Goal: Navigation & Orientation: Find specific page/section

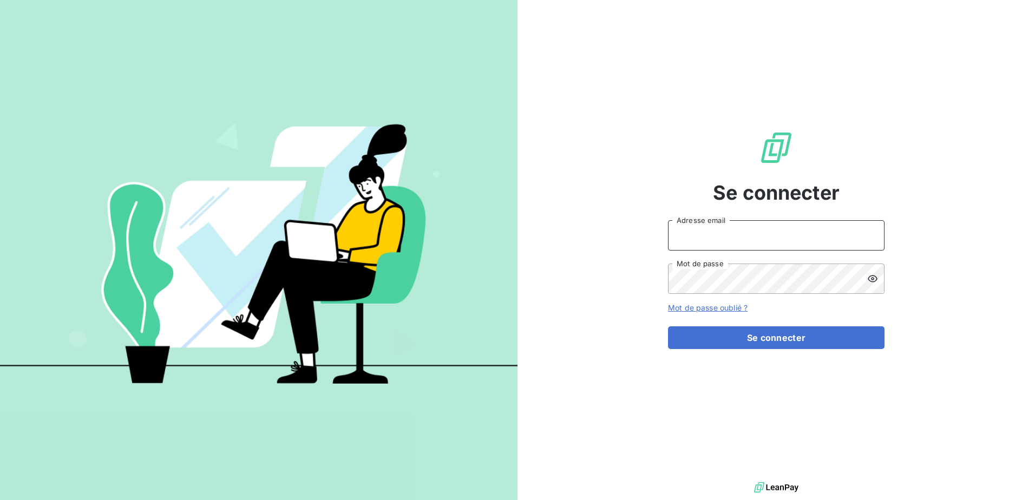
click at [722, 236] on input "Adresse email" at bounding box center [776, 235] width 217 height 30
type input "[PERSON_NAME][EMAIL_ADDRESS][DOMAIN_NAME]"
click at [668, 326] on button "Se connecter" at bounding box center [776, 337] width 217 height 23
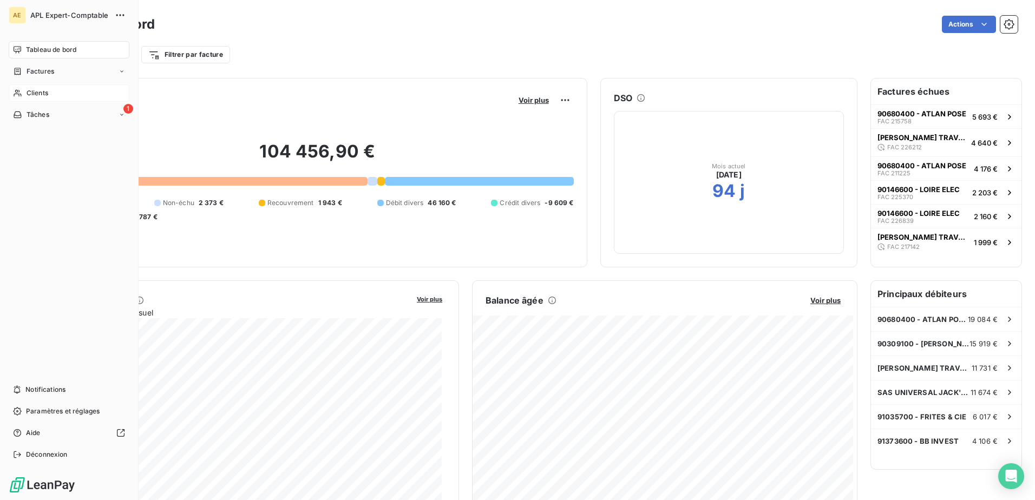
click at [35, 90] on span "Clients" at bounding box center [38, 93] width 22 height 10
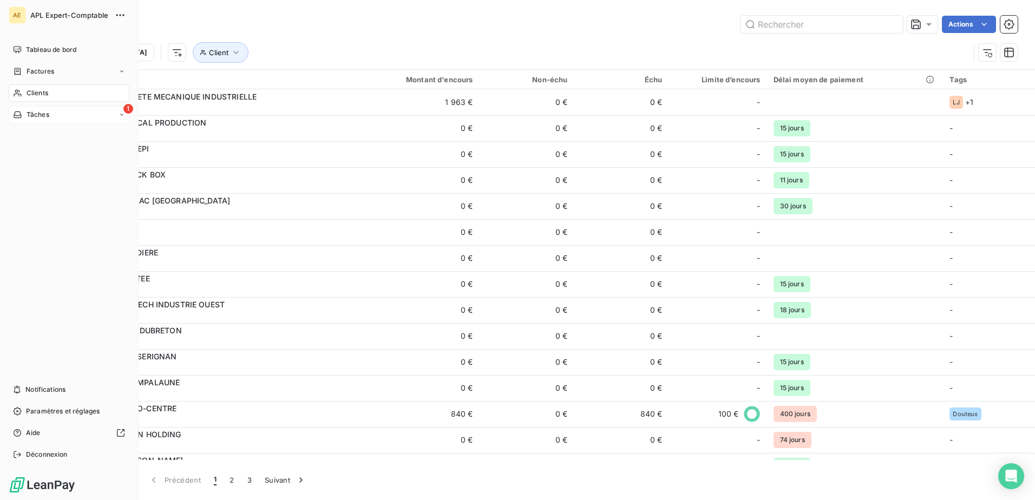
click at [121, 115] on icon at bounding box center [122, 115] width 6 height 6
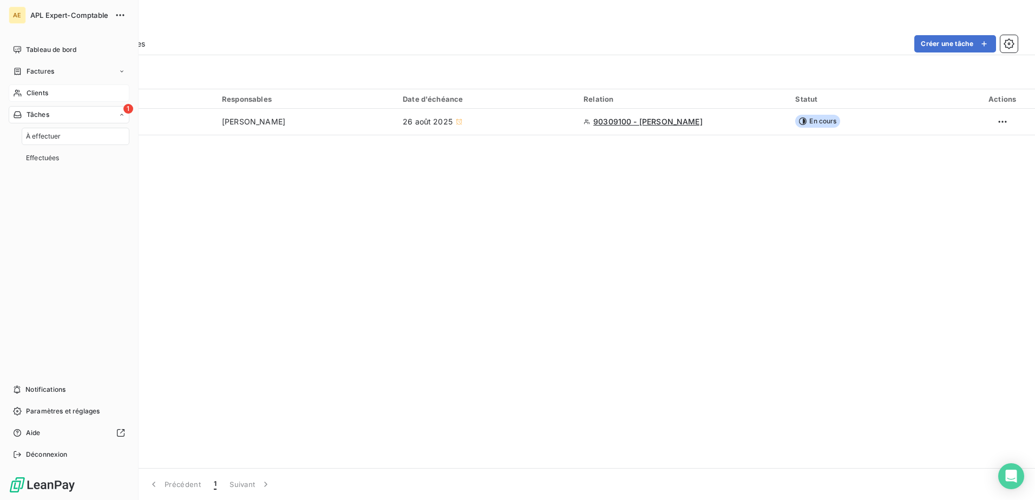
click at [121, 115] on icon at bounding box center [122, 115] width 6 height 6
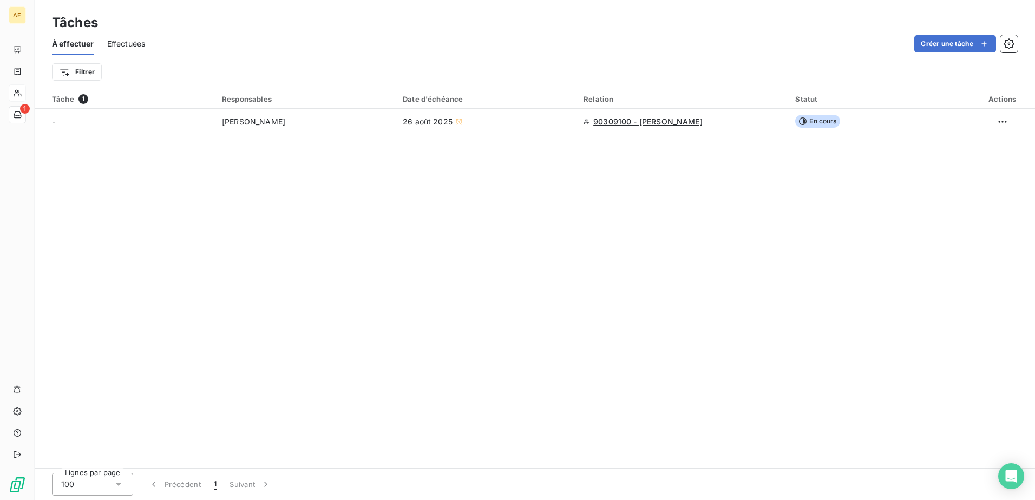
drag, startPoint x: 480, startPoint y: 330, endPoint x: 474, endPoint y: 327, distance: 6.3
click at [478, 329] on div "Tâche 1 Responsables Date d'échéance Relation Statut Actions - [PERSON_NAME] 26…" at bounding box center [535, 278] width 1000 height 379
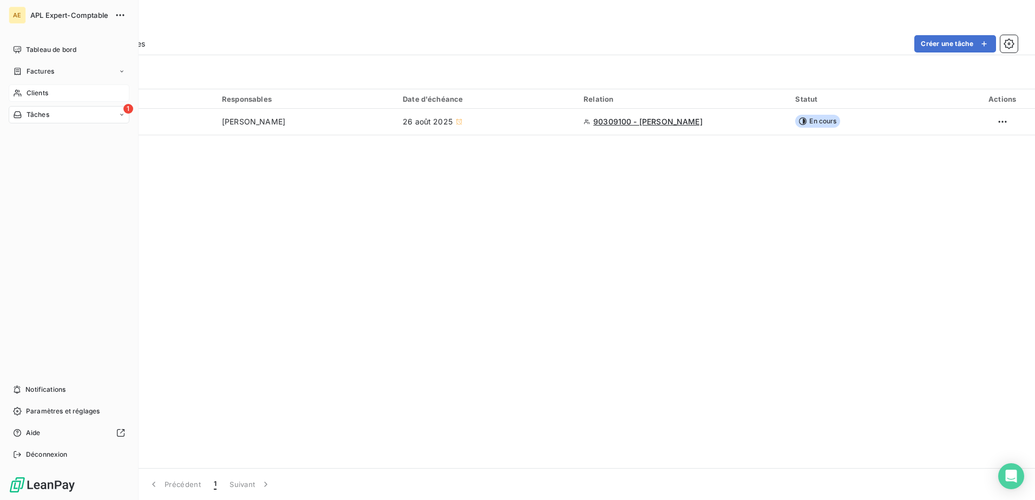
click at [29, 91] on span "Clients" at bounding box center [38, 93] width 22 height 10
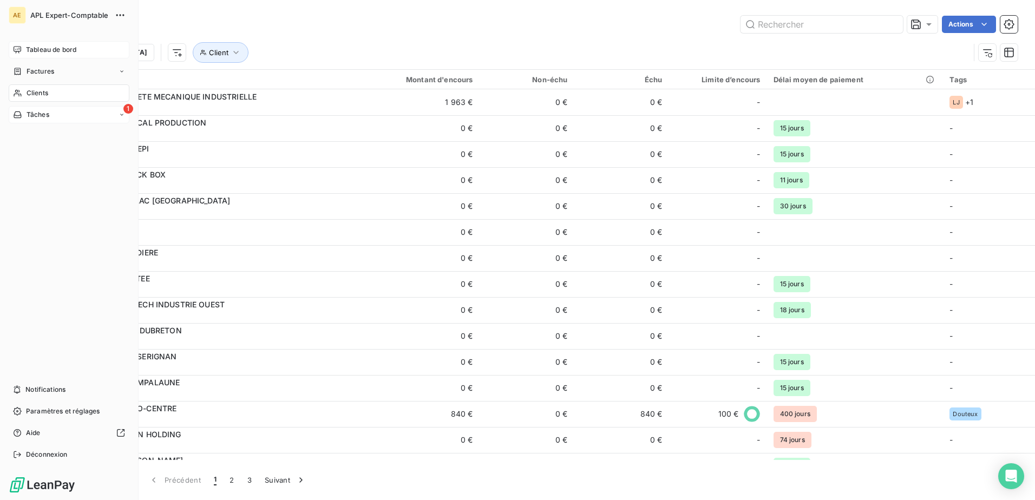
click at [52, 48] on span "Tableau de bord" at bounding box center [51, 50] width 50 height 10
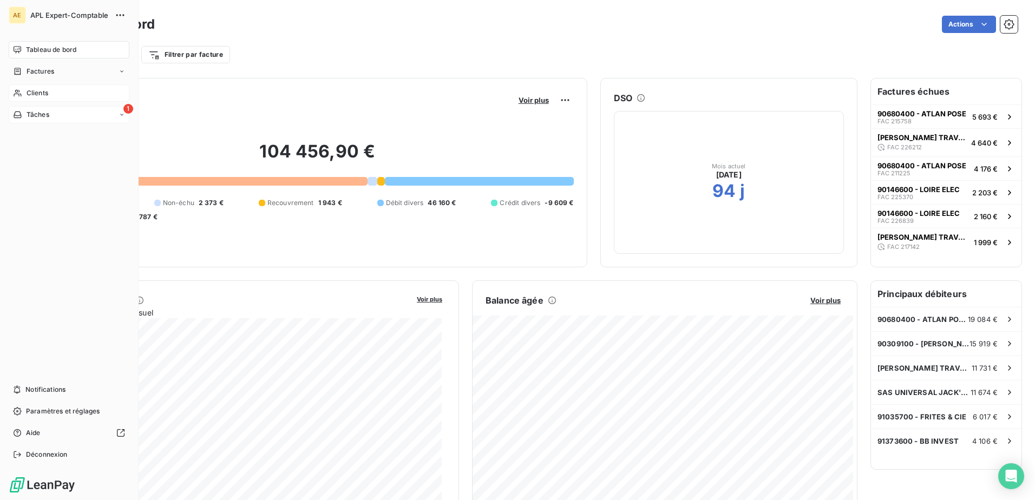
click at [34, 93] on span "Clients" at bounding box center [38, 93] width 22 height 10
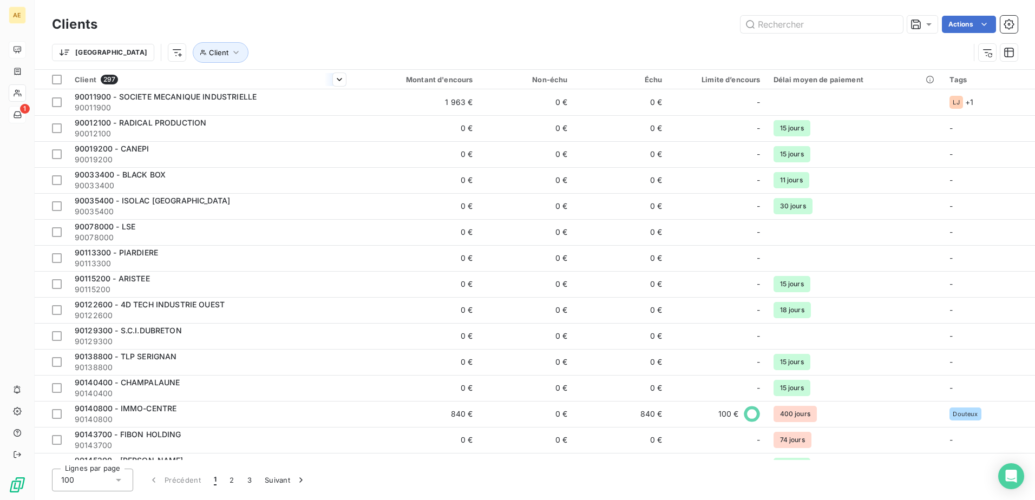
click at [161, 78] on div "Client 297" at bounding box center [210, 80] width 271 height 10
click at [304, 101] on span "Trier par ordre croissant" at bounding box center [282, 102] width 87 height 11
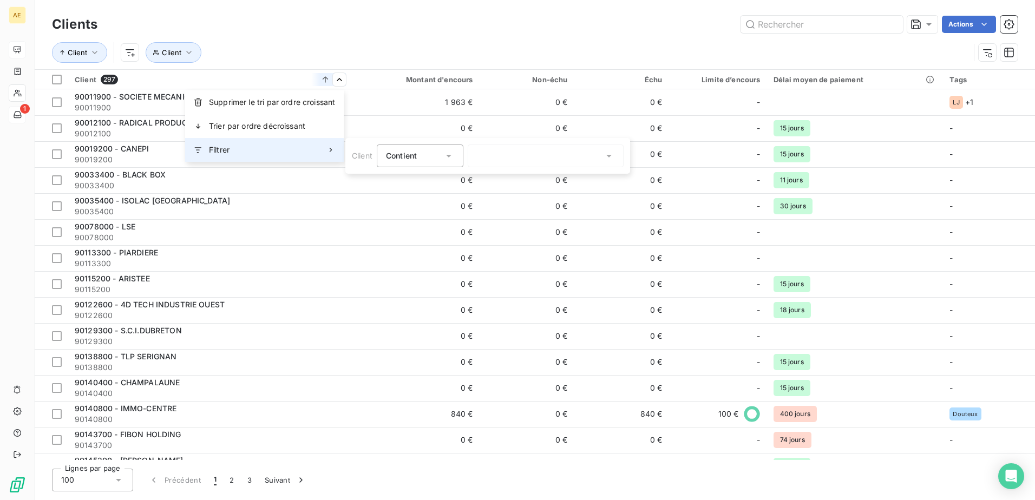
click at [251, 147] on div "Filtrer" at bounding box center [264, 150] width 159 height 24
click at [328, 148] on icon at bounding box center [330, 150] width 9 height 9
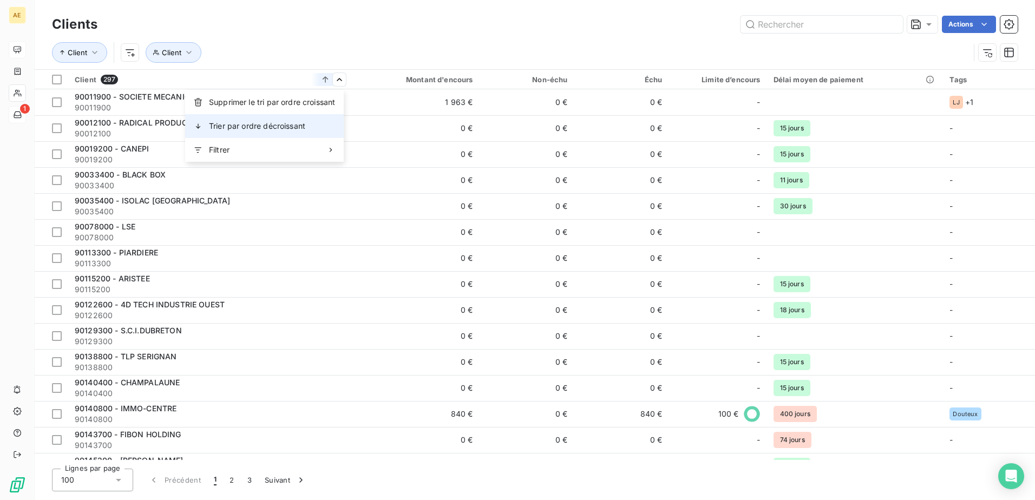
click at [274, 126] on span "Trier par ordre décroissant" at bounding box center [257, 126] width 96 height 11
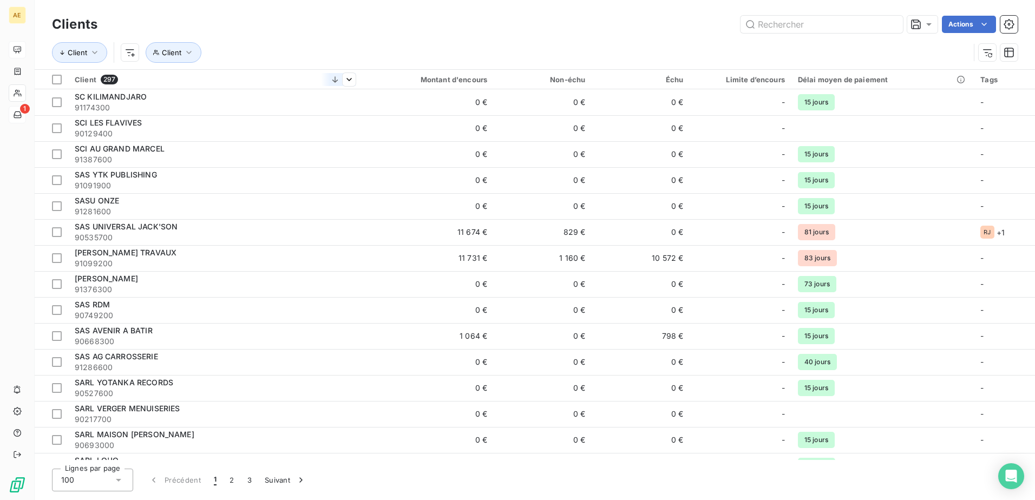
click at [305, 77] on div "Client 297" at bounding box center [215, 80] width 281 height 10
click at [333, 79] on icon at bounding box center [335, 79] width 11 height 11
click at [336, 80] on icon at bounding box center [335, 79] width 11 height 11
click at [255, 101] on span "Trier par ordre croissant" at bounding box center [253, 102] width 87 height 11
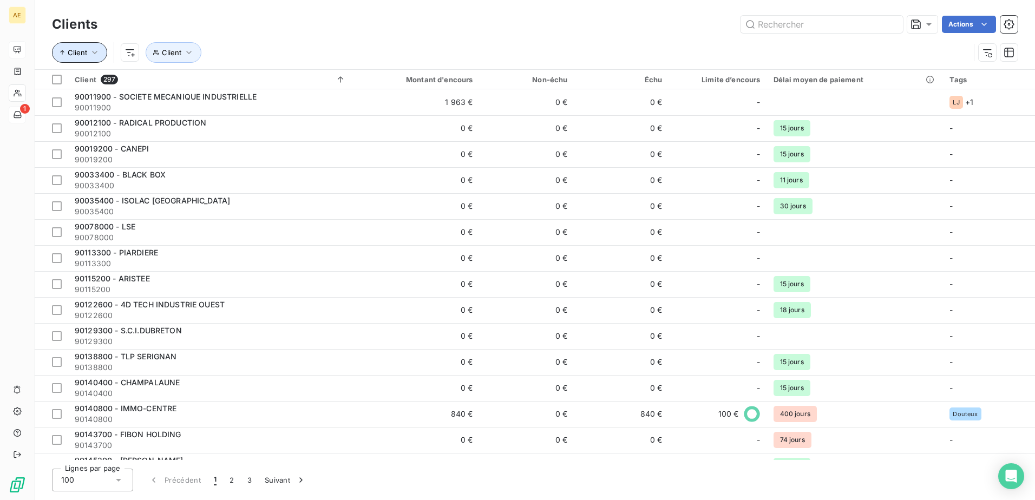
click at [85, 54] on span "Client" at bounding box center [77, 52] width 19 height 9
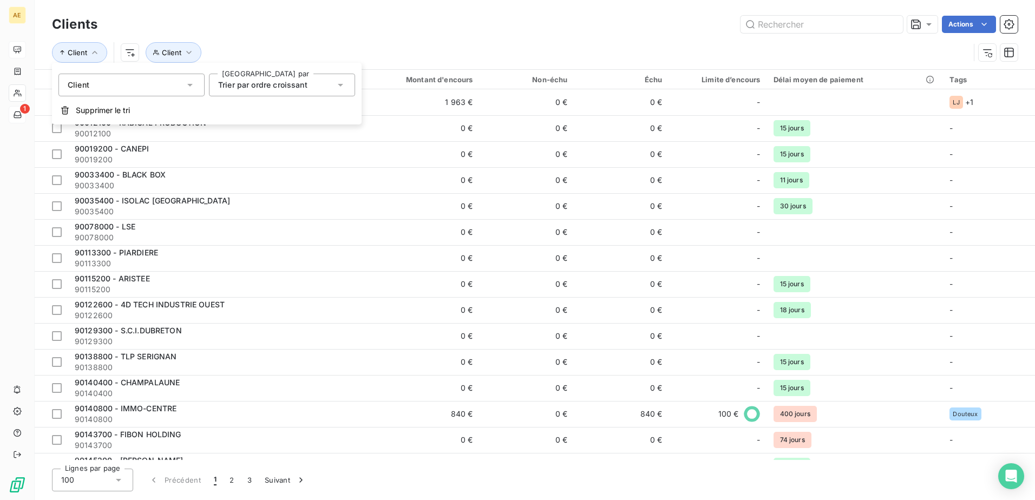
click at [472, 40] on div "Client Client" at bounding box center [535, 53] width 966 height 34
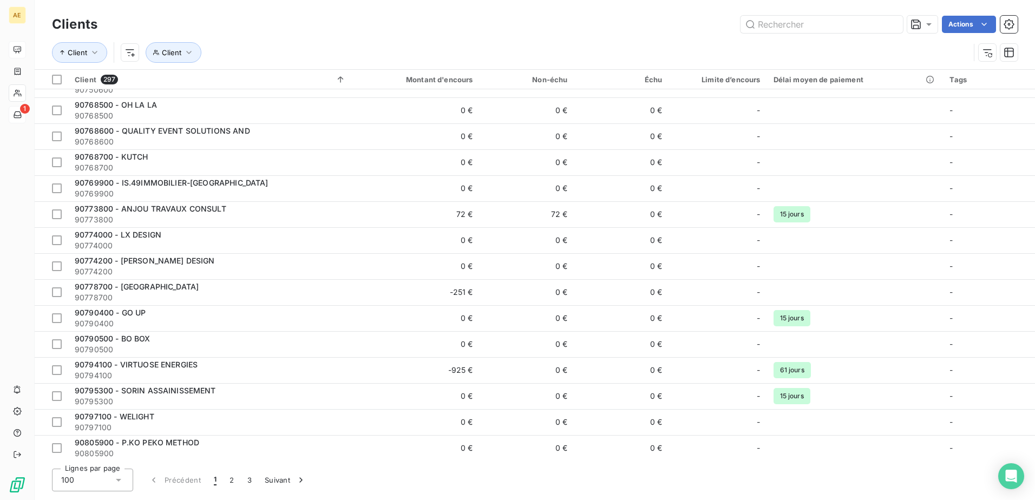
scroll to position [2228, 0]
click at [829, 80] on div "Délai moyen de paiement" at bounding box center [856, 79] width 164 height 9
click at [825, 80] on div "Délai moyen de paiement" at bounding box center [856, 79] width 164 height 9
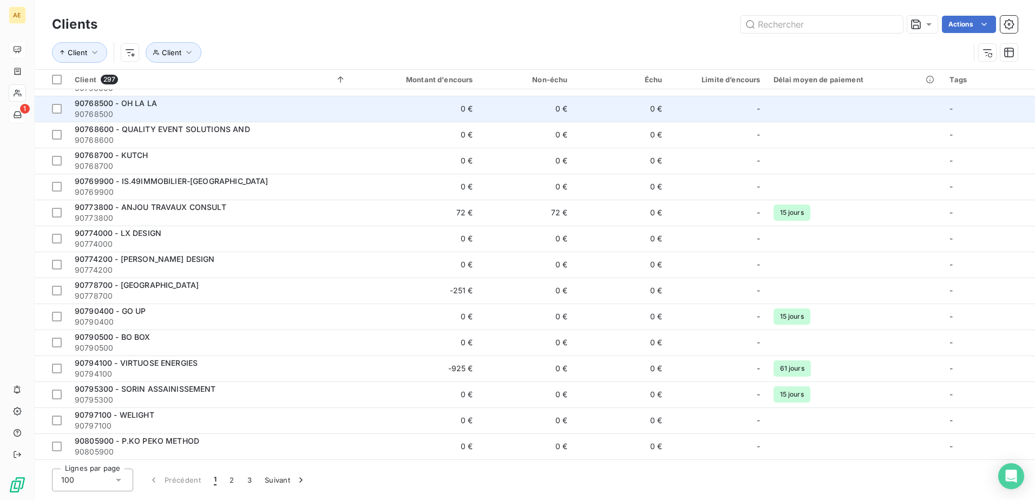
click at [138, 102] on span "90768500 - OH LA LA" at bounding box center [116, 103] width 82 height 9
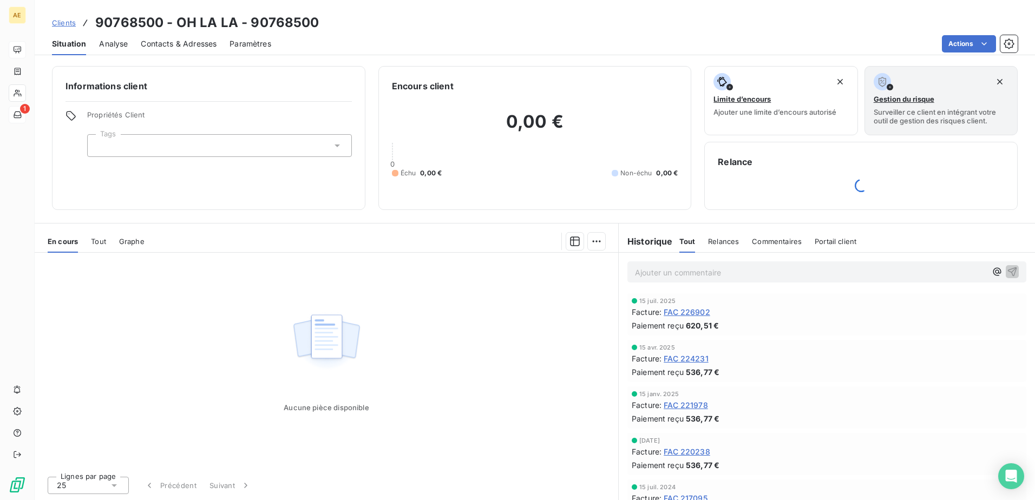
click at [100, 239] on span "Tout" at bounding box center [98, 241] width 15 height 9
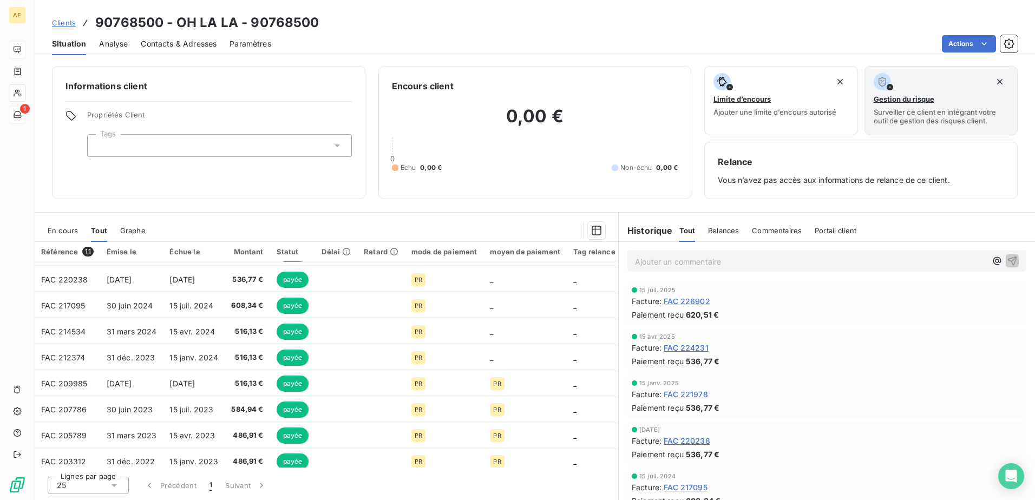
scroll to position [84, 0]
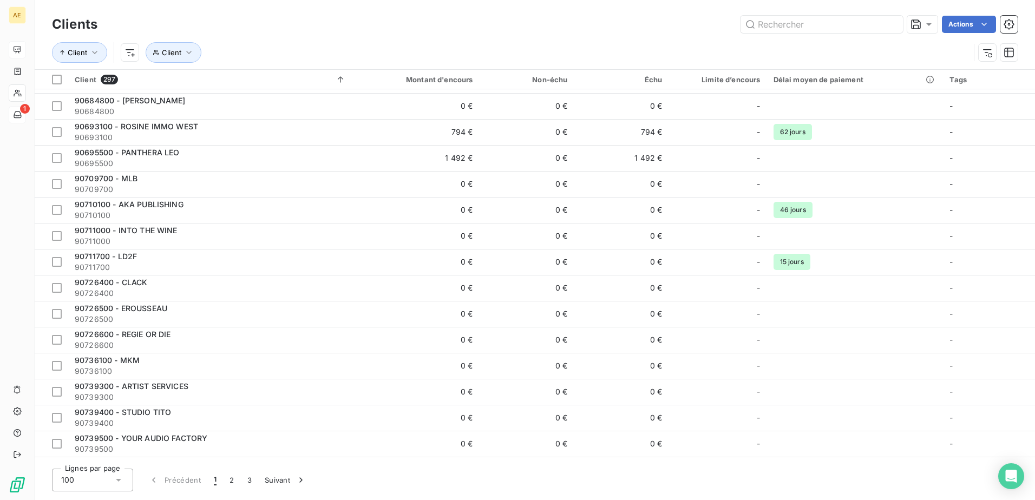
scroll to position [1732, 0]
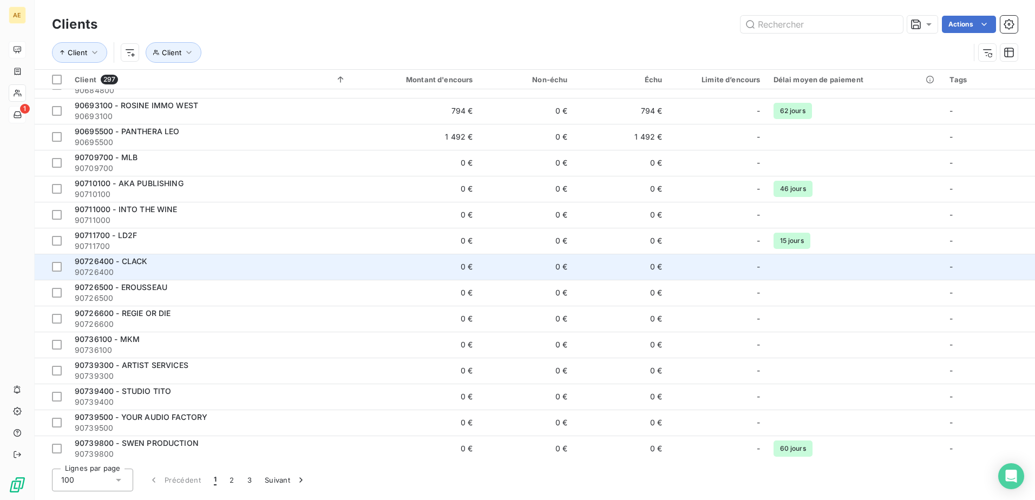
click at [136, 259] on span "90726400 - CLACK" at bounding box center [111, 261] width 73 height 9
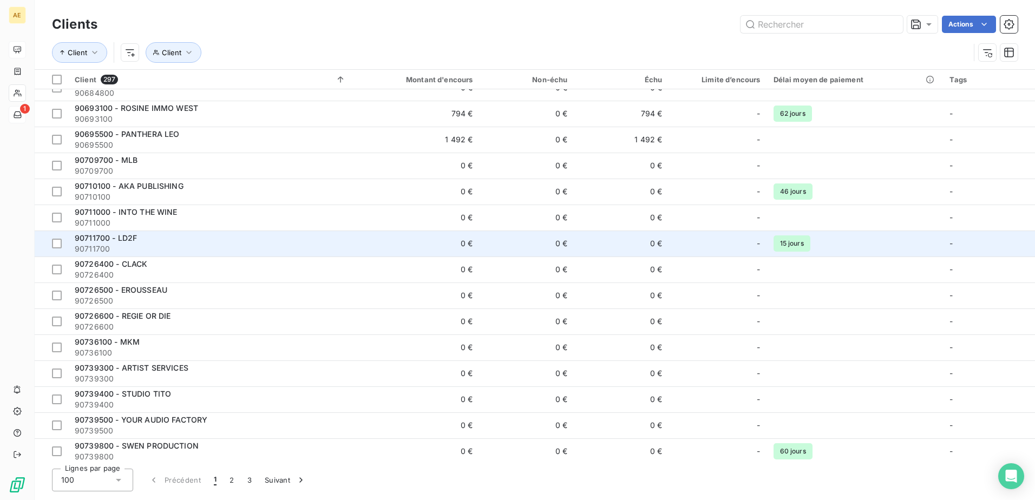
scroll to position [1732, 0]
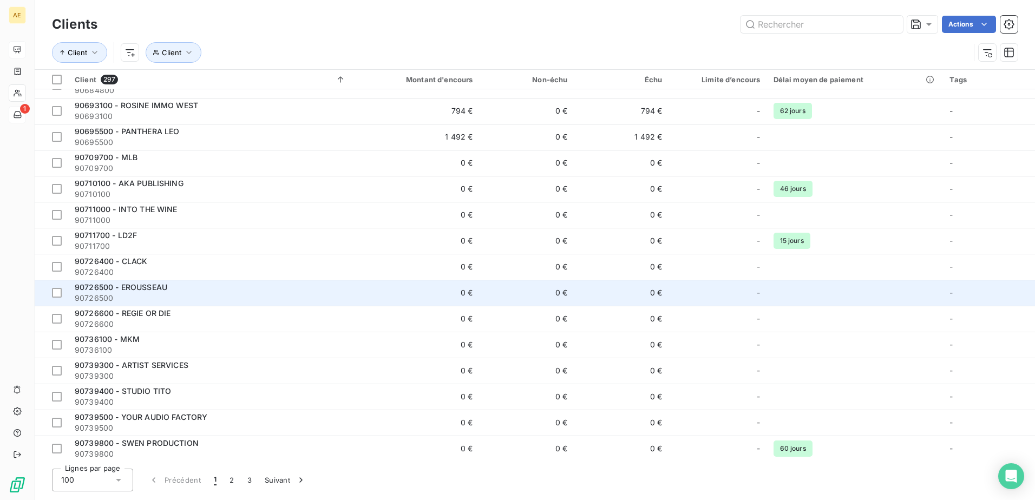
click at [148, 289] on span "90726500 - EROUSSEAU" at bounding box center [121, 287] width 93 height 9
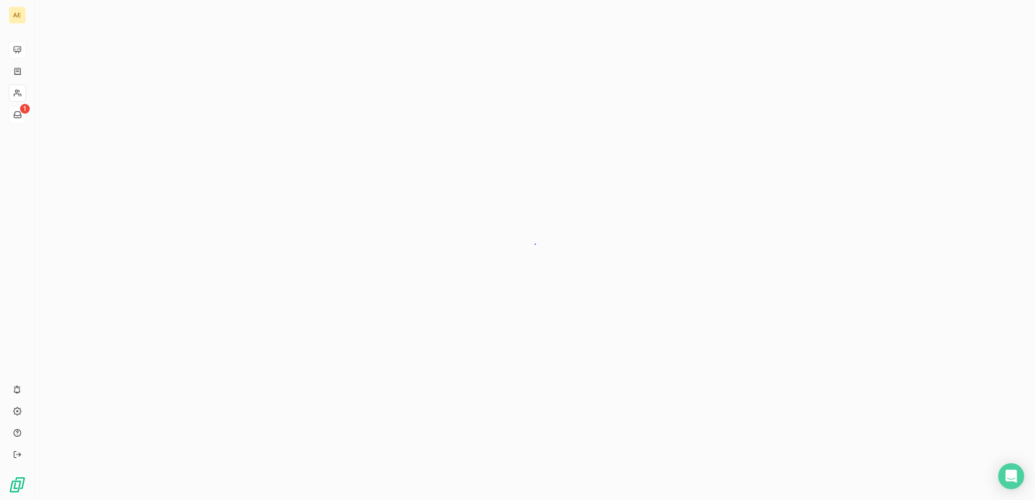
click at [148, 289] on div at bounding box center [535, 250] width 1000 height 500
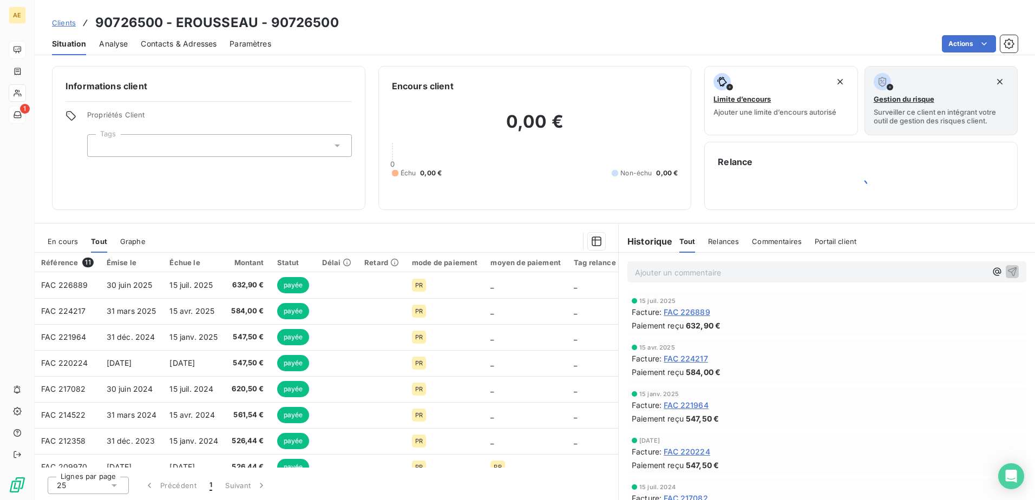
click at [516, 263] on div "moyen de paiement" at bounding box center [526, 262] width 70 height 9
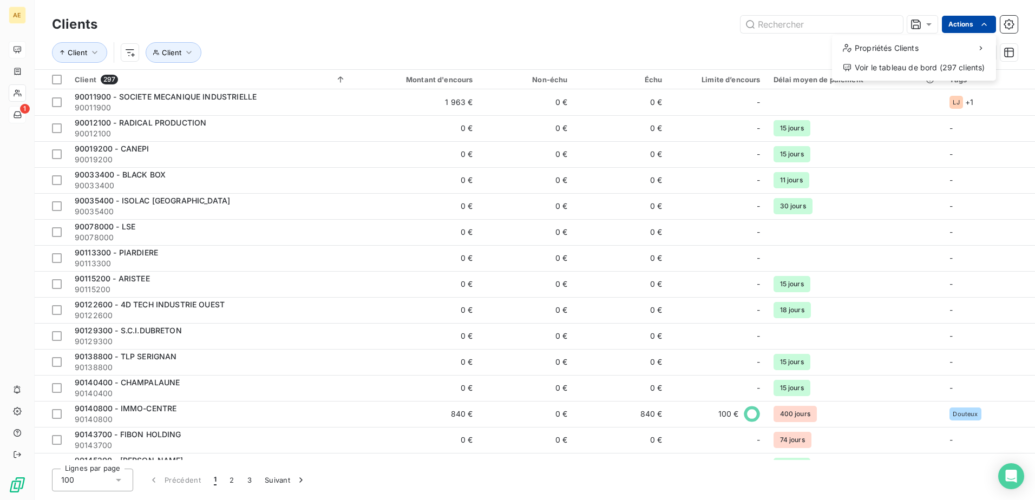
click at [967, 24] on html "AE 1 Clients Actions Propriétés Clients Voir le tableau de bord (297 clients) C…" at bounding box center [517, 250] width 1035 height 500
click at [351, 45] on html "AE 1 Clients Actions Client Client Client 297 Montant d'encours Non-échu Échu L…" at bounding box center [517, 250] width 1035 height 500
click at [970, 19] on html "AE 1 Clients Actions Client Client Client 297 Montant d'encours Non-échu Échu L…" at bounding box center [517, 250] width 1035 height 500
click at [917, 67] on div "Voir le tableau de bord (297 clients)" at bounding box center [913, 67] width 155 height 17
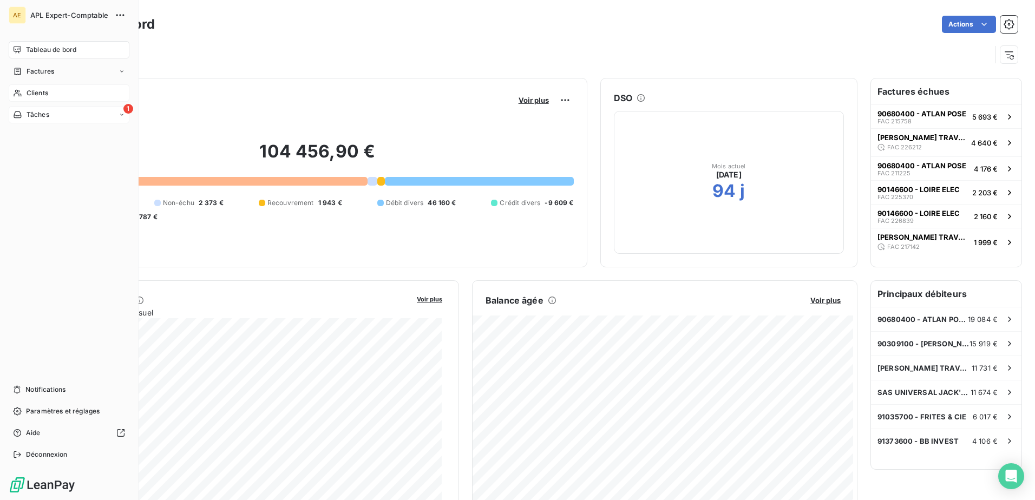
click at [17, 93] on icon at bounding box center [17, 93] width 9 height 9
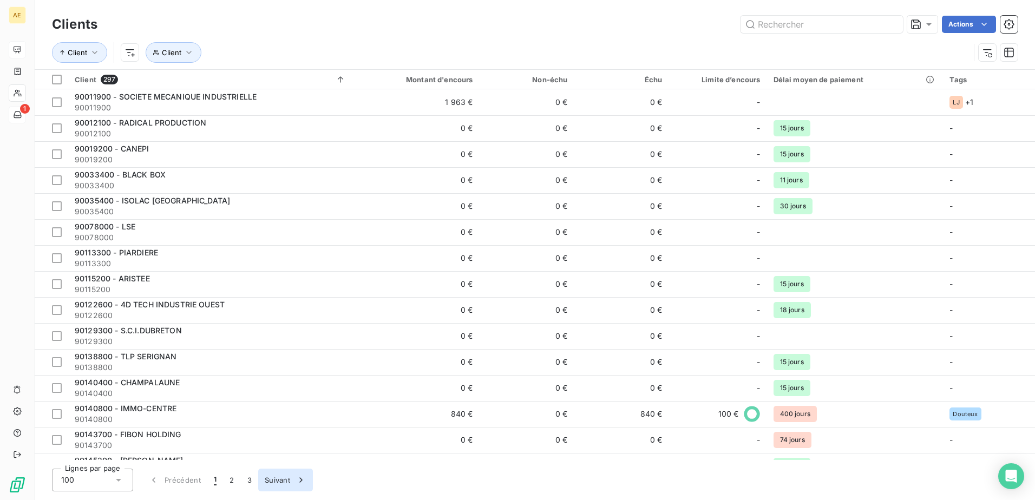
click at [275, 481] on button "Suivant" at bounding box center [285, 480] width 55 height 23
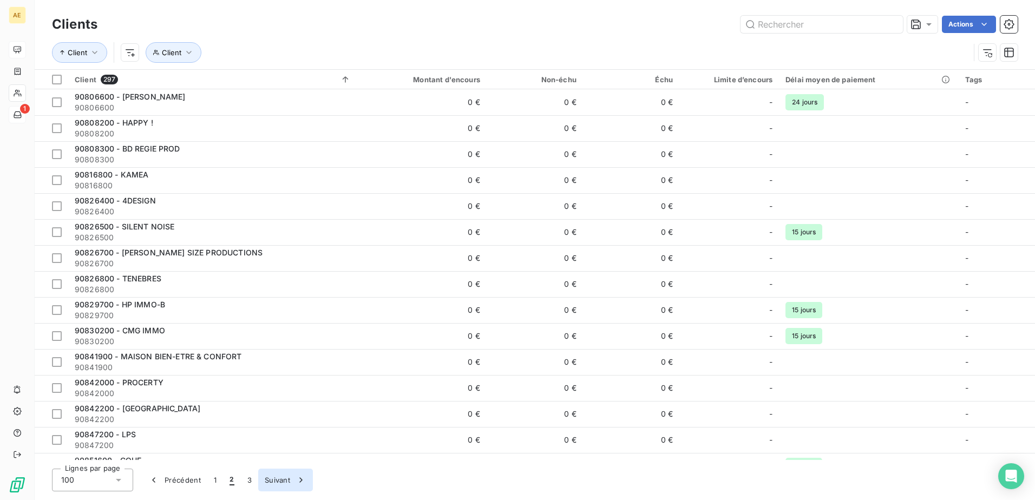
click at [279, 478] on button "Suivant" at bounding box center [285, 480] width 55 height 23
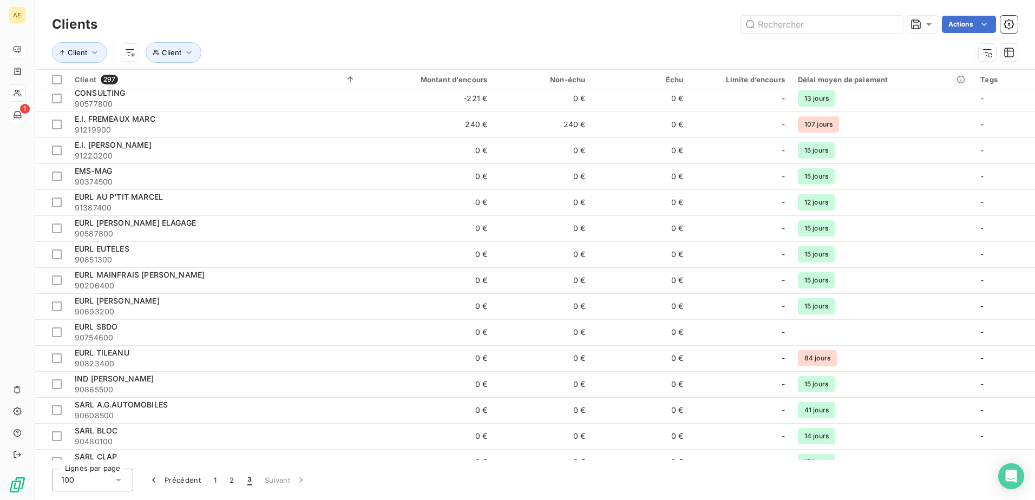
scroll to position [1663, 0]
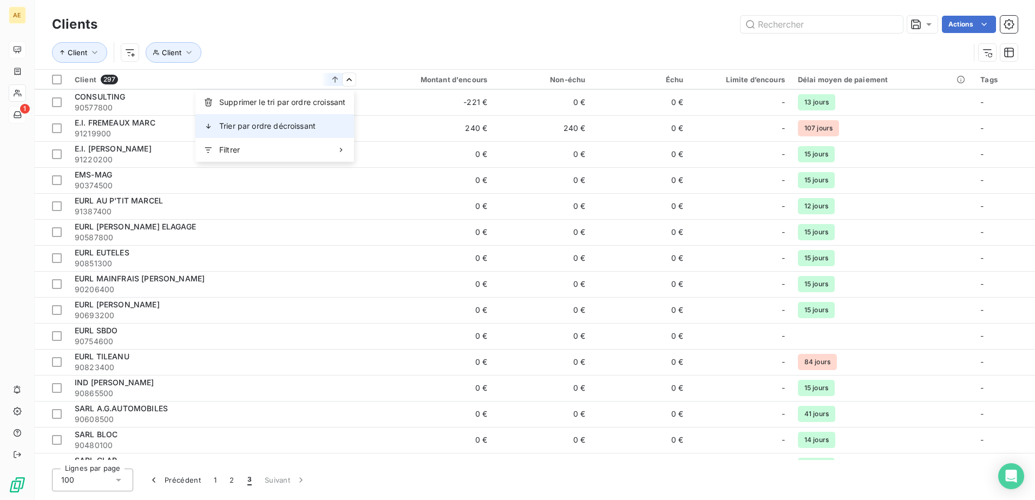
click at [264, 127] on span "Trier par ordre décroissant" at bounding box center [267, 126] width 96 height 11
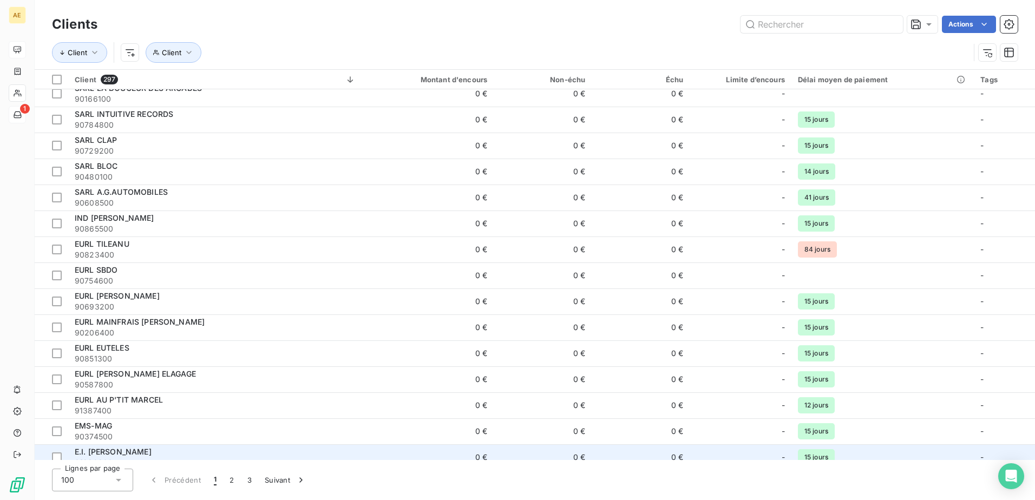
scroll to position [256, 0]
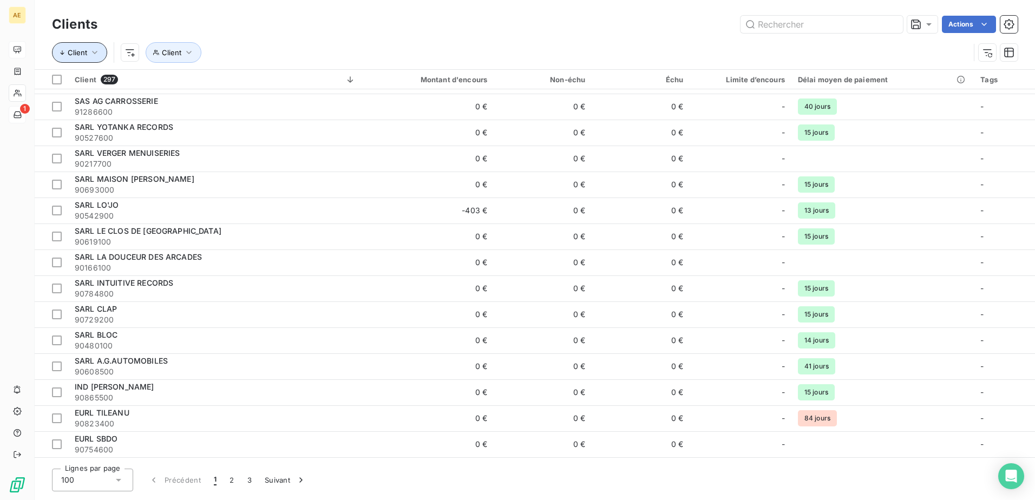
click at [88, 52] on button "Client" at bounding box center [79, 52] width 55 height 21
click at [274, 85] on span "Trier par ordre décroissant" at bounding box center [267, 84] width 99 height 9
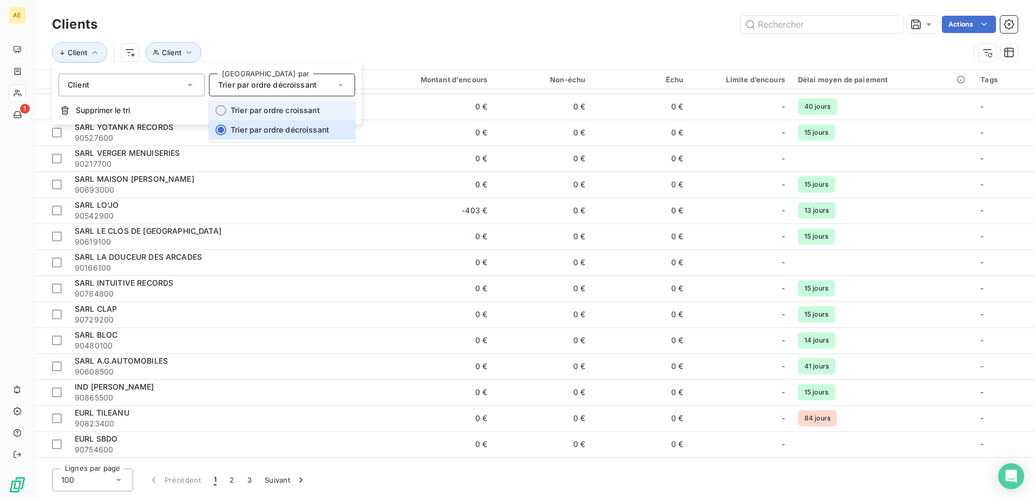
click at [261, 110] on span "Trier par ordre croissant" at bounding box center [275, 110] width 89 height 9
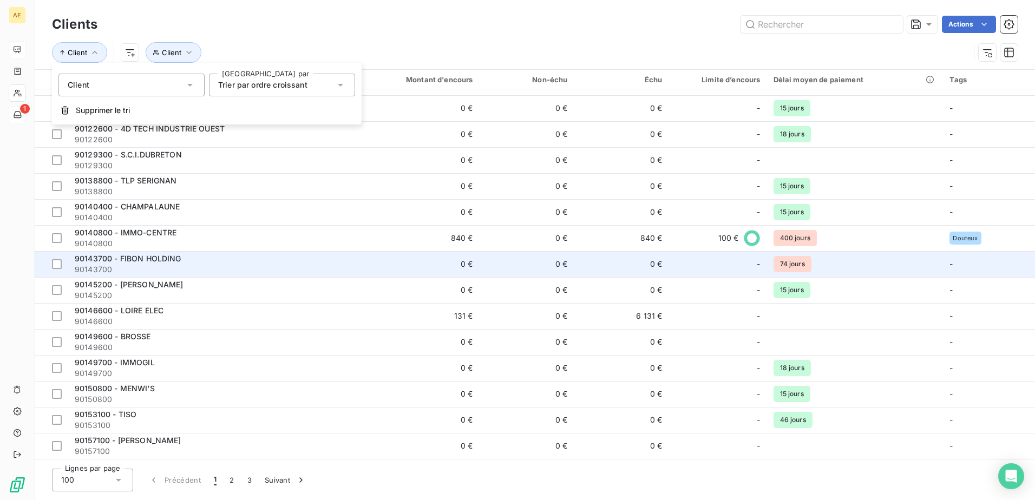
scroll to position [147, 0]
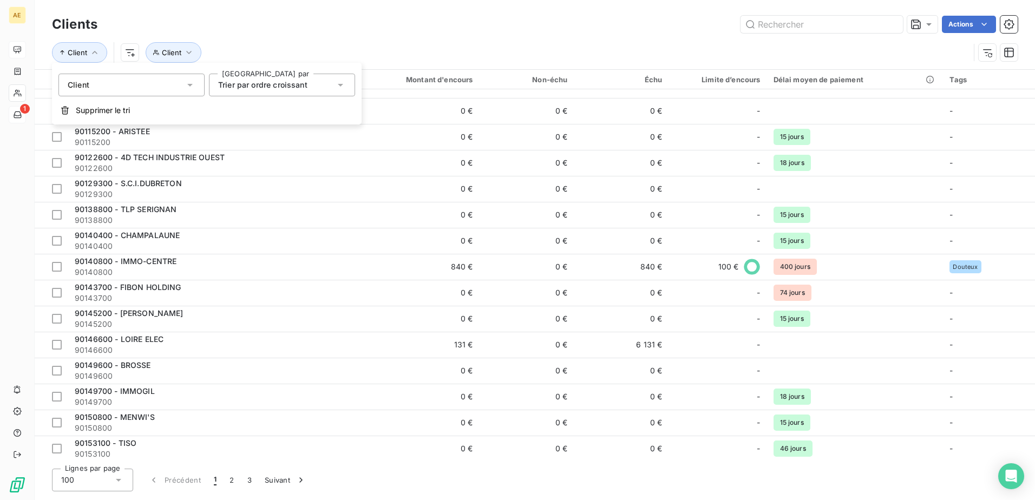
click at [270, 32] on div "Actions" at bounding box center [563, 24] width 907 height 17
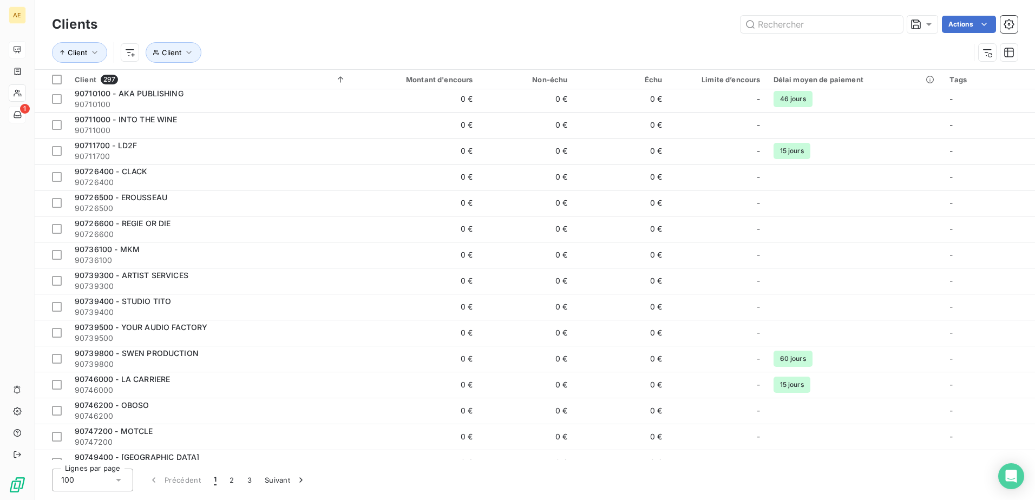
scroll to position [1895, 0]
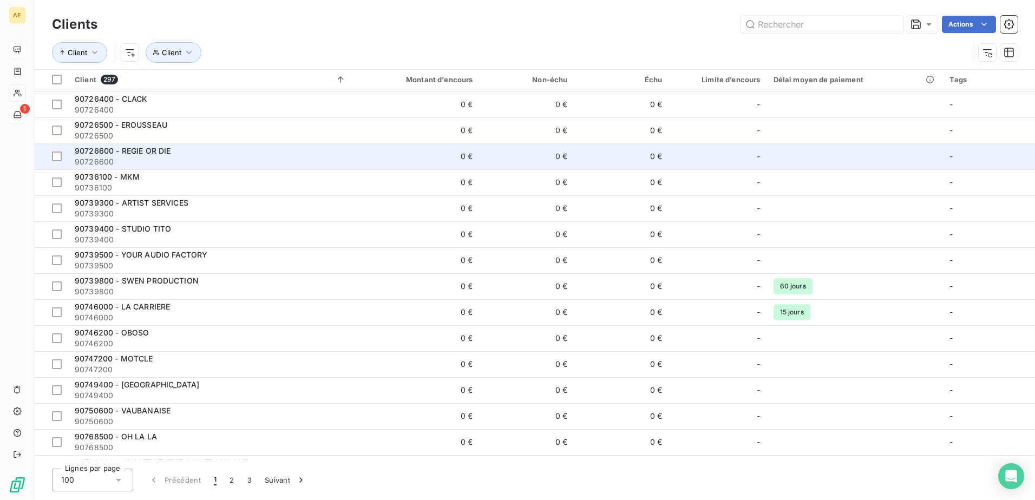
click at [150, 148] on span "90726600 - REGIE OR DIE" at bounding box center [123, 150] width 96 height 9
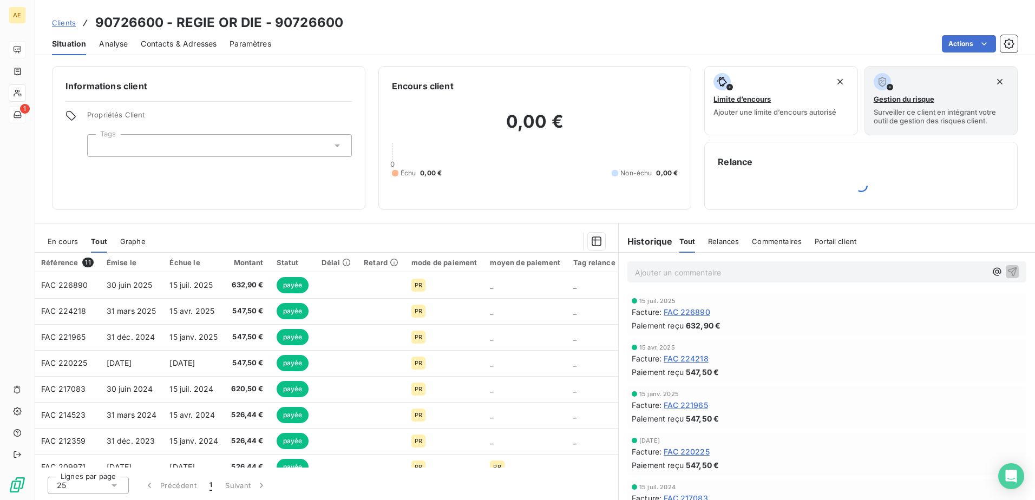
click at [535, 262] on div "moyen de paiement" at bounding box center [525, 262] width 70 height 9
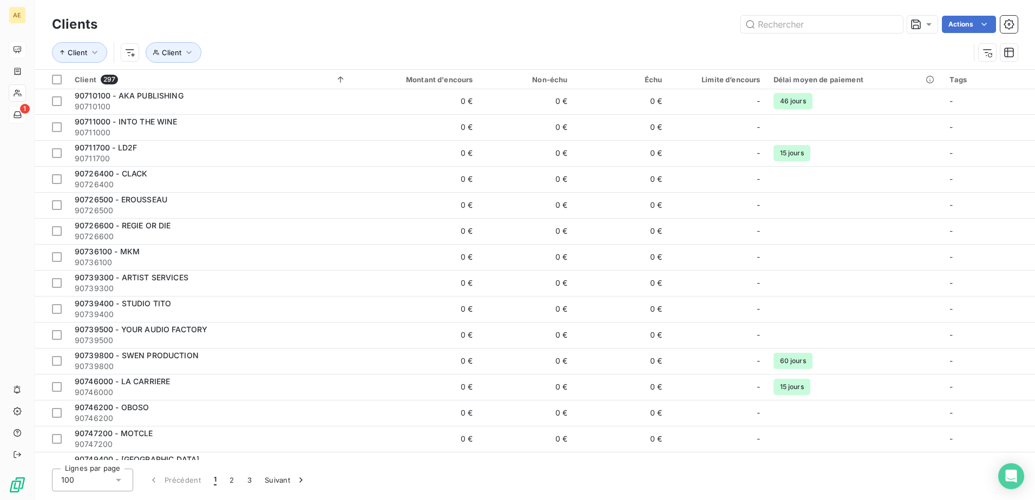
scroll to position [1841, 0]
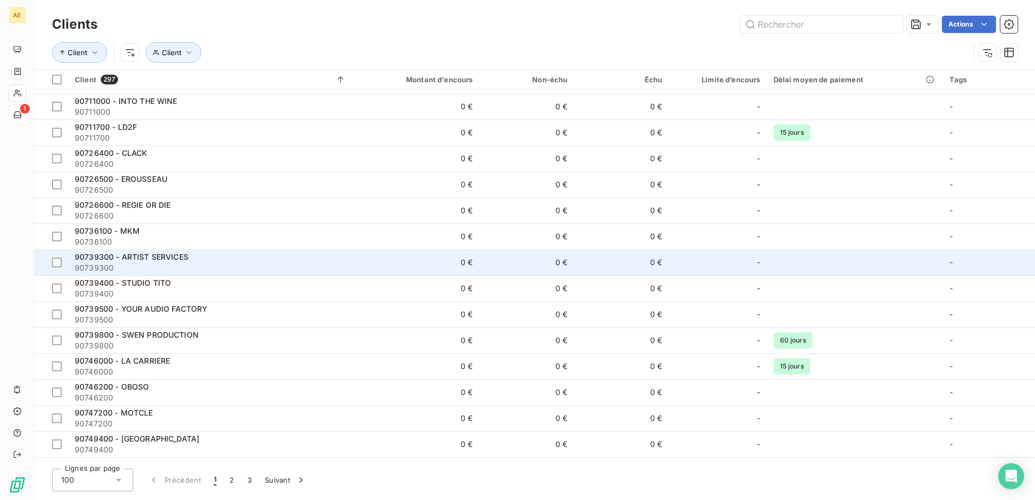
click at [160, 256] on span "90739300 - ARTIST SERVICES" at bounding box center [132, 256] width 114 height 9
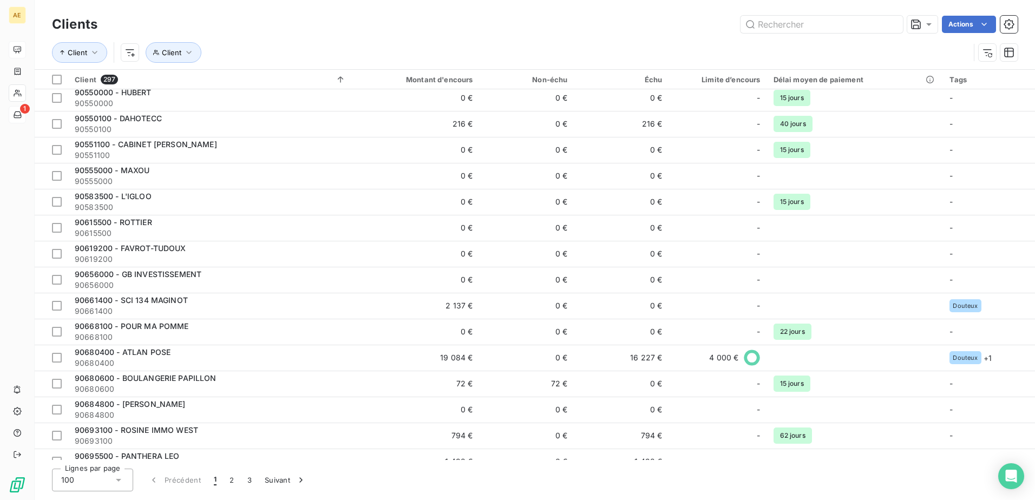
scroll to position [1732, 0]
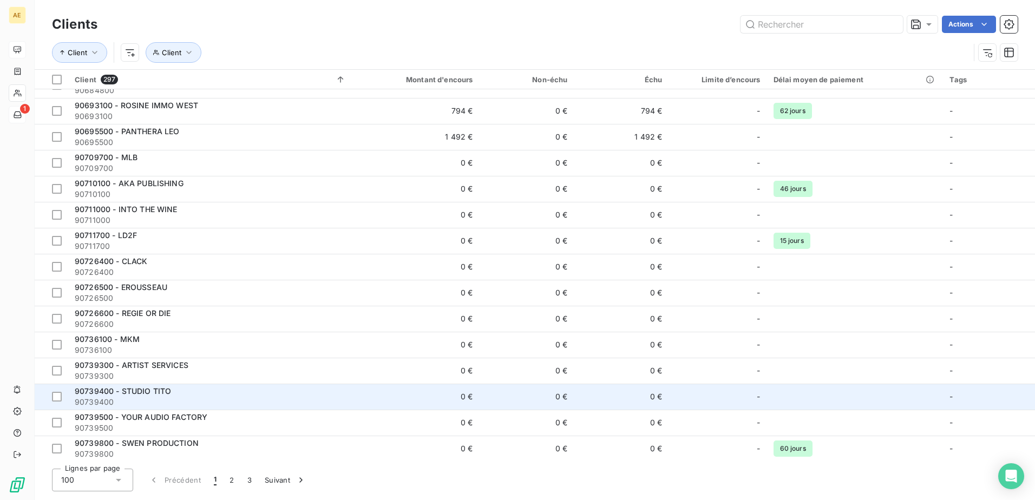
click at [145, 390] on span "90739400 - STUDIO TITO" at bounding box center [123, 391] width 96 height 9
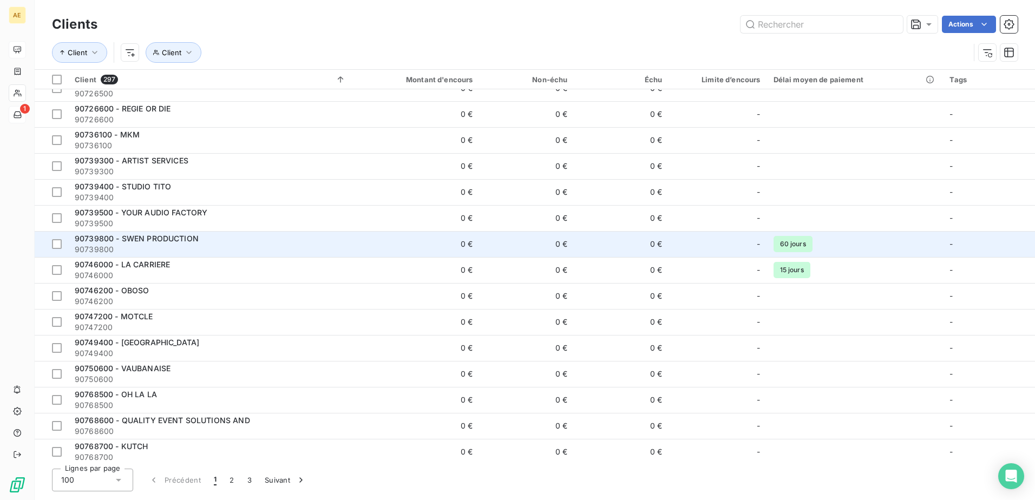
scroll to position [1949, 0]
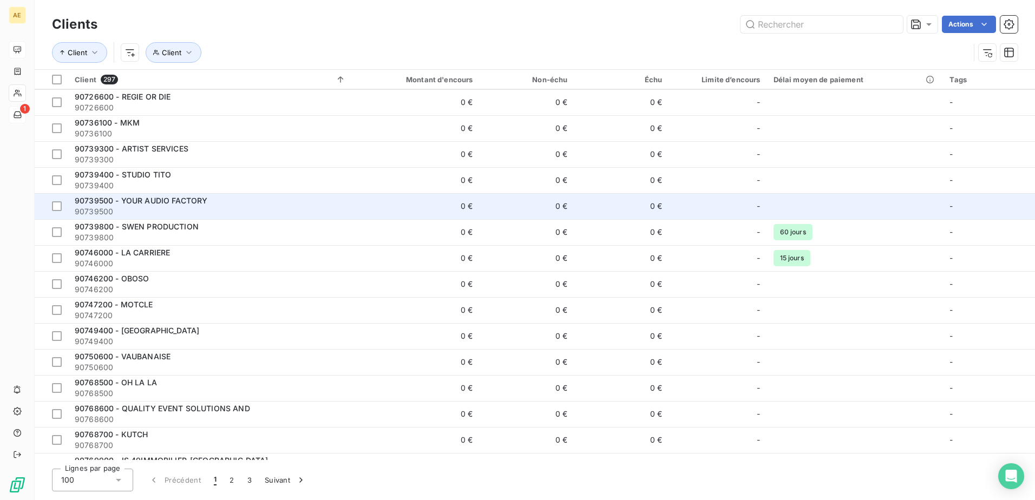
click at [181, 201] on span "90739500 - YOUR AUDIO FACTORY" at bounding box center [141, 200] width 133 height 9
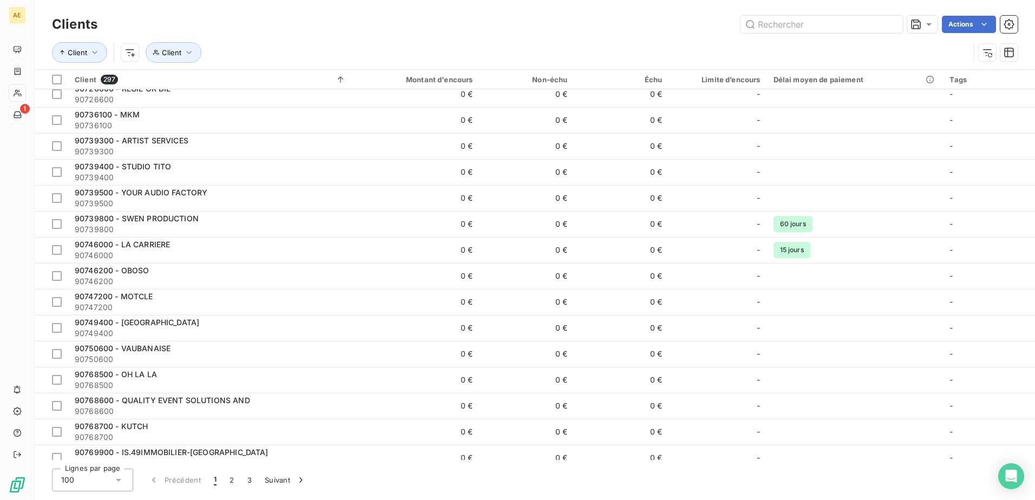
scroll to position [2003, 0]
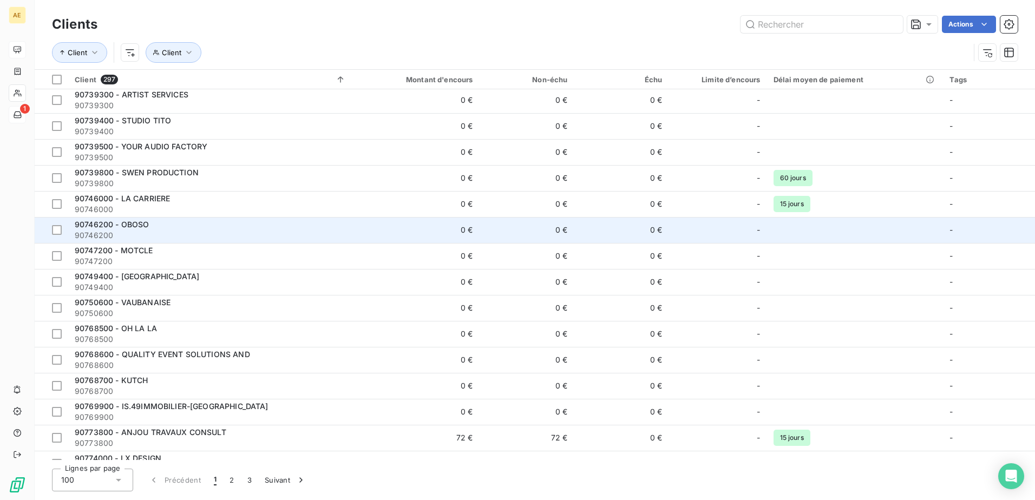
click at [134, 224] on span "90746200 - OBOSO" at bounding box center [112, 224] width 74 height 9
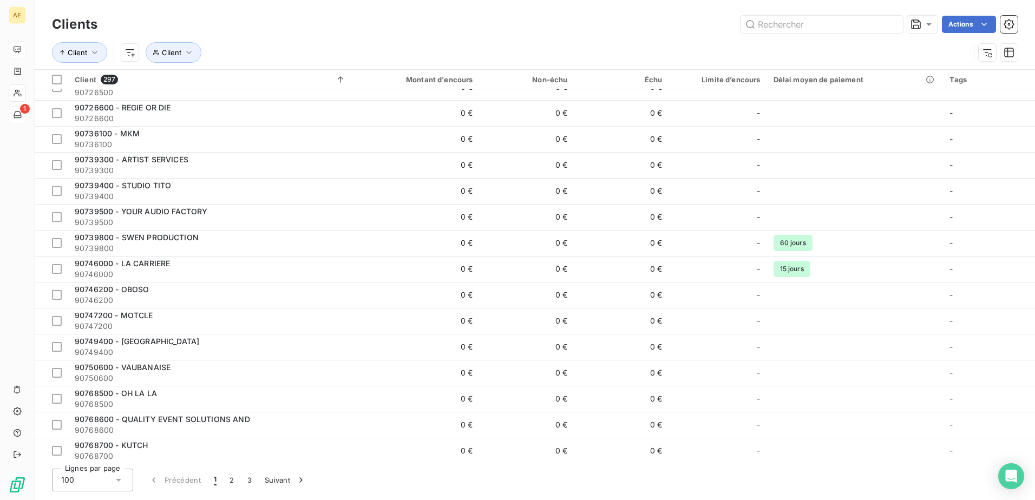
scroll to position [1949, 0]
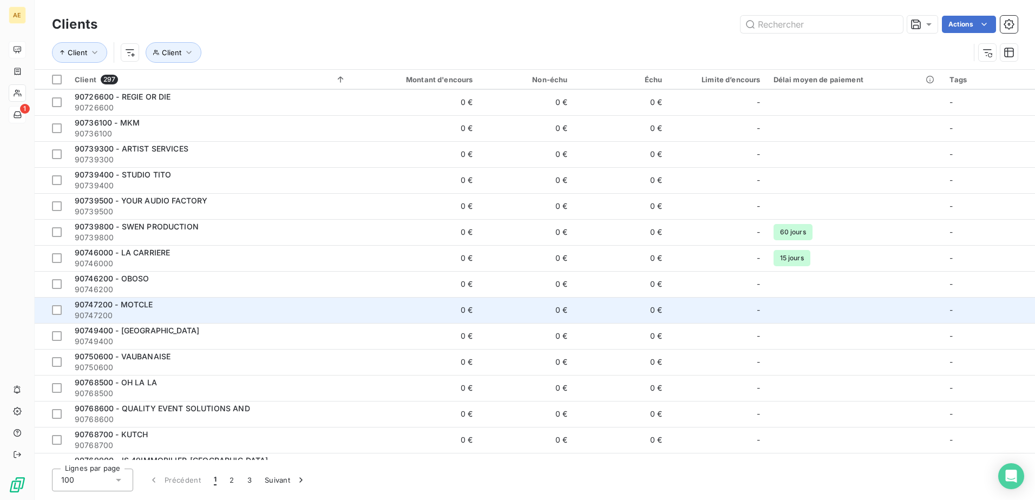
click at [138, 304] on span "90747200 - MOTCLE" at bounding box center [114, 304] width 79 height 9
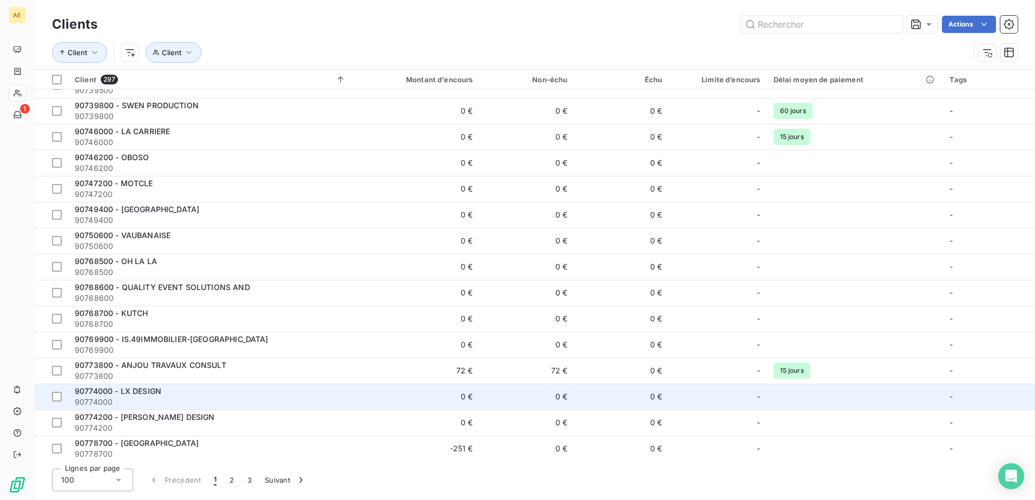
scroll to position [2066, 0]
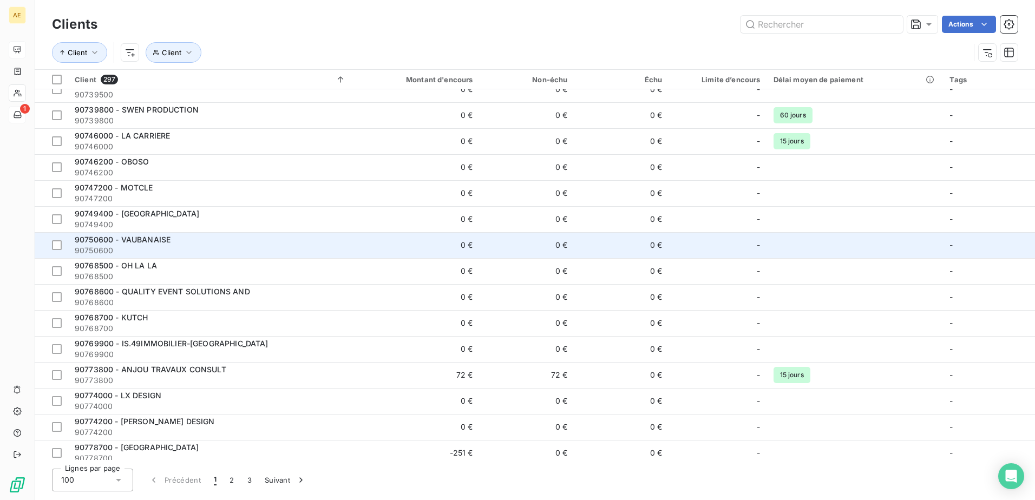
click at [152, 237] on span "90750600 - VAUBANAISE" at bounding box center [123, 239] width 96 height 9
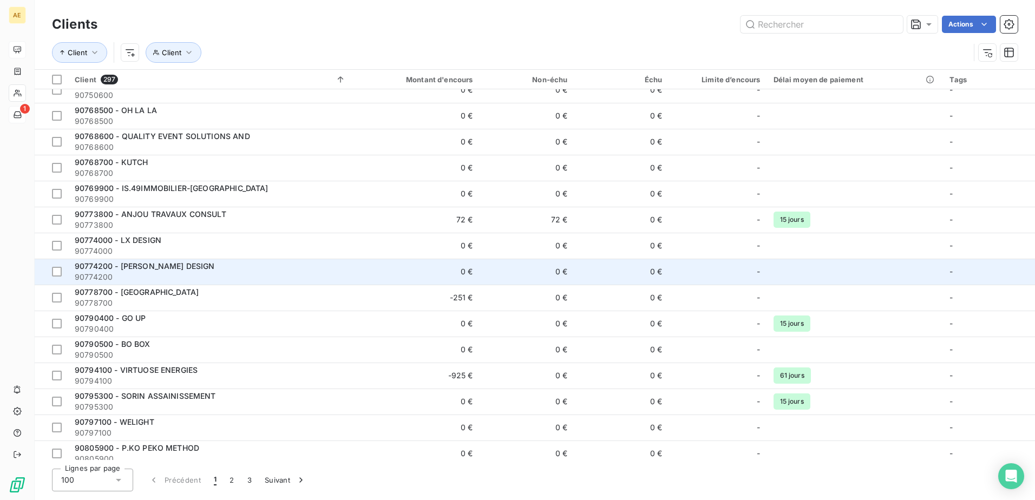
scroll to position [2228, 0]
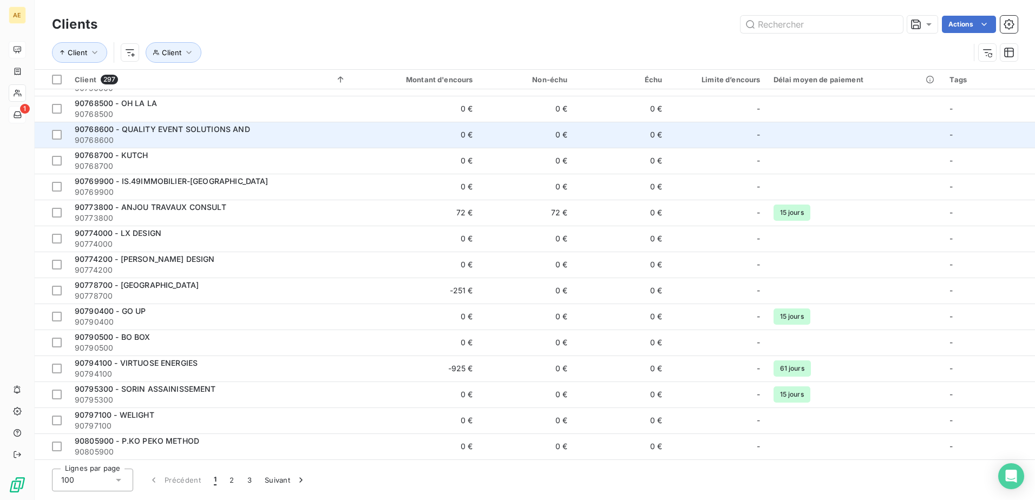
click at [226, 128] on span "90768600 - QUALITY EVENT SOLUTIONS AND" at bounding box center [162, 129] width 175 height 9
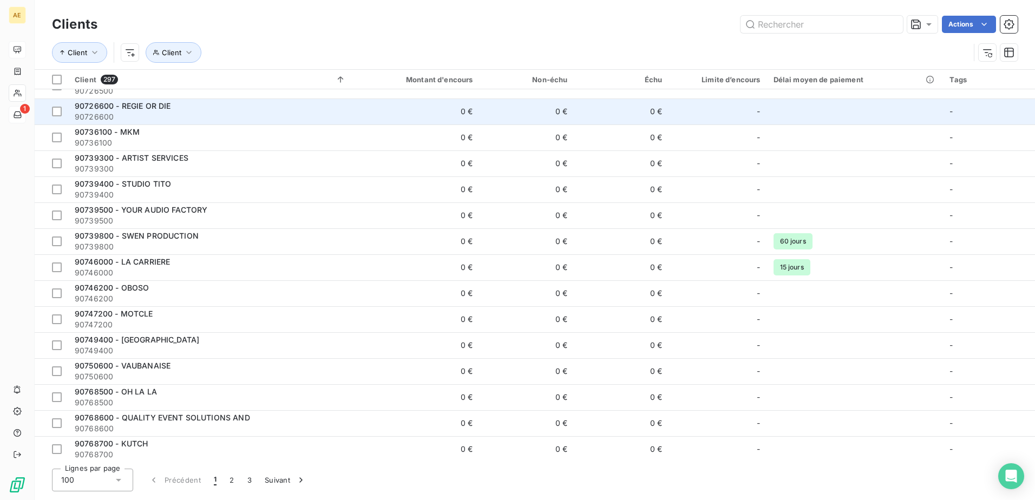
scroll to position [2111, 0]
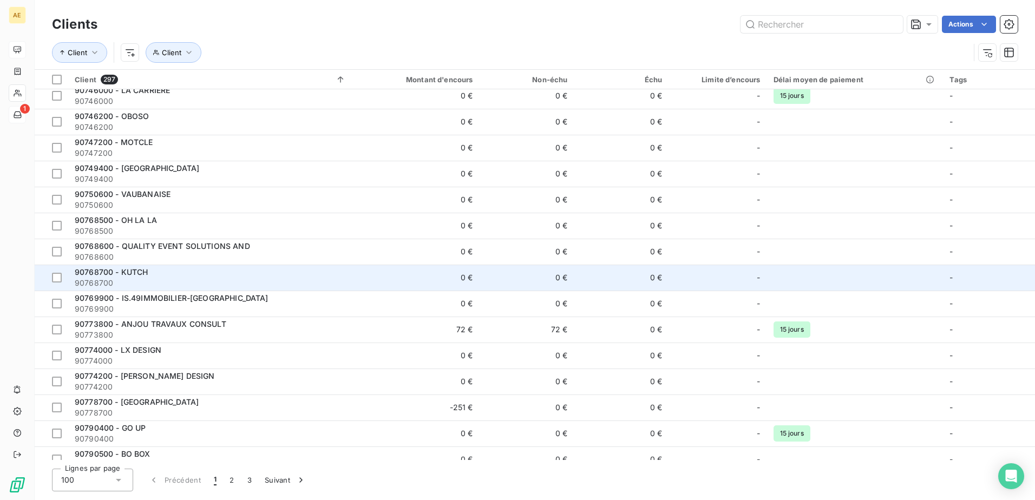
click at [135, 267] on span "90768700 - KUTCH" at bounding box center [111, 271] width 73 height 9
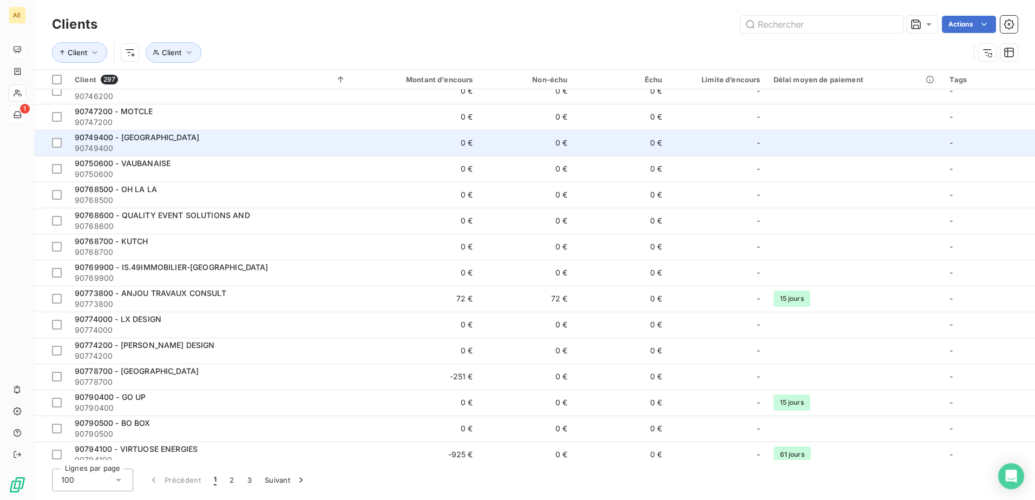
scroll to position [2220, 0]
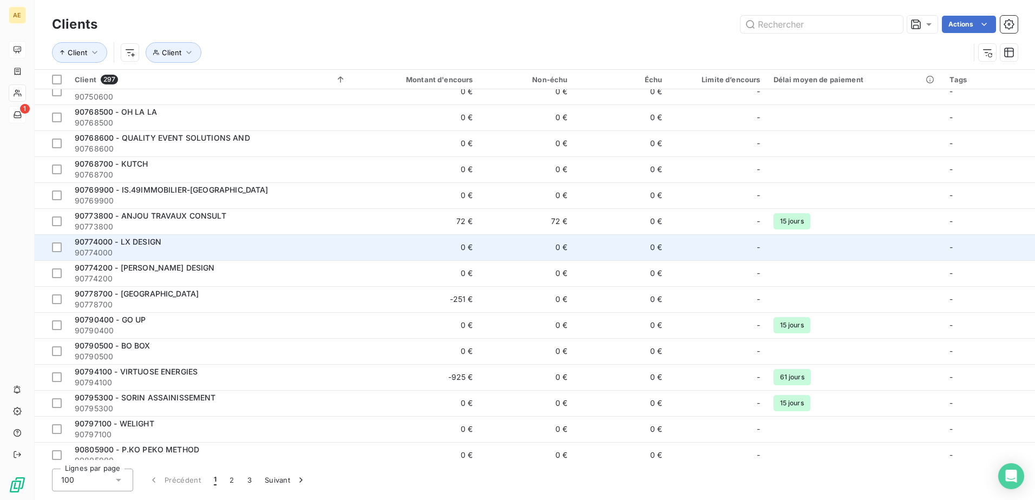
click at [148, 240] on span "90774000 - LX DESIGN" at bounding box center [118, 241] width 87 height 9
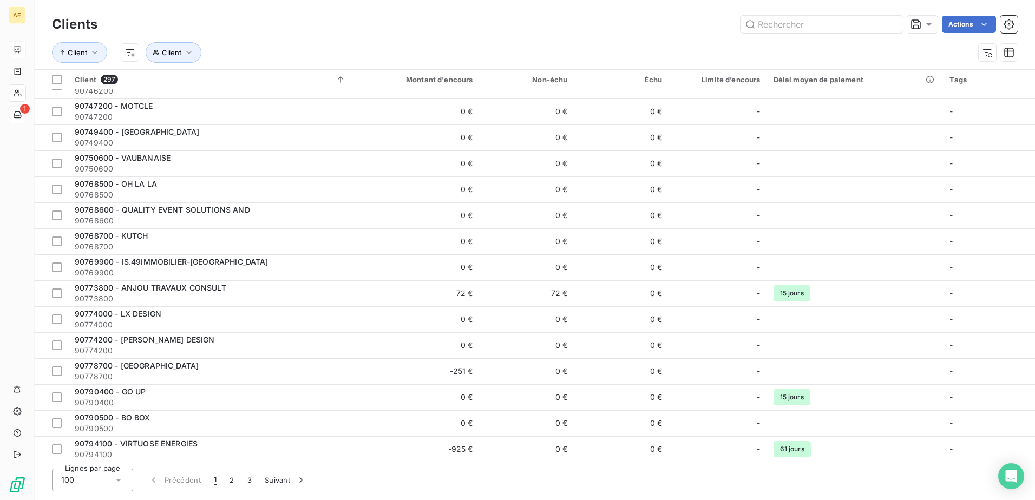
scroll to position [2166, 0]
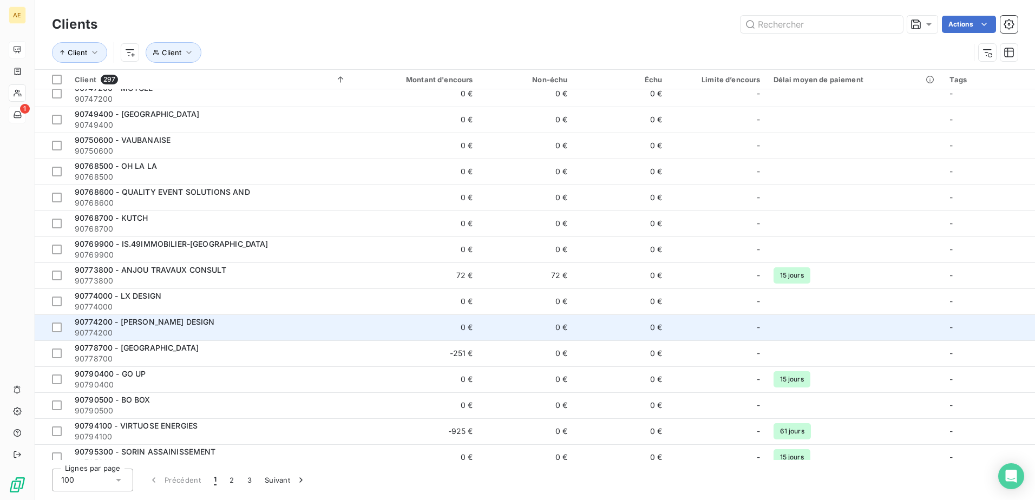
click at [142, 321] on span "90774200 - [PERSON_NAME] DESIGN" at bounding box center [145, 321] width 140 height 9
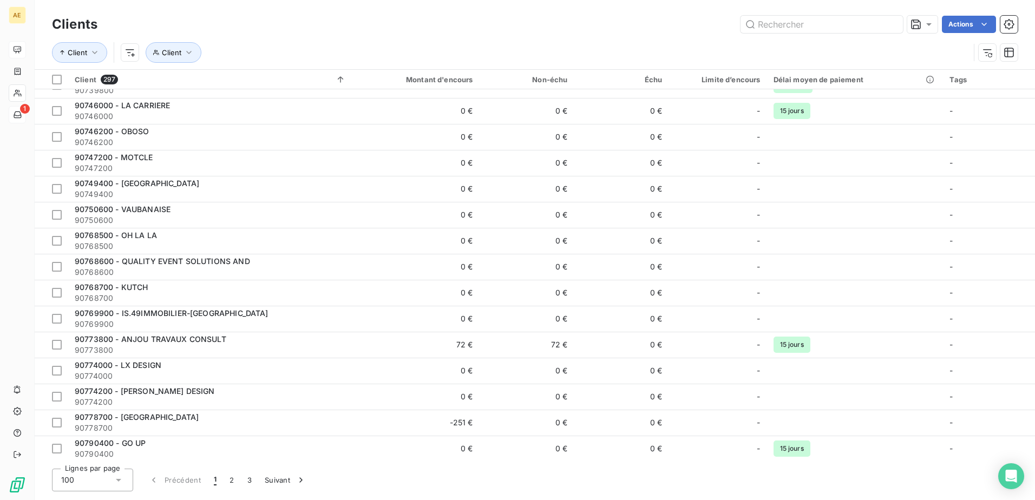
scroll to position [2166, 0]
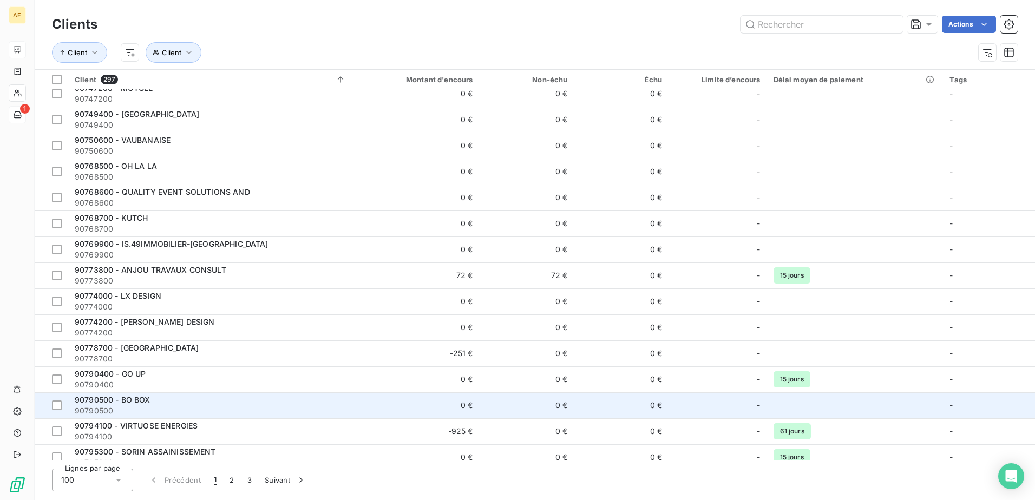
click at [138, 396] on span "90790500 - BO BOX" at bounding box center [113, 399] width 76 height 9
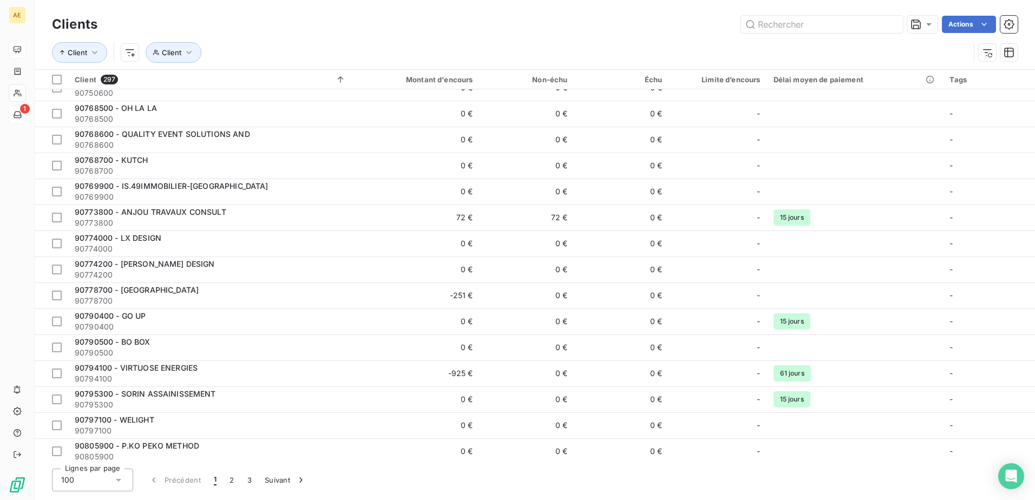
scroll to position [2228, 0]
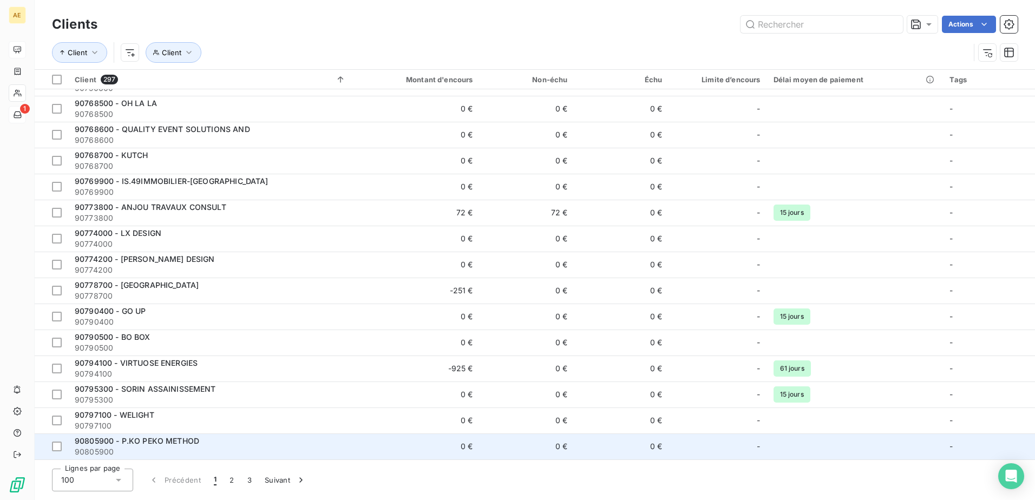
click at [179, 440] on span "90805900 - P.KO PEKO METHOD" at bounding box center [137, 440] width 125 height 9
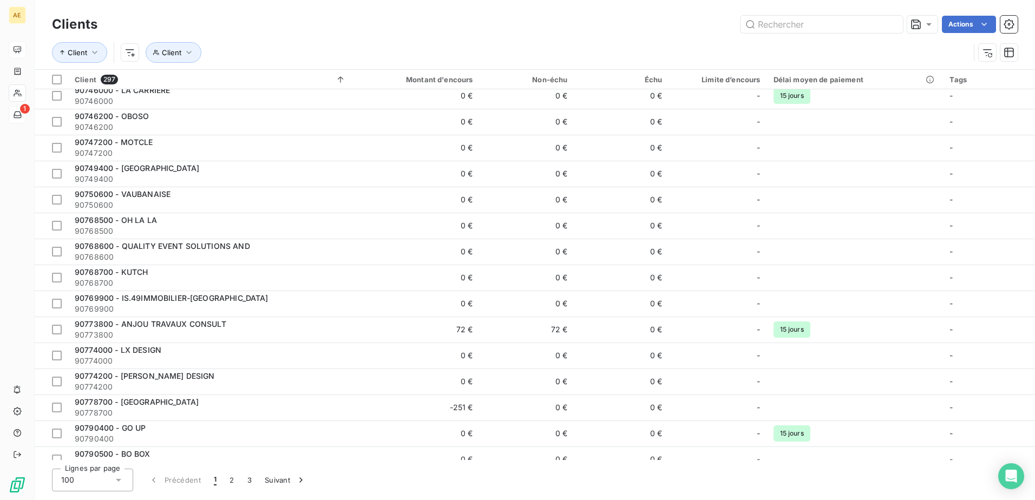
scroll to position [2228, 0]
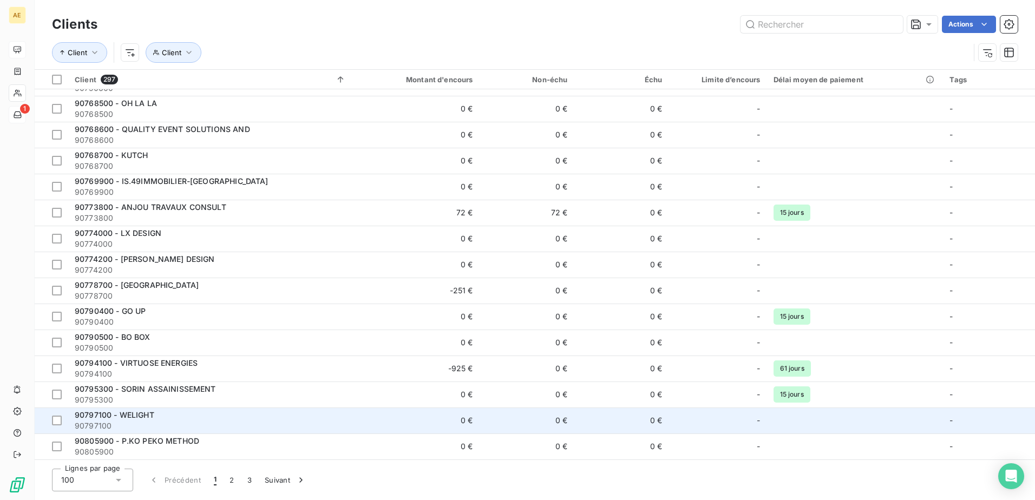
click at [132, 412] on span "90797100 - WELIGHT" at bounding box center [115, 414] width 80 height 9
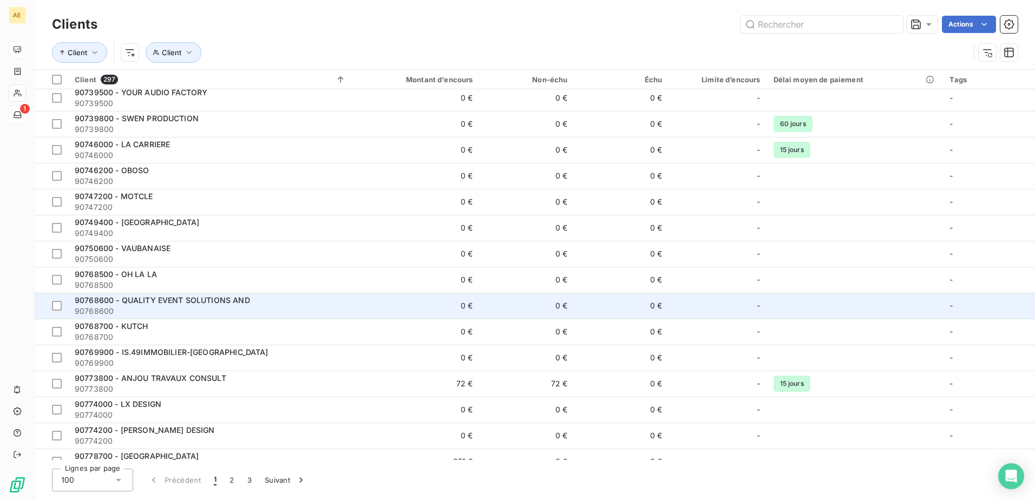
scroll to position [2228, 0]
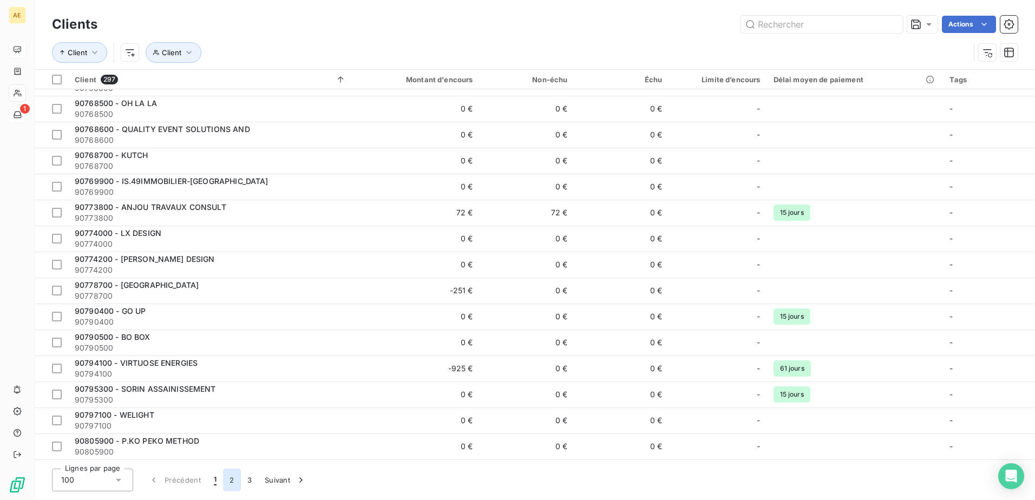
click at [231, 480] on button "2" at bounding box center [231, 480] width 17 height 23
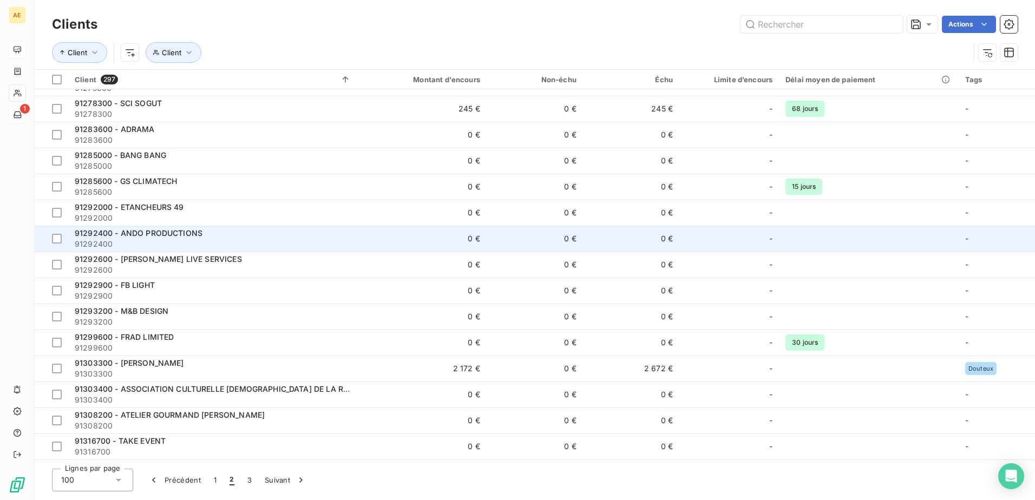
click at [158, 233] on span "91292400 - ANDO PRODUCTIONS" at bounding box center [139, 232] width 128 height 9
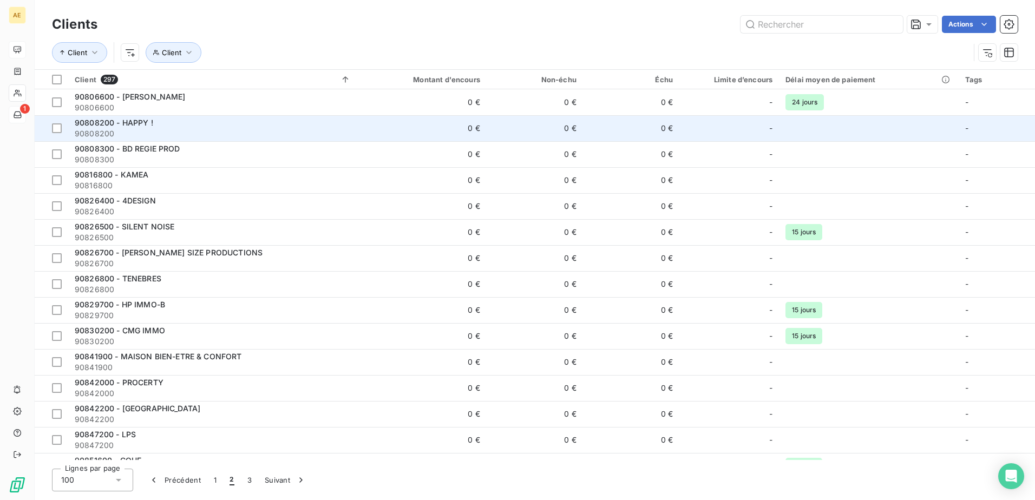
click at [136, 122] on span "90808200 - HAPPY !" at bounding box center [114, 122] width 79 height 9
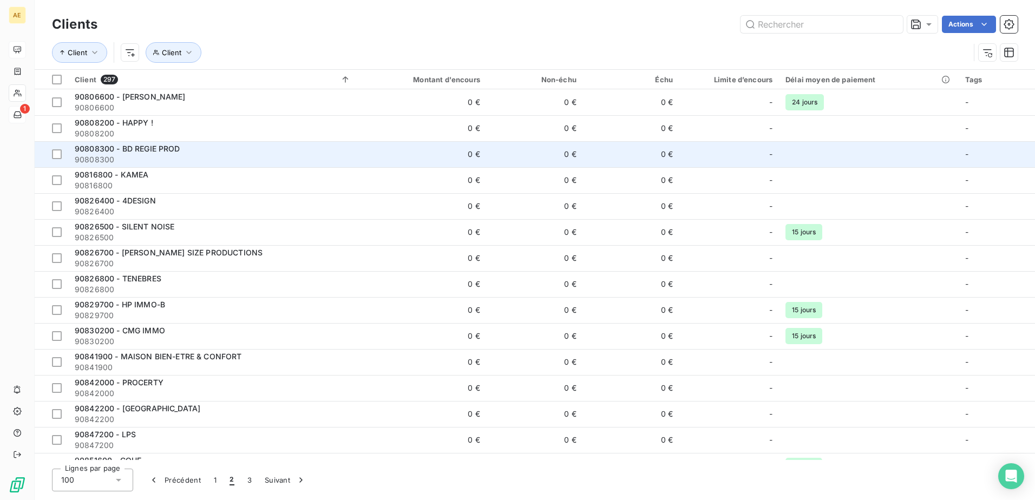
click at [162, 149] on span "90808300 - BD REGIE PROD" at bounding box center [128, 148] width 106 height 9
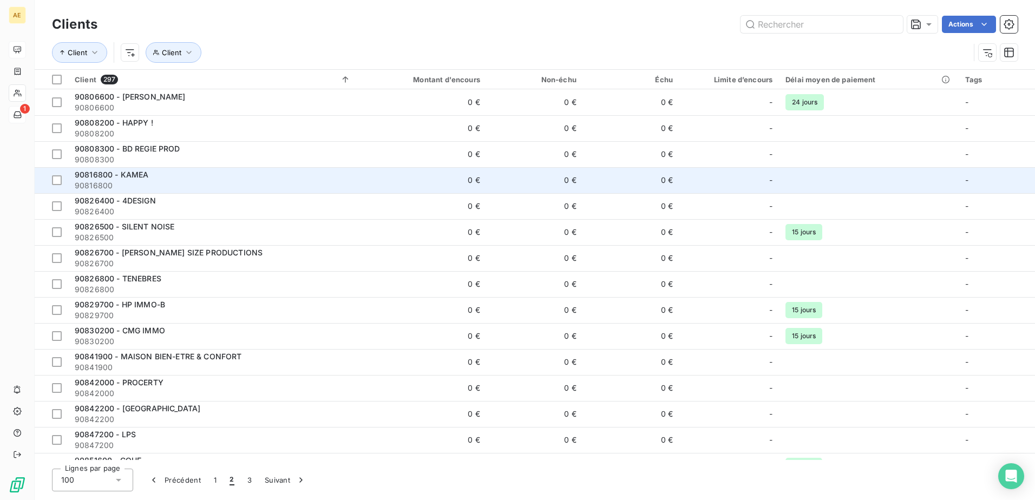
click at [134, 173] on span "90816800 - KAMEA" at bounding box center [112, 174] width 74 height 9
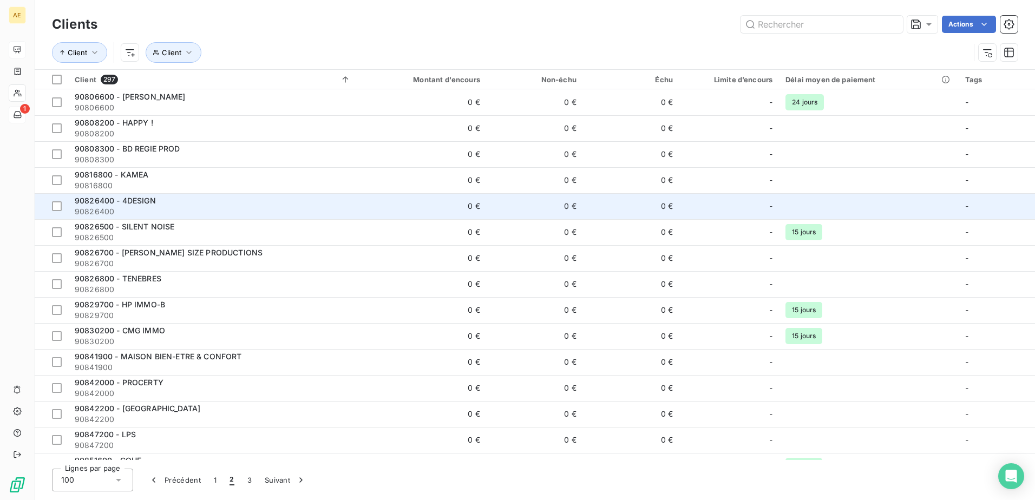
click at [137, 198] on span "90826400 - 4DESIGN" at bounding box center [115, 200] width 81 height 9
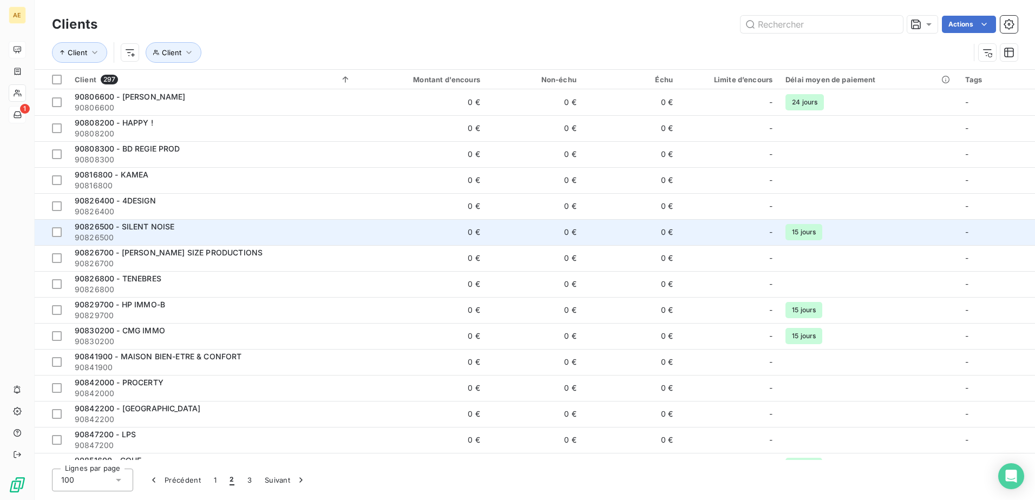
click at [171, 223] on span "90826500 - SILENT NOISE" at bounding box center [125, 226] width 100 height 9
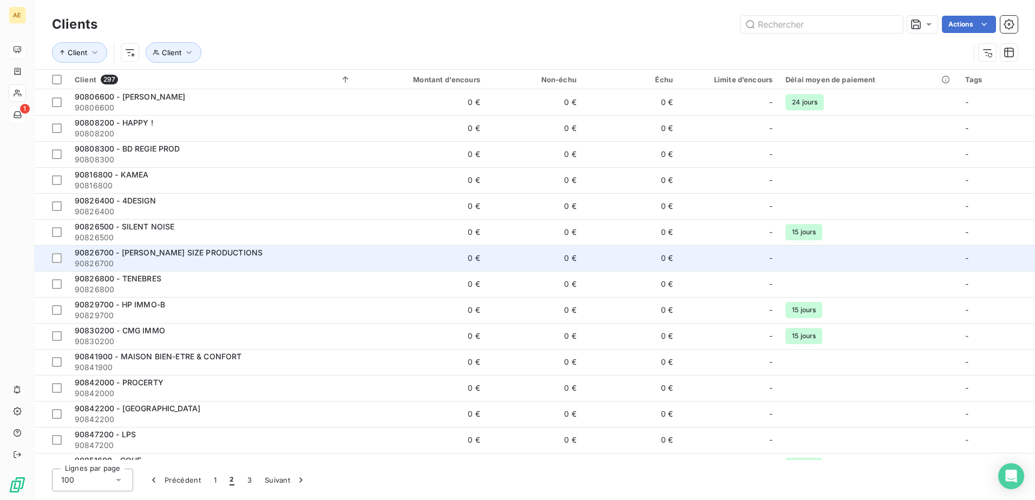
click at [205, 250] on span "90826700 - [PERSON_NAME] SIZE PRODUCTIONS" at bounding box center [169, 252] width 188 height 9
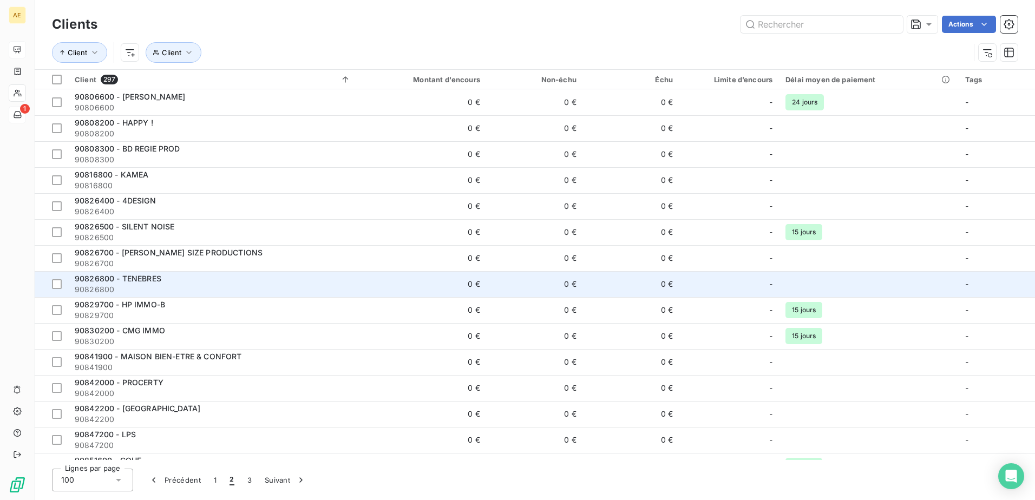
click at [139, 279] on span "90826800 - TENEBRES" at bounding box center [118, 278] width 87 height 9
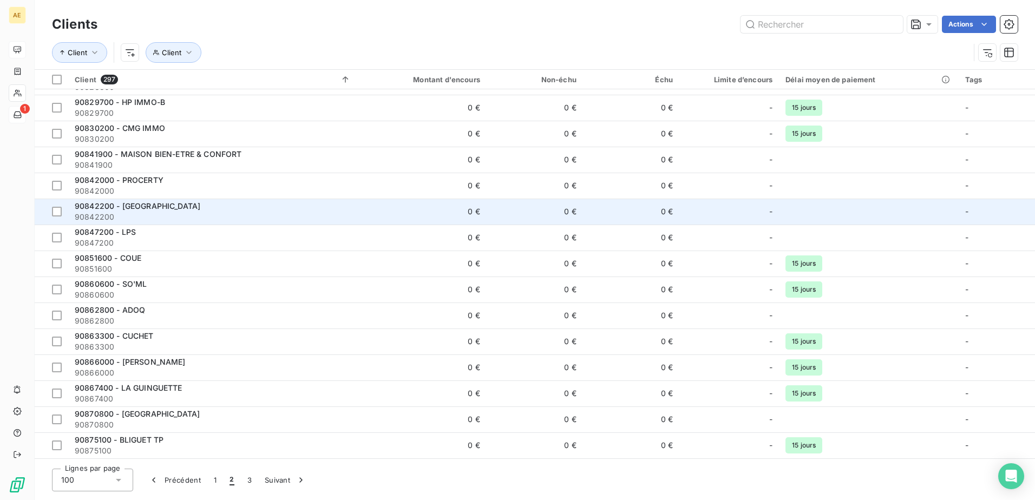
scroll to position [271, 0]
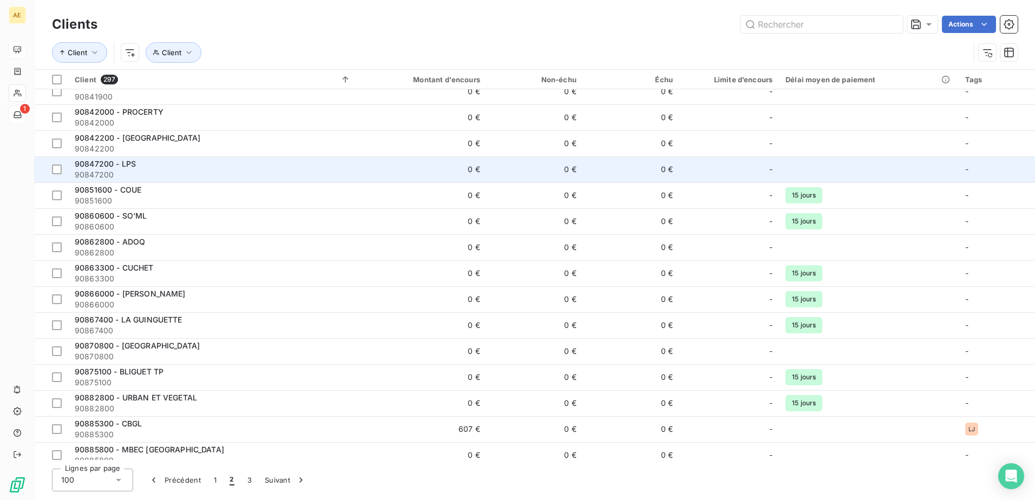
click at [124, 165] on span "90847200 - LPS" at bounding box center [105, 163] width 61 height 9
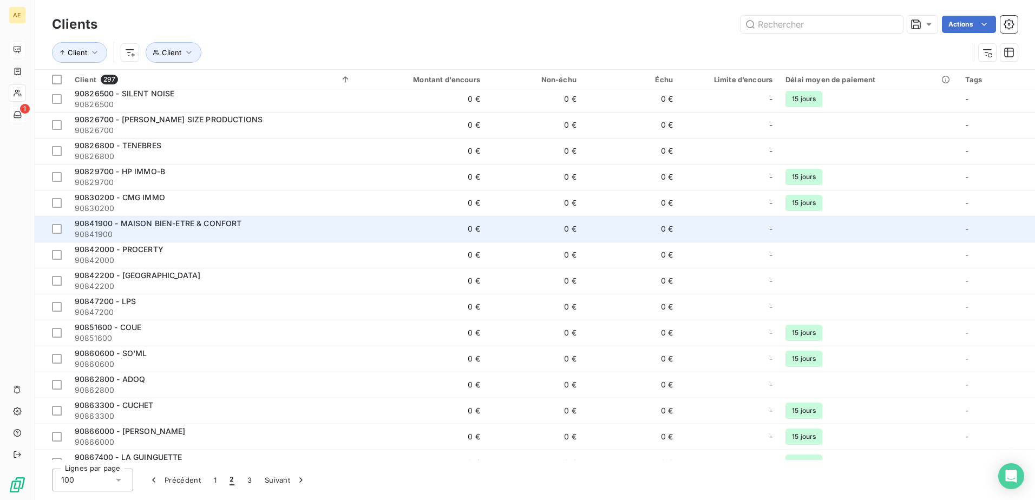
scroll to position [162, 0]
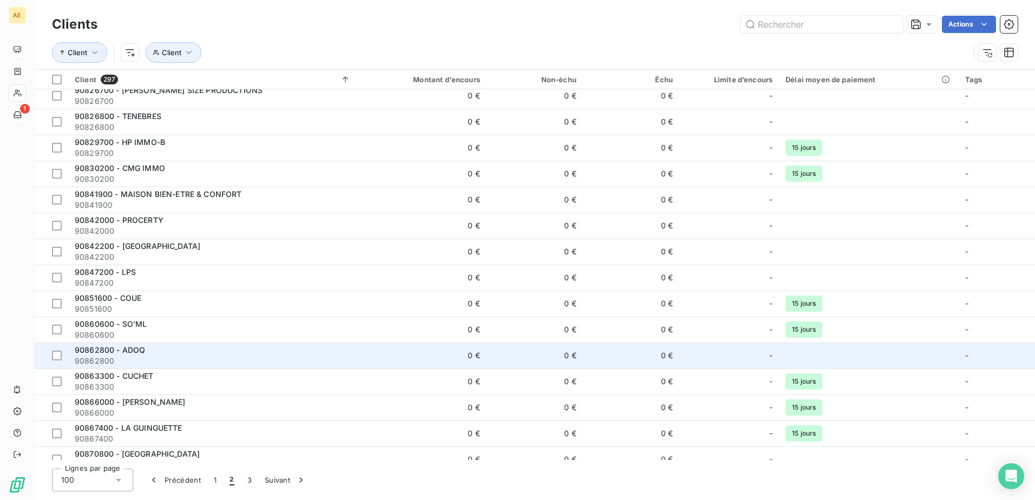
click at [136, 348] on span "90862800 - ADOQ" at bounding box center [110, 349] width 70 height 9
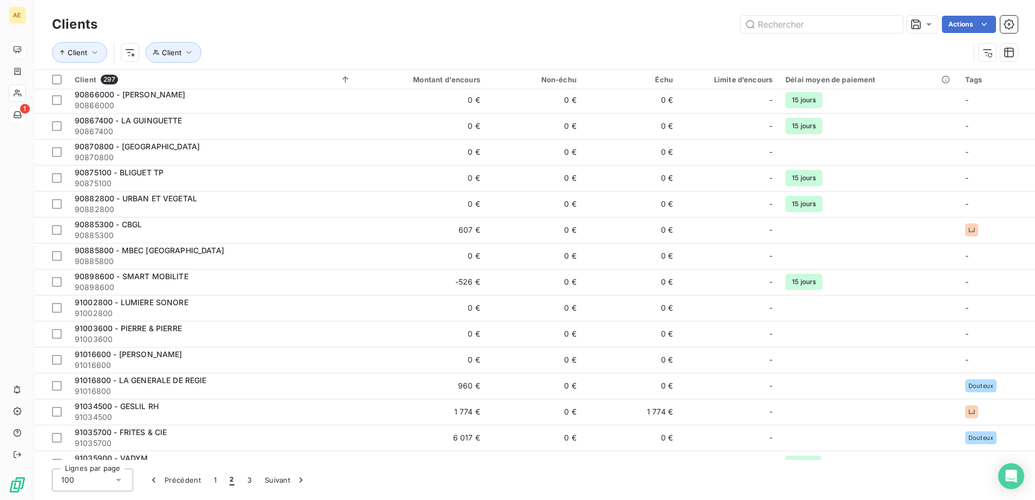
scroll to position [487, 0]
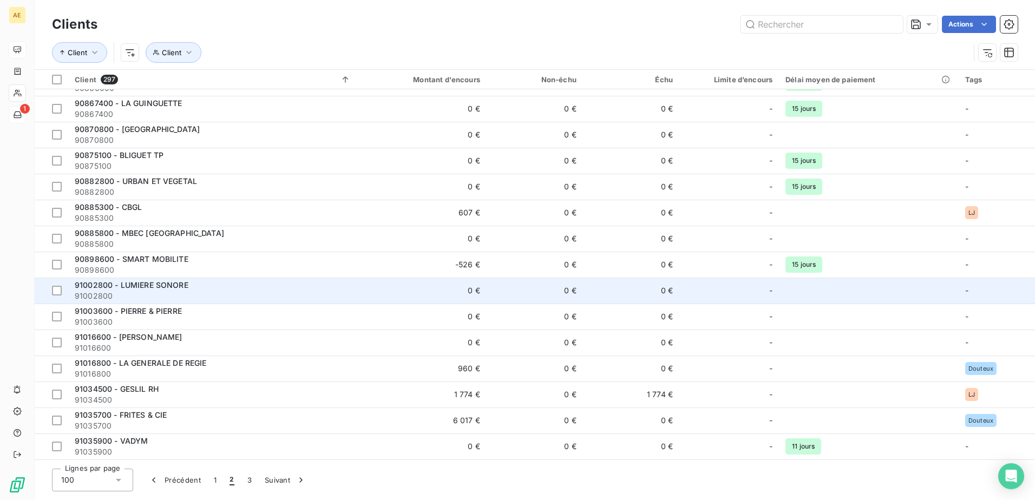
click at [158, 286] on span "91002800 - LUMIERE SONORE" at bounding box center [132, 284] width 114 height 9
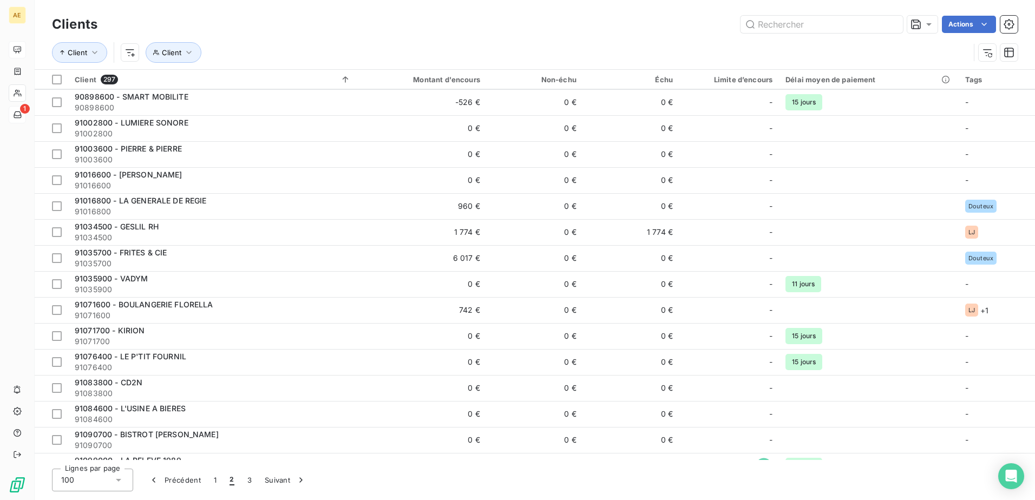
scroll to position [596, 0]
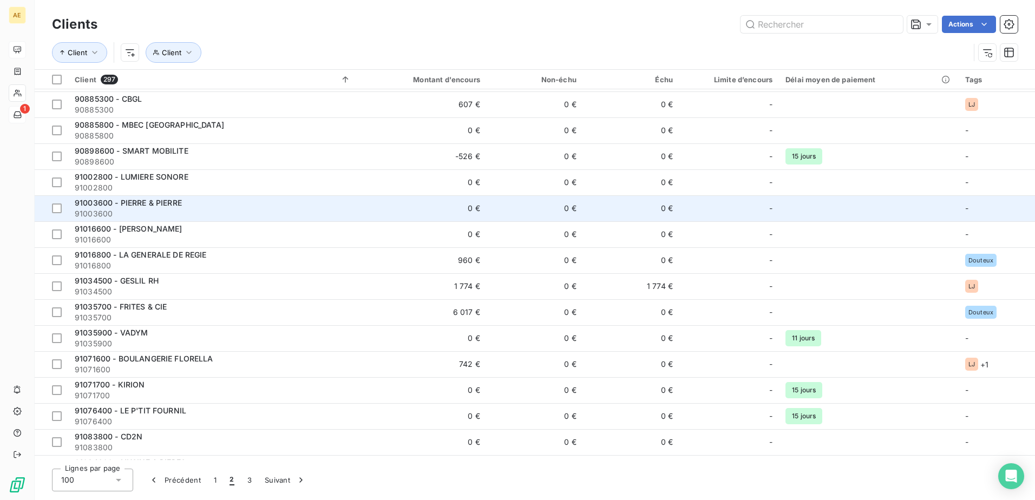
click at [153, 202] on span "91003600 - PIERRE & PIERRE" at bounding box center [128, 202] width 107 height 9
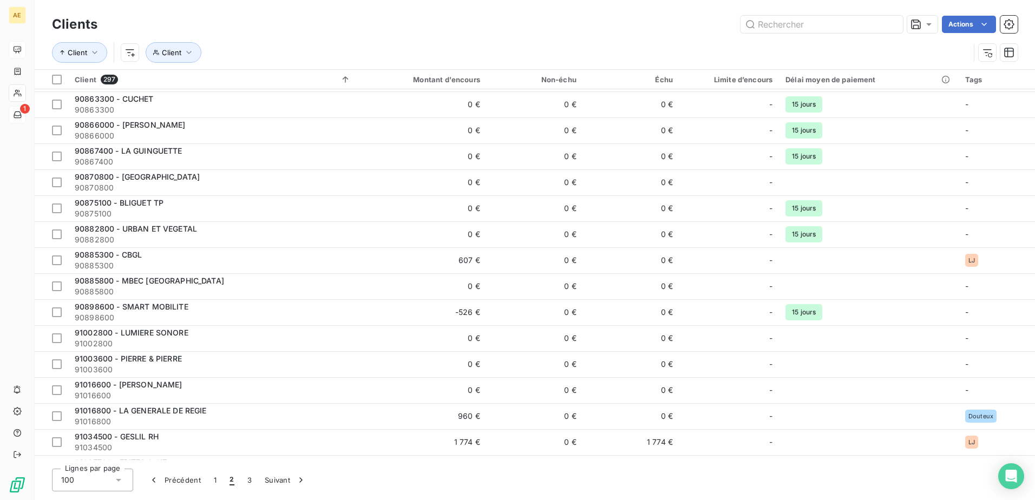
scroll to position [487, 0]
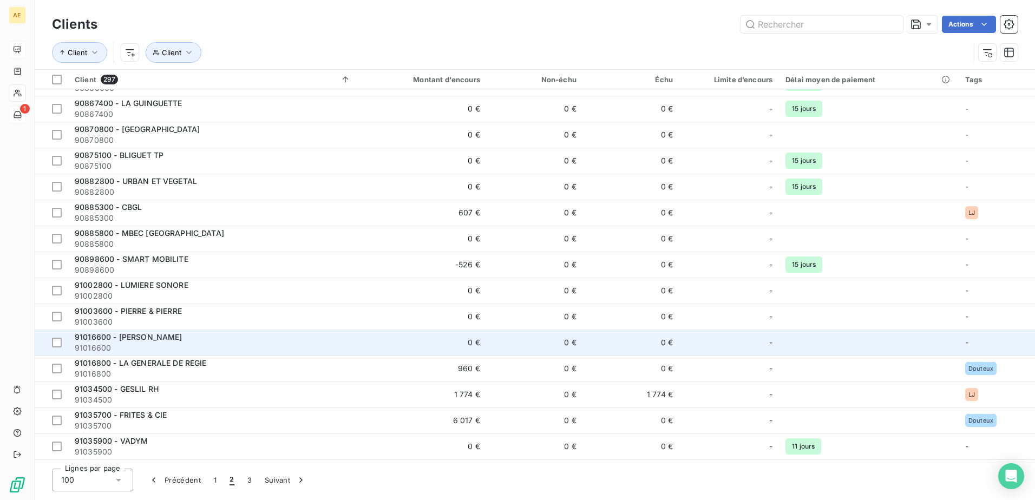
click at [143, 336] on span "91016600 - [PERSON_NAME]" at bounding box center [129, 336] width 108 height 9
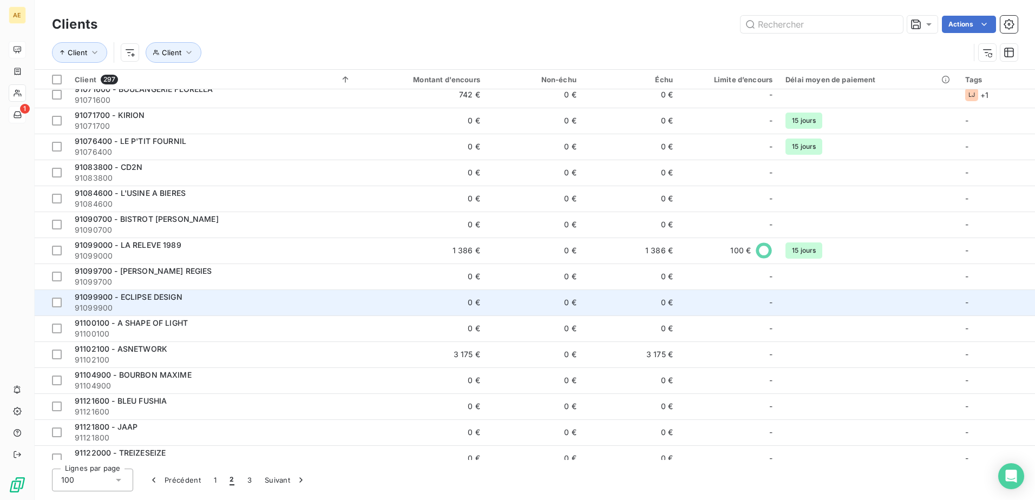
scroll to position [866, 0]
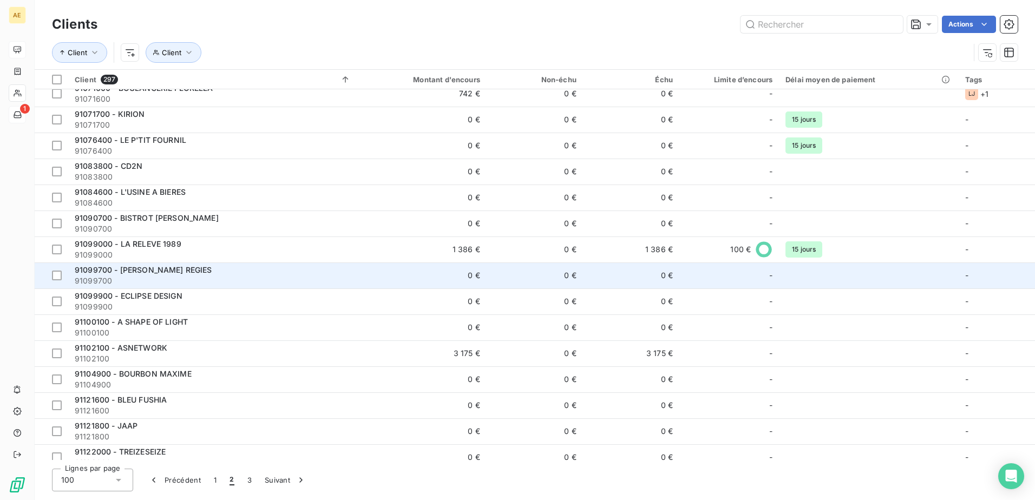
click at [171, 267] on span "91099700 - [PERSON_NAME] REGIES" at bounding box center [144, 269] width 138 height 9
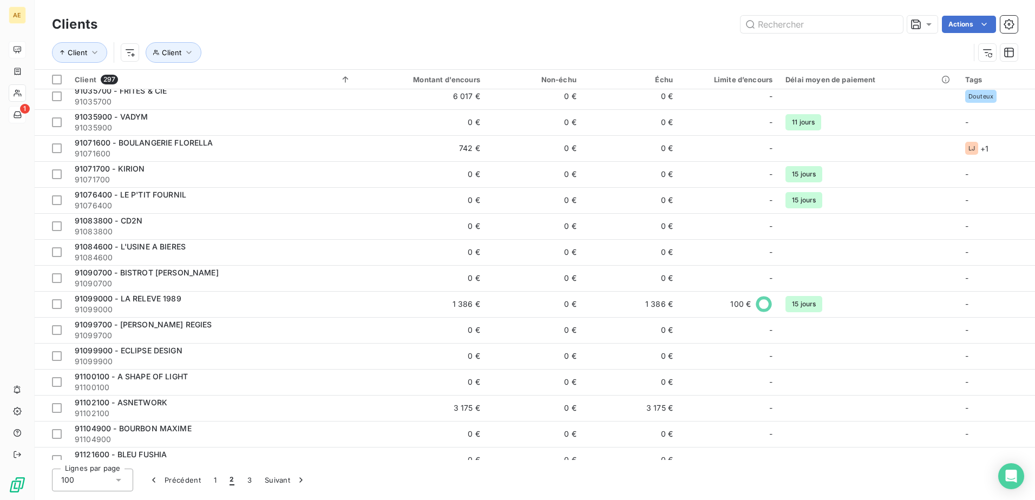
scroll to position [812, 0]
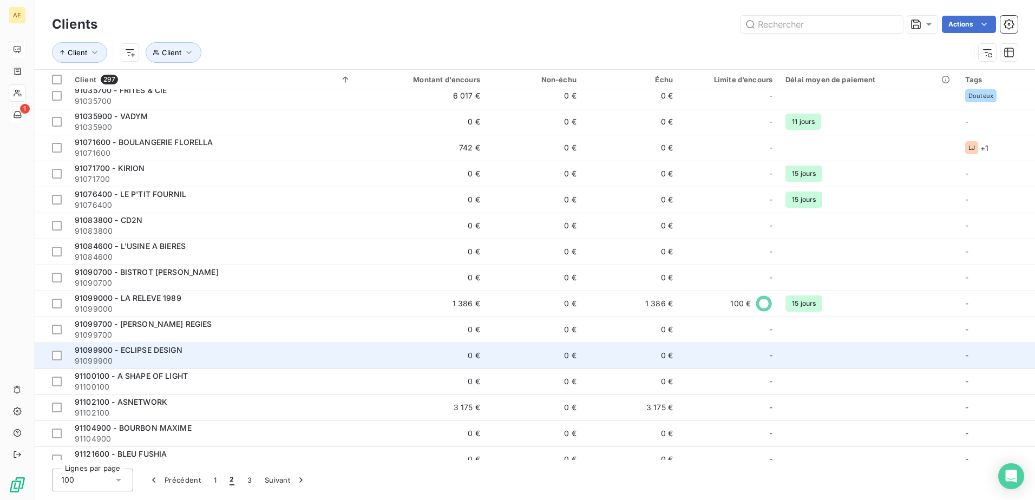
click at [161, 351] on span "91099900 - ECLIPSE DESIGN" at bounding box center [129, 349] width 108 height 9
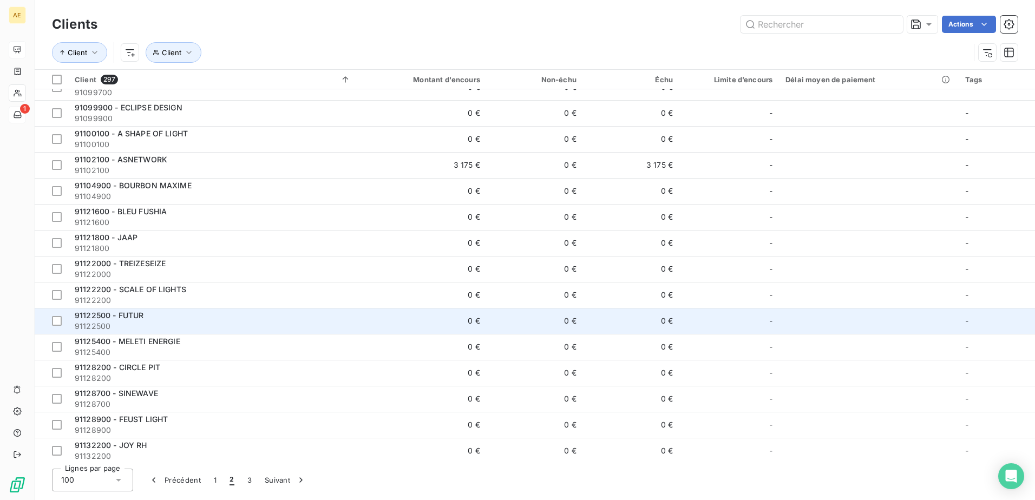
scroll to position [1029, 0]
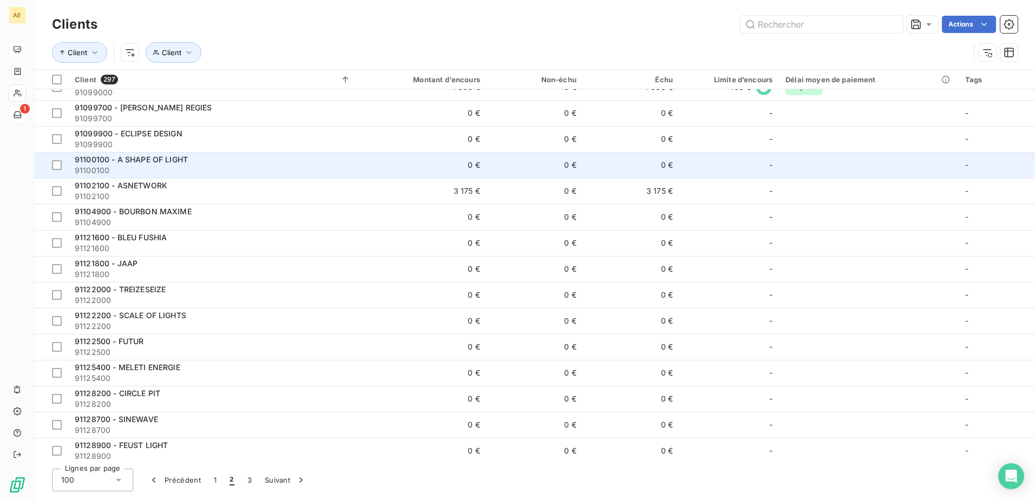
click at [176, 159] on span "91100100 - A SHAPE OF LIGHT" at bounding box center [131, 159] width 113 height 9
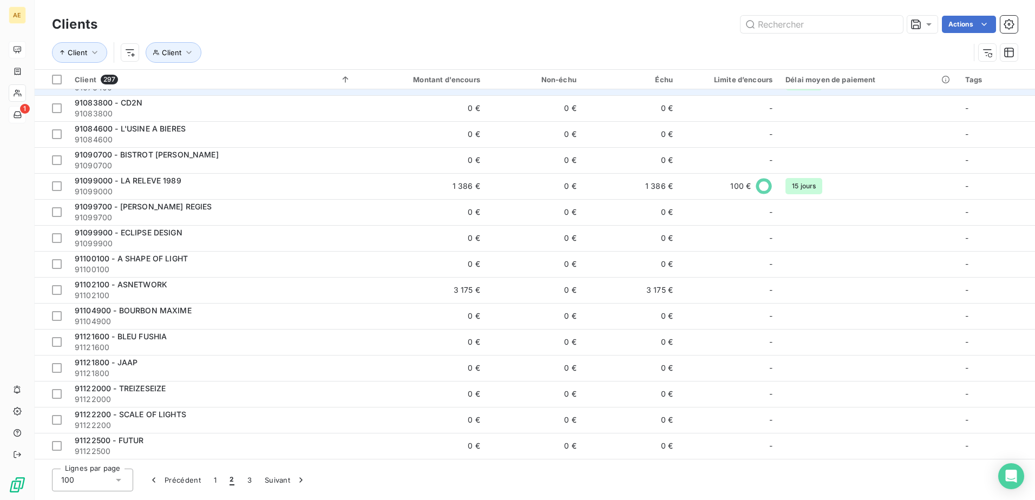
scroll to position [1083, 0]
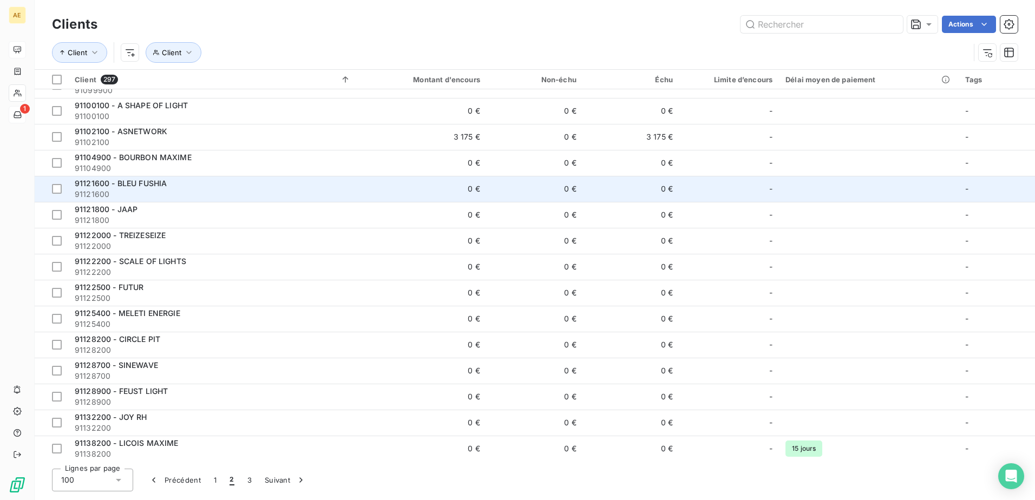
click at [143, 179] on span "91121600 - BLEU FUSHIA" at bounding box center [121, 183] width 92 height 9
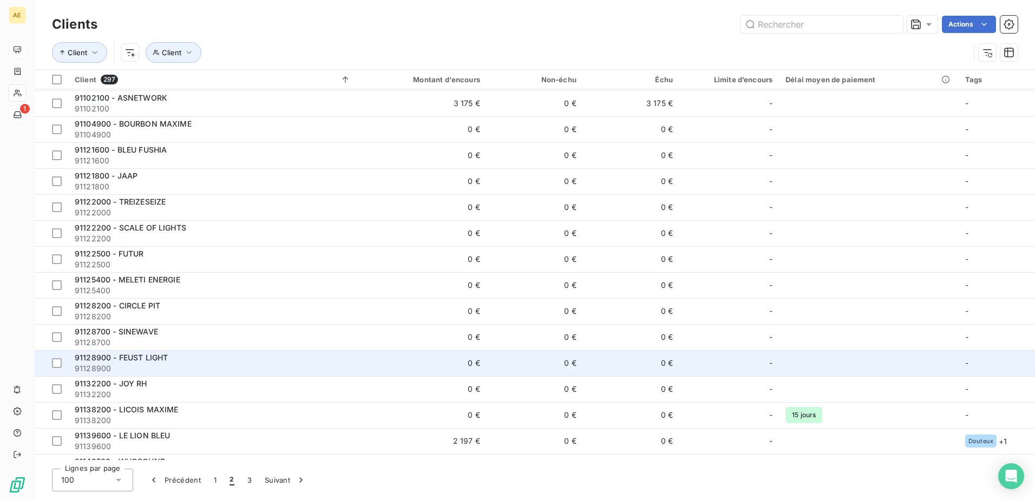
scroll to position [1083, 0]
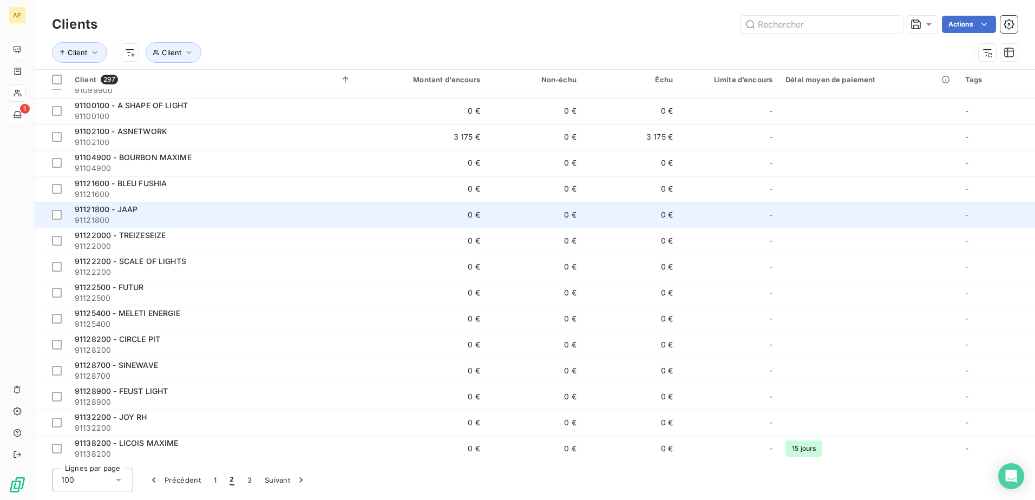
click at [132, 208] on span "91121800 - JAAP" at bounding box center [106, 209] width 63 height 9
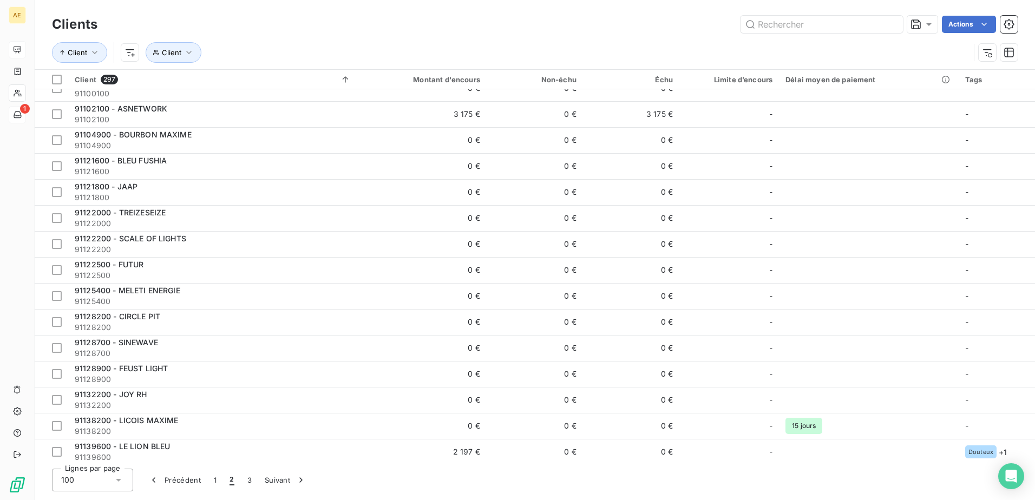
scroll to position [1091, 0]
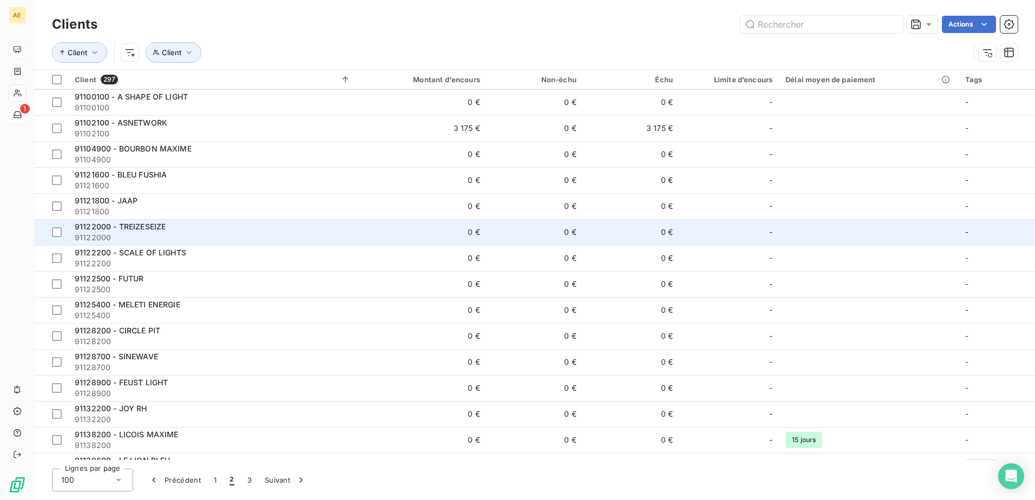
click at [150, 225] on span "91122000 - TREIZESEIZE" at bounding box center [120, 226] width 91 height 9
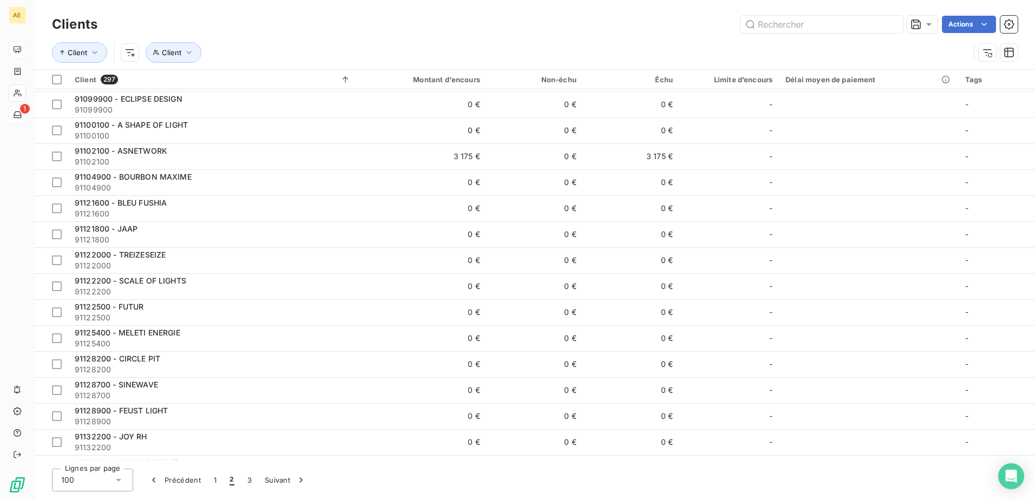
scroll to position [1083, 0]
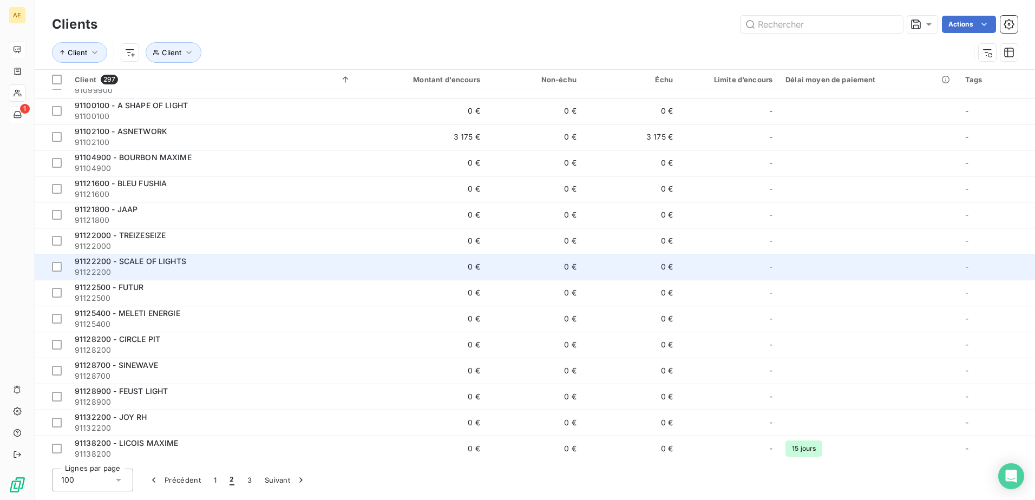
click at [145, 260] on span "91122200 - SCALE OF LIGHTS" at bounding box center [131, 261] width 112 height 9
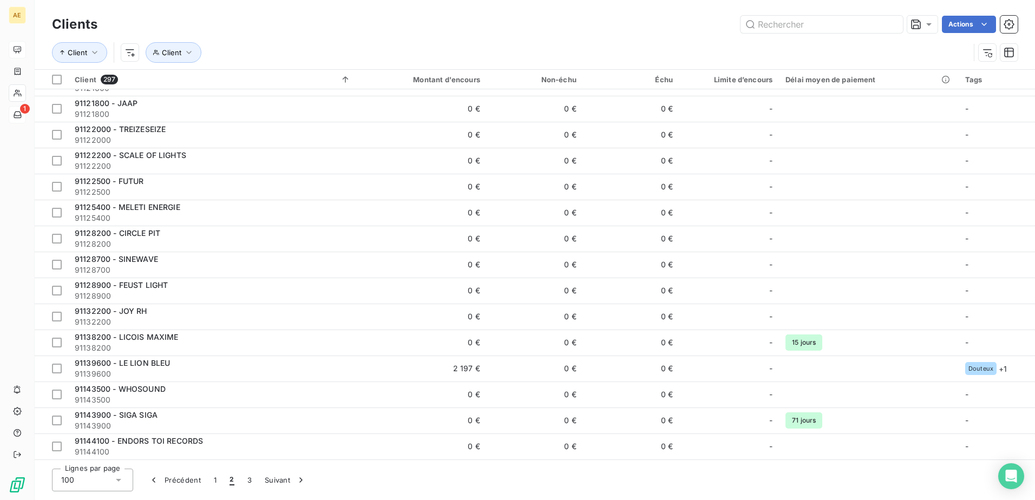
scroll to position [1191, 0]
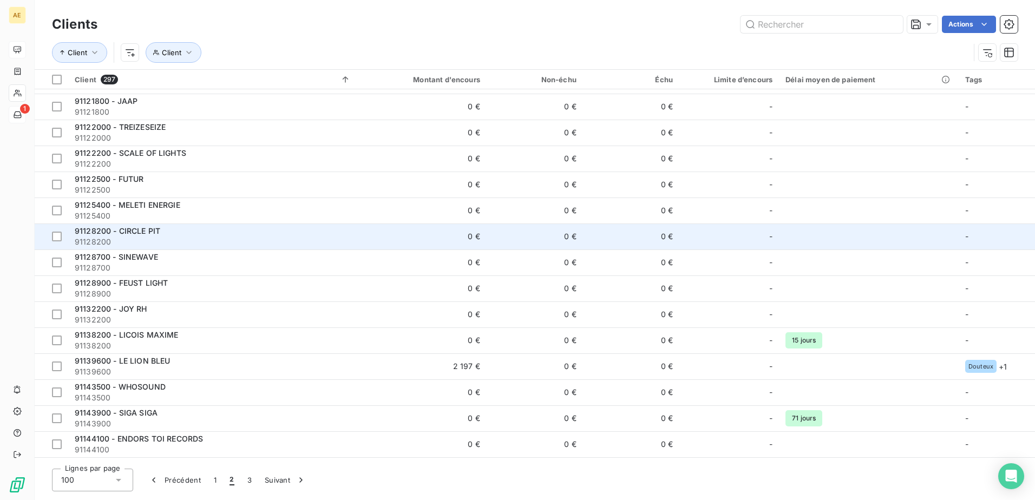
click at [151, 228] on span "91128200 - CIRCLE PIT" at bounding box center [118, 230] width 86 height 9
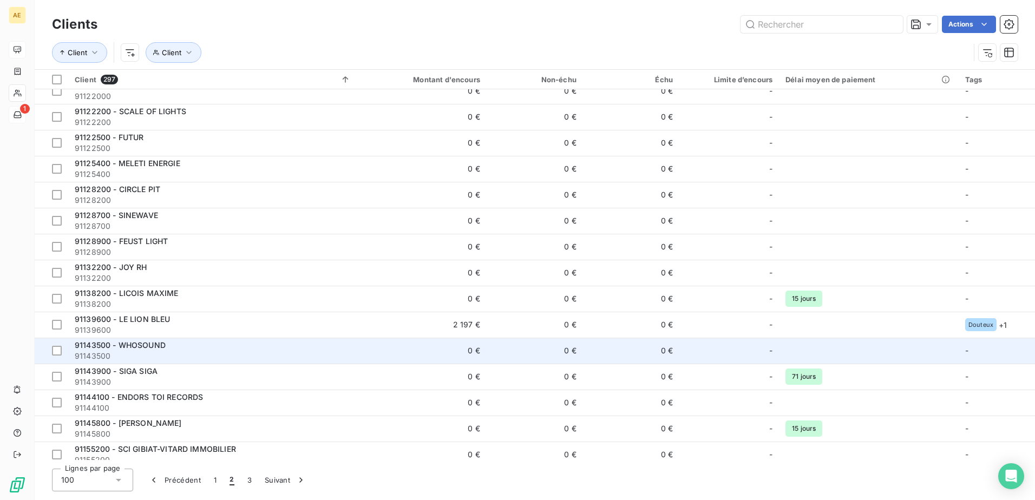
scroll to position [1245, 0]
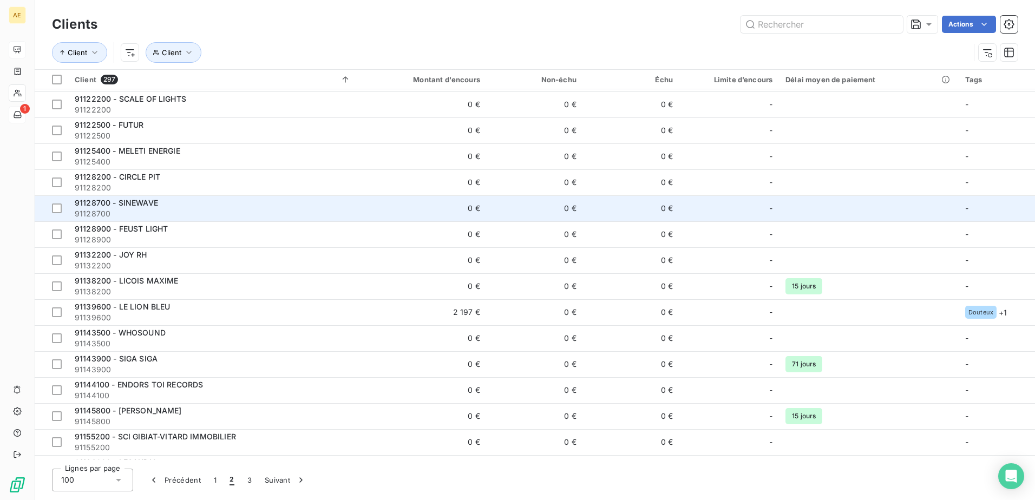
click at [147, 202] on span "91128700 - SINEWAVE" at bounding box center [116, 202] width 83 height 9
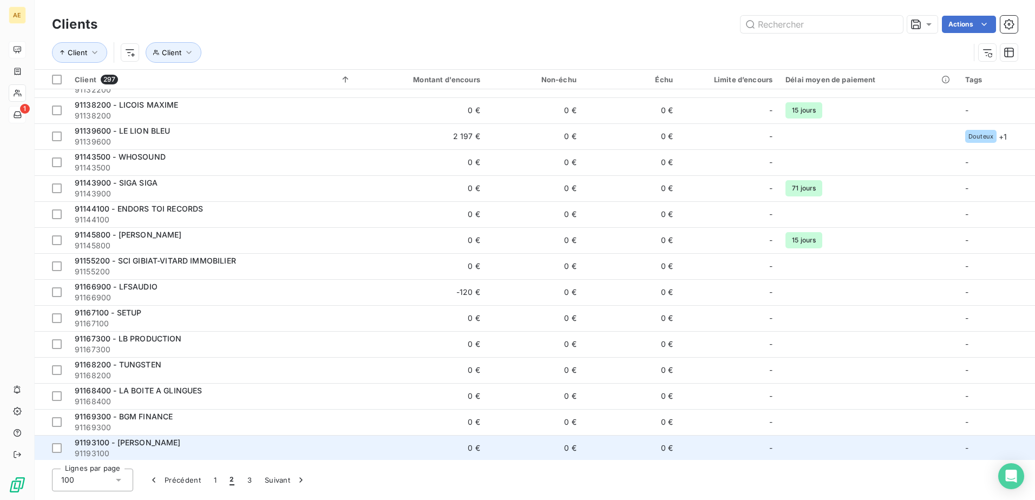
scroll to position [1353, 0]
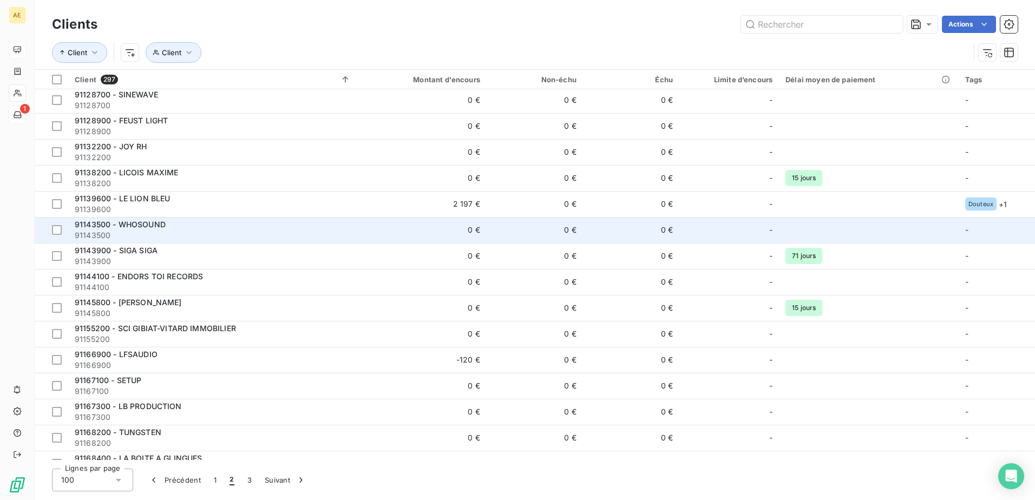
click at [132, 223] on span "91143500 - WHOSOUND" at bounding box center [120, 224] width 91 height 9
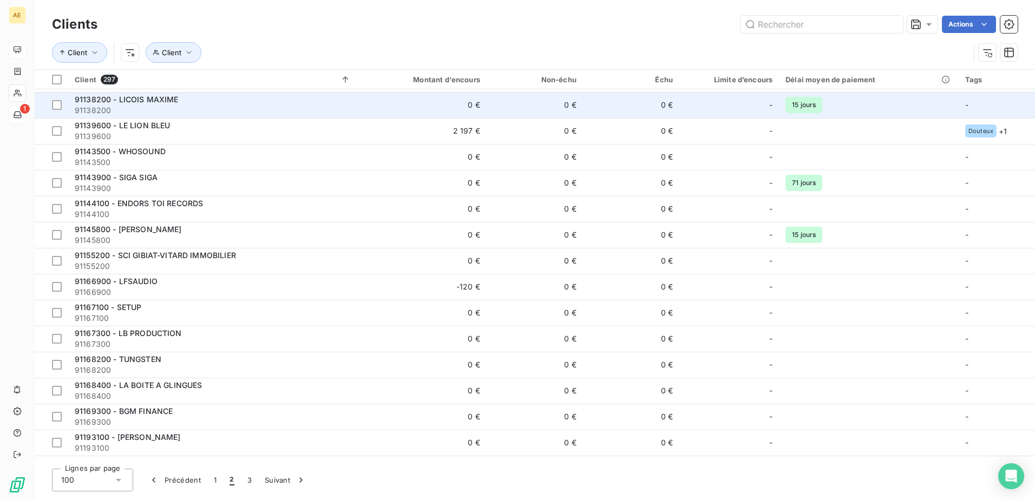
scroll to position [1408, 0]
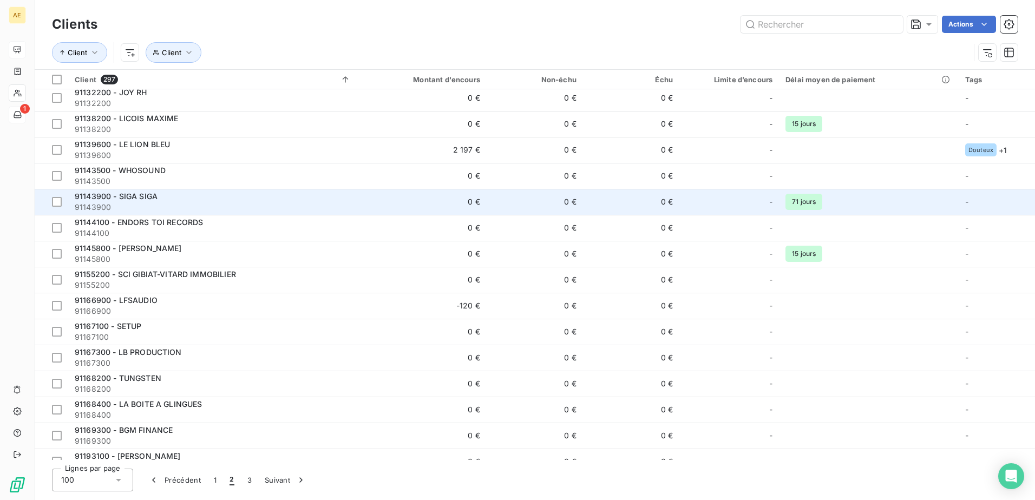
click at [144, 195] on span "91143900 - SIGA SIGA" at bounding box center [116, 196] width 83 height 9
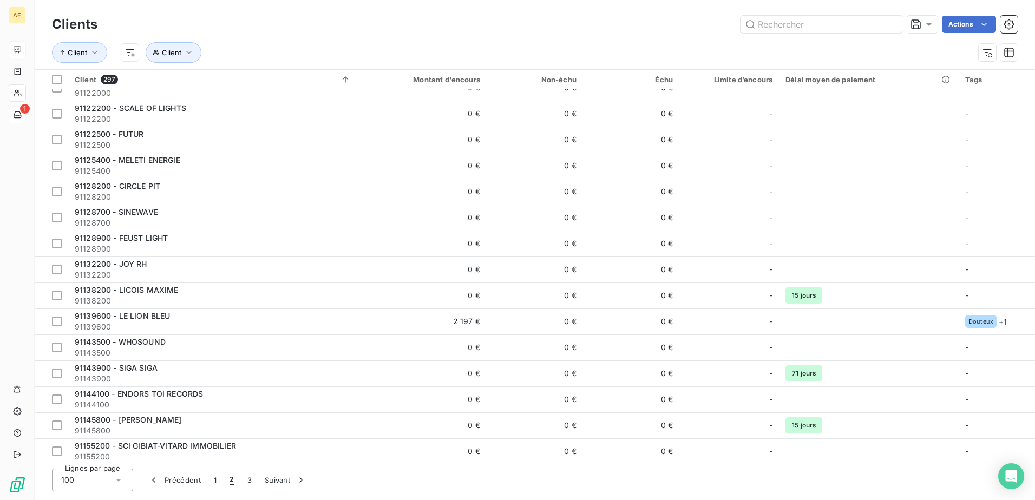
scroll to position [1408, 0]
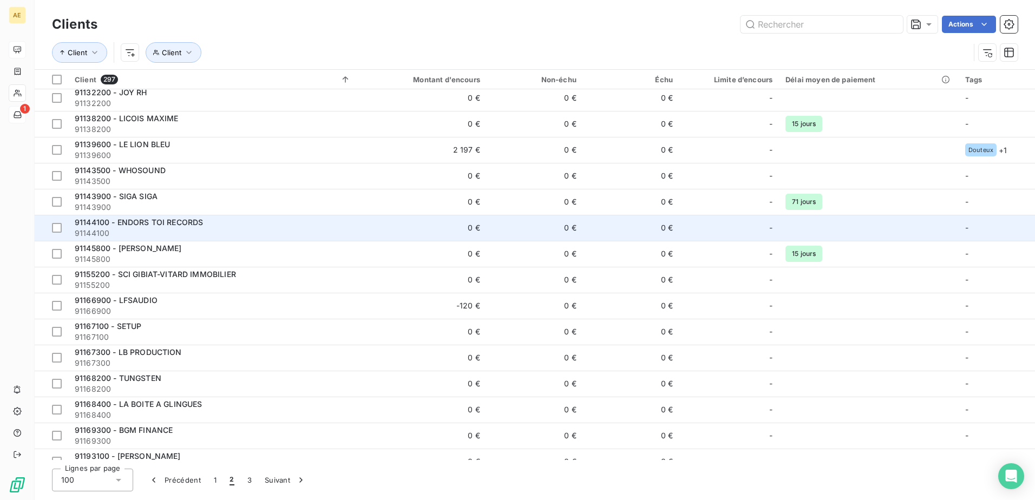
click at [176, 221] on span "91144100 - ENDORS TOI RECORDS" at bounding box center [139, 222] width 128 height 9
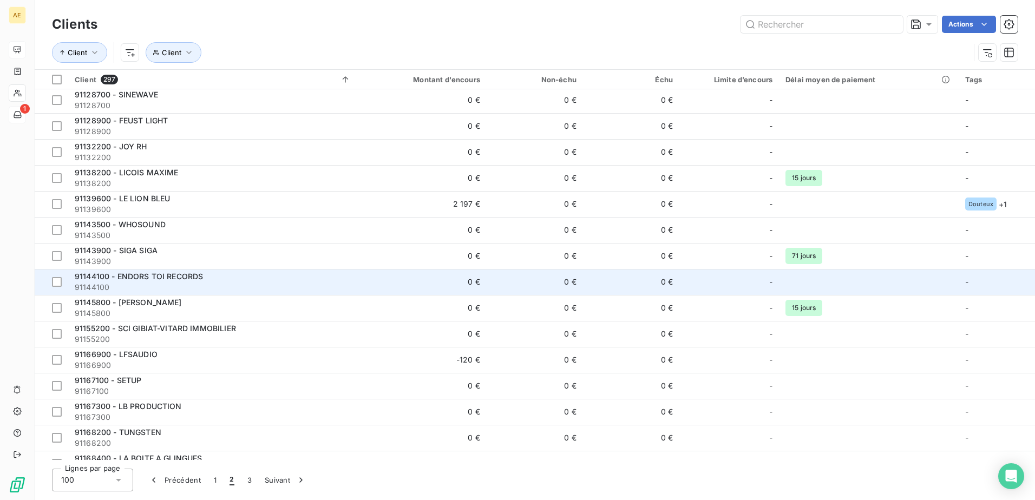
scroll to position [1408, 0]
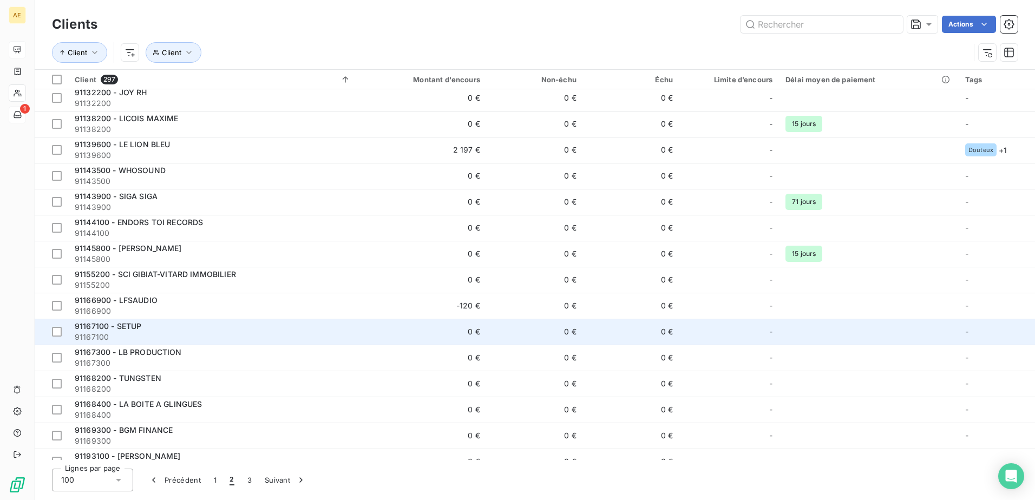
click at [135, 325] on span "91167100 - SETUP" at bounding box center [108, 326] width 67 height 9
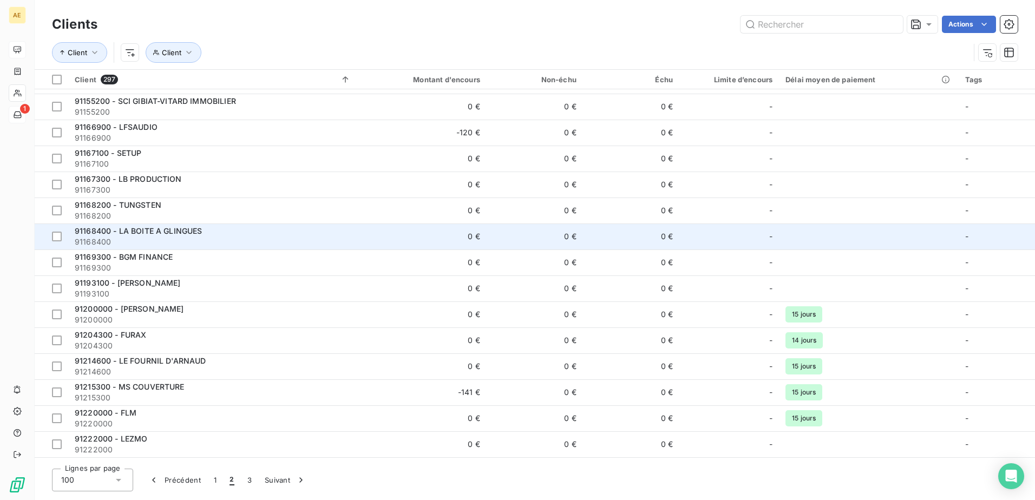
scroll to position [1579, 0]
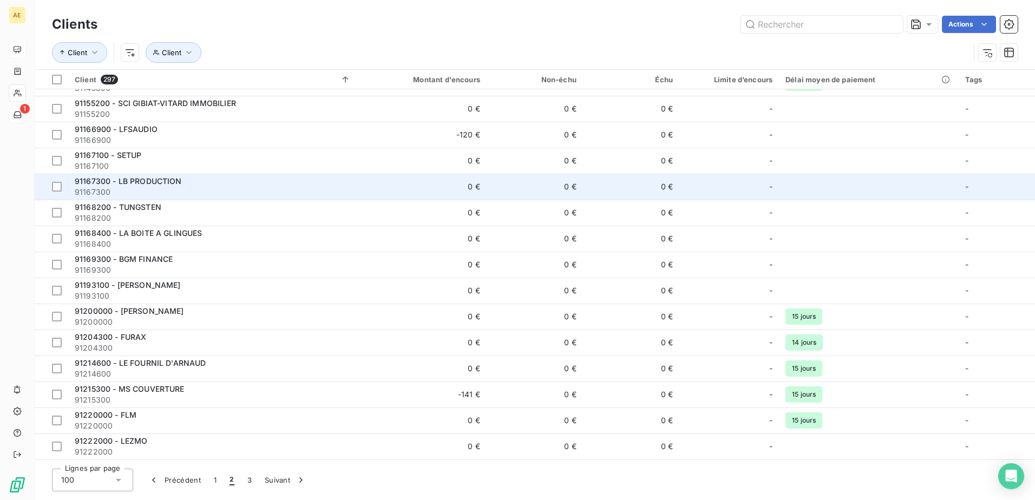
click at [141, 181] on span "91167300 - LB PRODUCTION" at bounding box center [128, 180] width 107 height 9
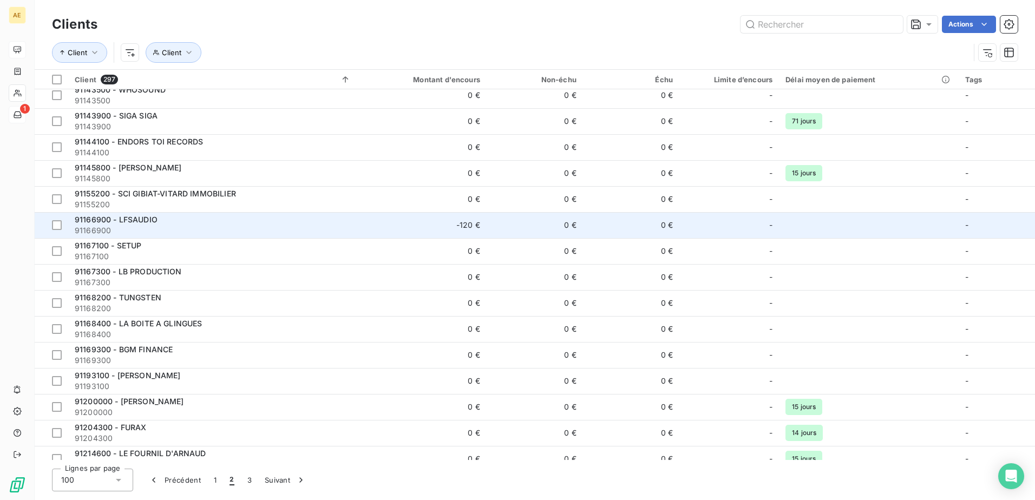
scroll to position [1516, 0]
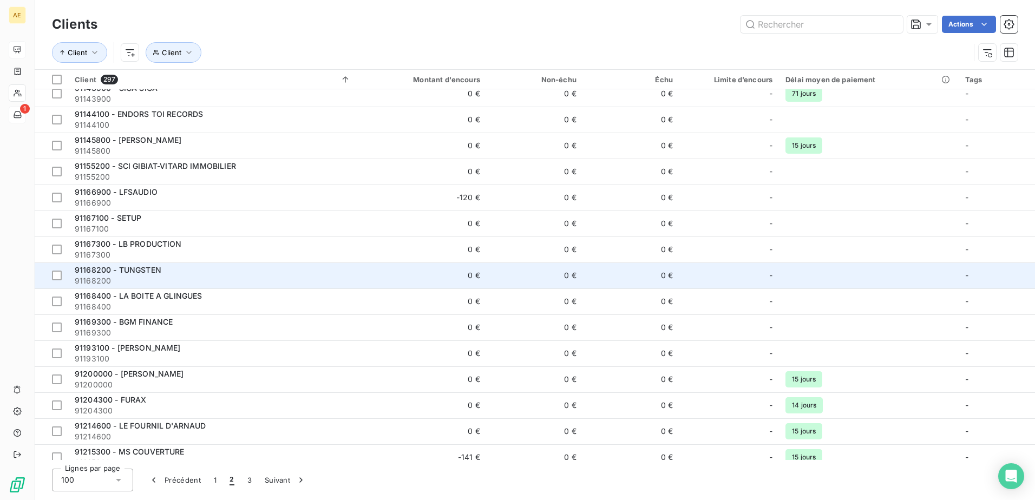
click at [145, 269] on span "91168200 - TUNGSTEN" at bounding box center [118, 269] width 87 height 9
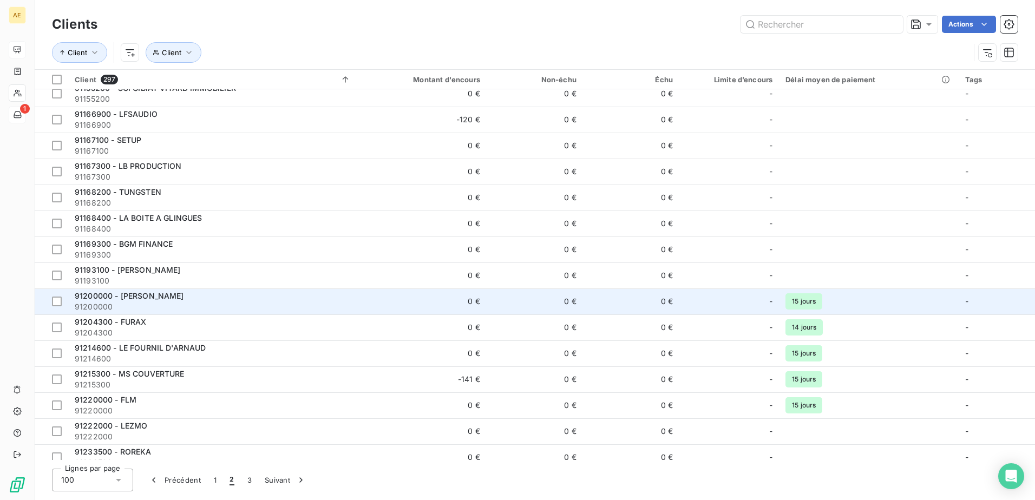
scroll to position [1624, 0]
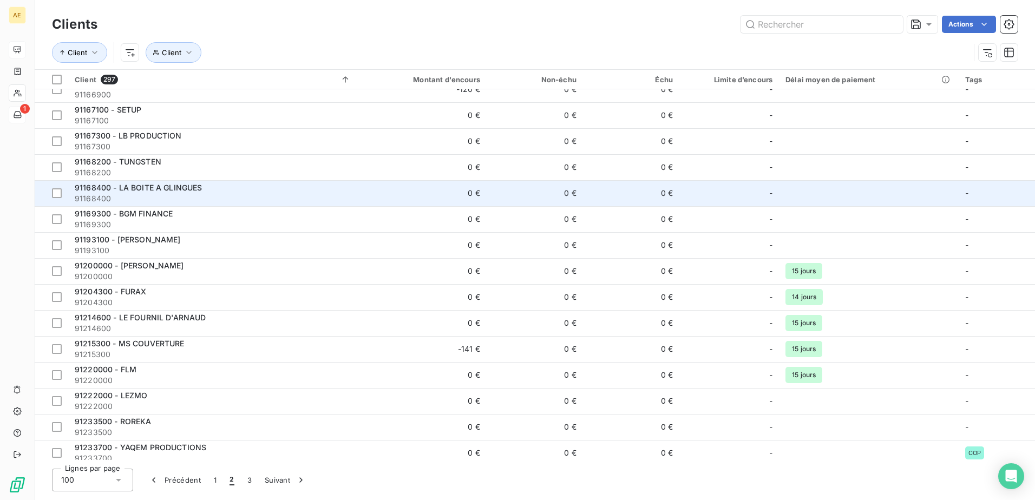
click at [170, 188] on span "91168400 - LA BOITE A GLINGUES" at bounding box center [139, 187] width 128 height 9
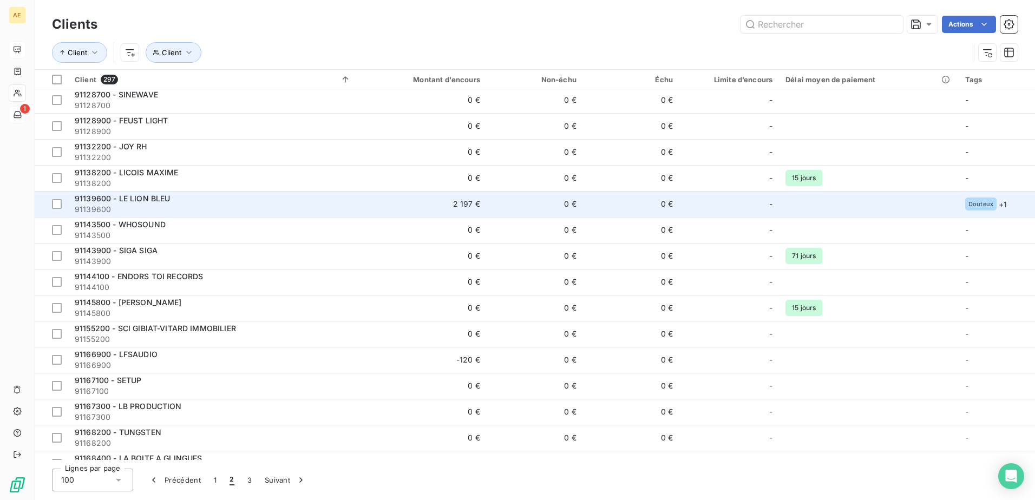
scroll to position [1678, 0]
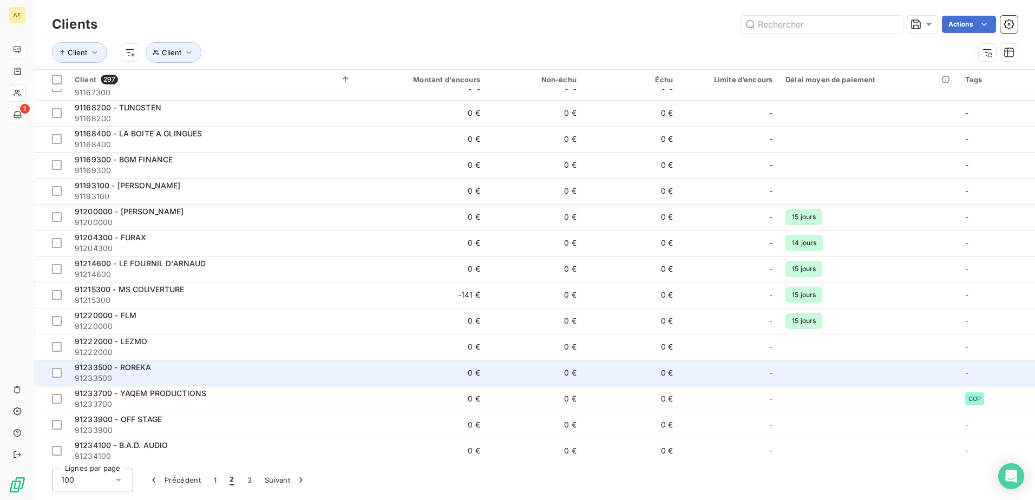
click at [141, 369] on span "91233500 - ROREKA" at bounding box center [113, 367] width 77 height 9
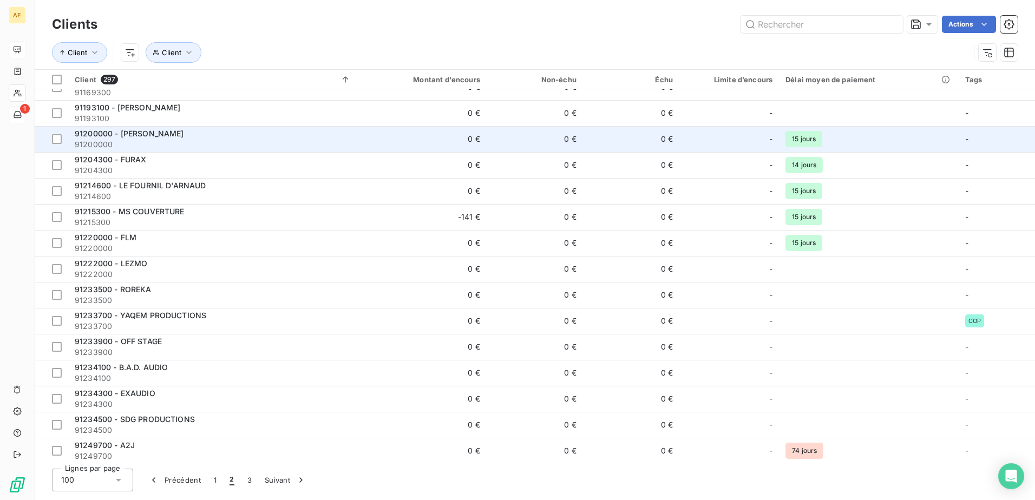
scroll to position [1787, 0]
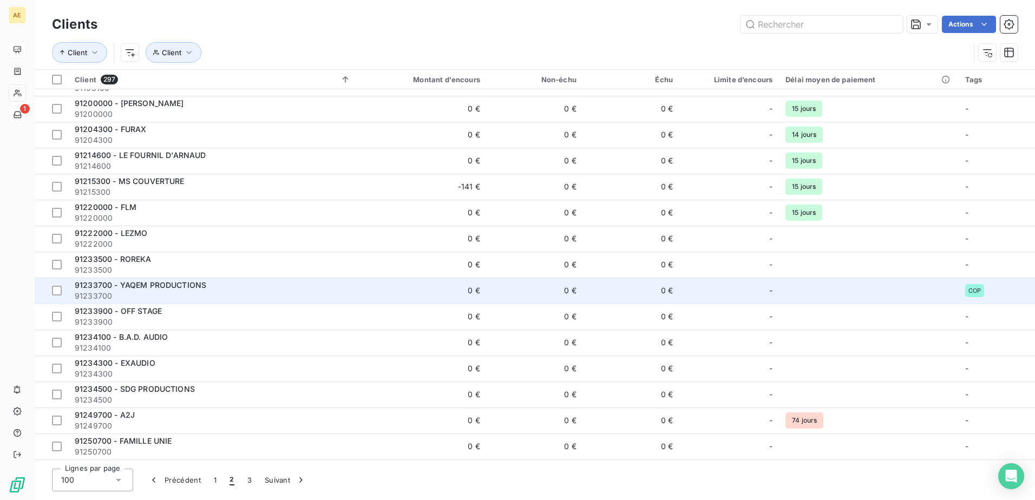
click at [160, 284] on span "91233700 - YAQEM PRODUCTIONS" at bounding box center [141, 284] width 132 height 9
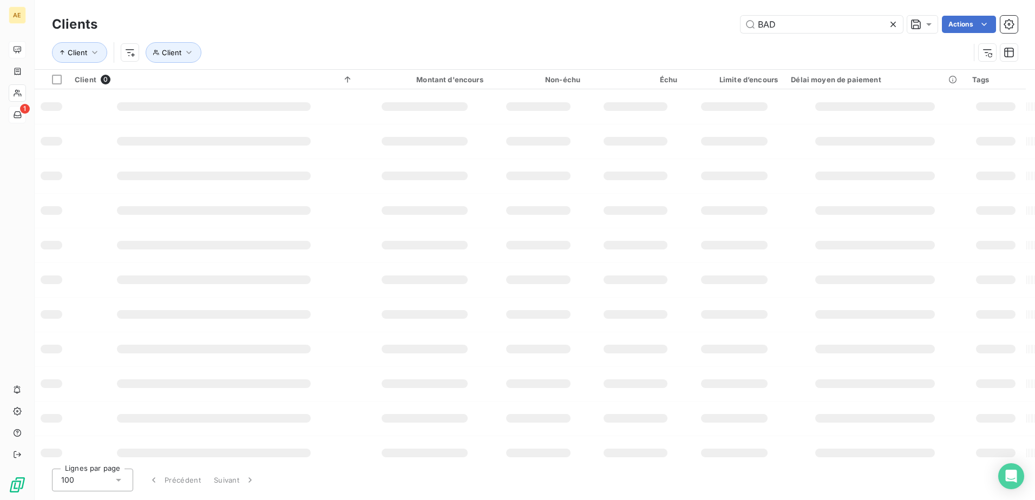
type input "BAD"
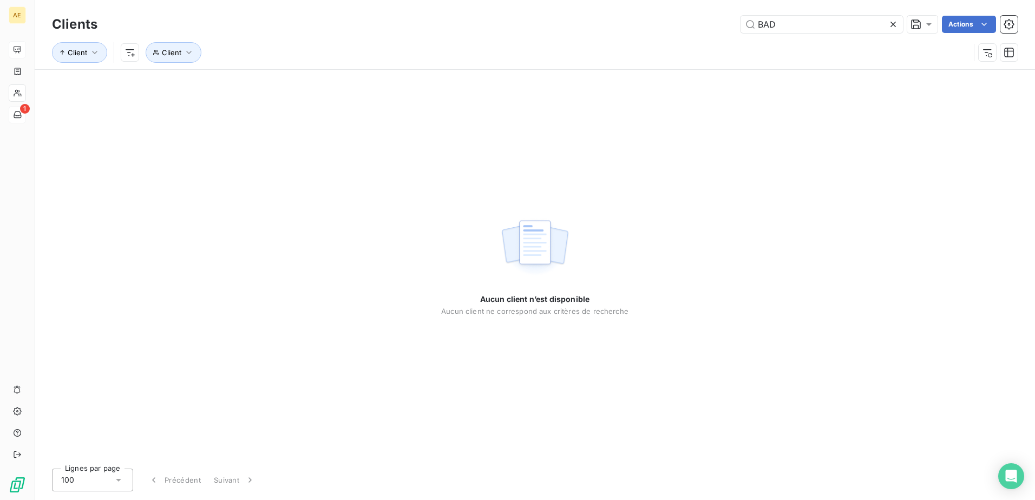
drag, startPoint x: 625, startPoint y: 15, endPoint x: 574, endPoint y: 15, distance: 50.9
click at [580, 15] on div "Clients BAD Actions" at bounding box center [535, 24] width 966 height 23
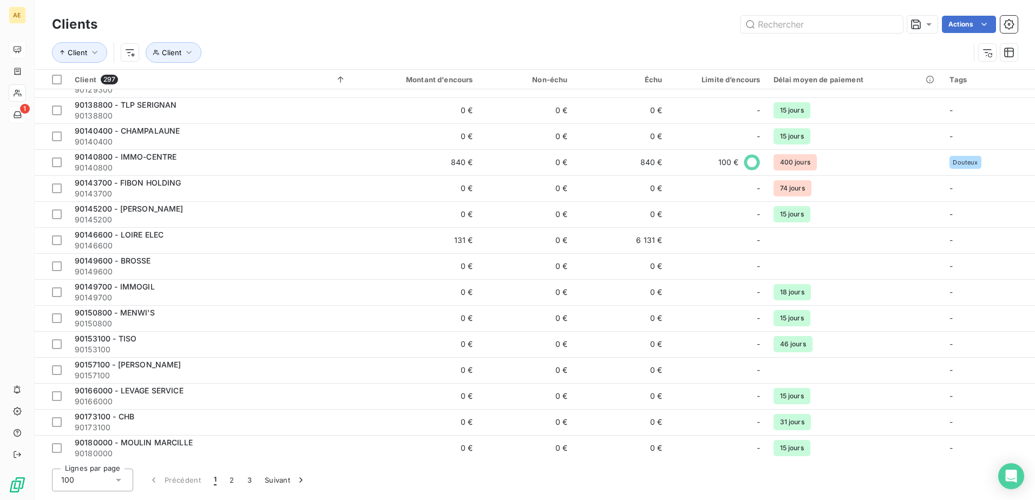
scroll to position [433, 0]
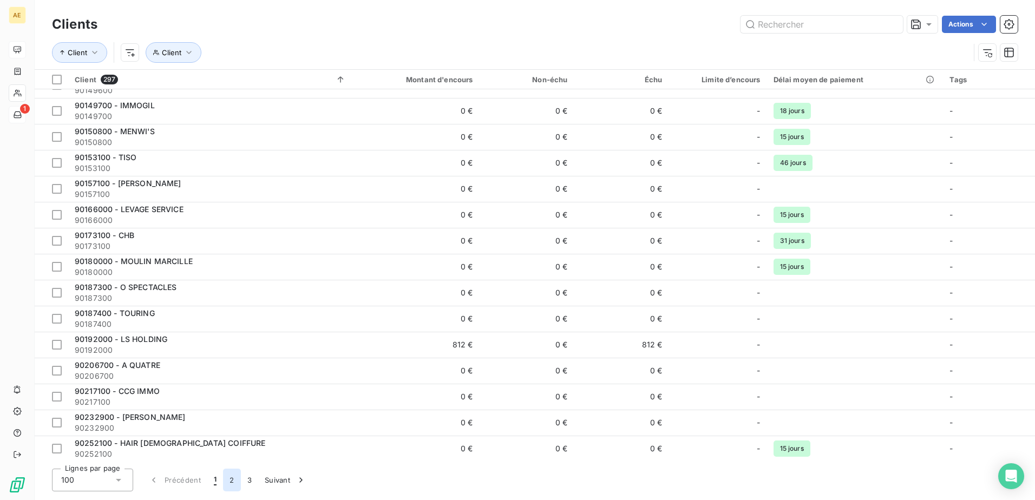
click at [234, 475] on button "2" at bounding box center [231, 480] width 17 height 23
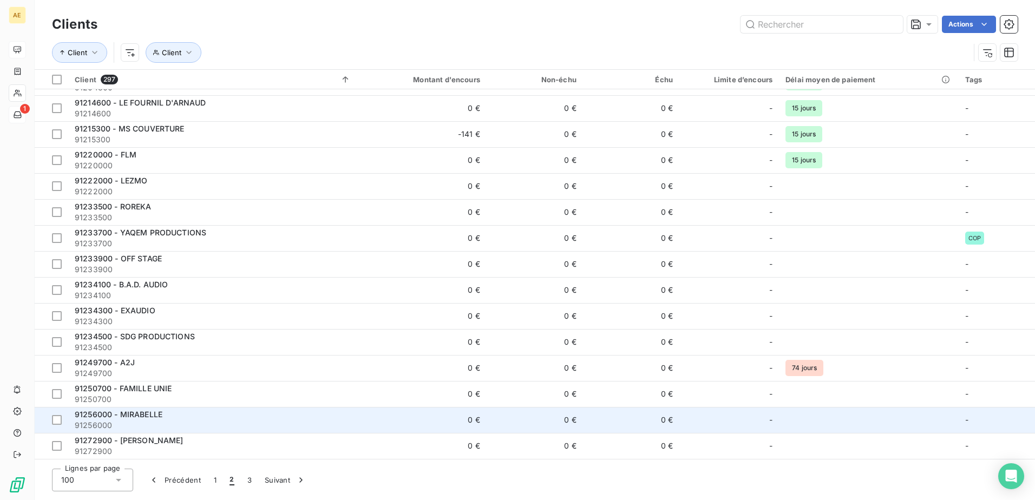
scroll to position [1841, 0]
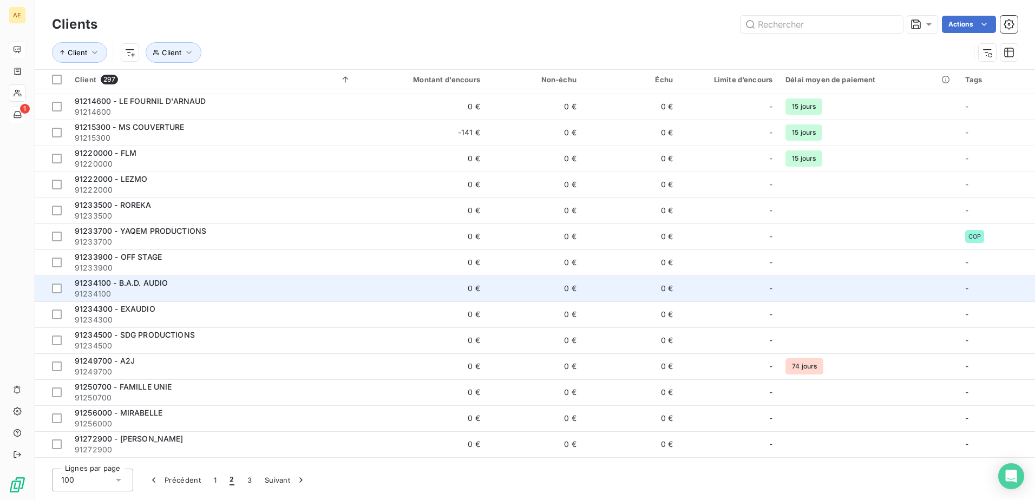
click at [142, 283] on span "91234100 - B.A.D. AUDIO" at bounding box center [121, 282] width 93 height 9
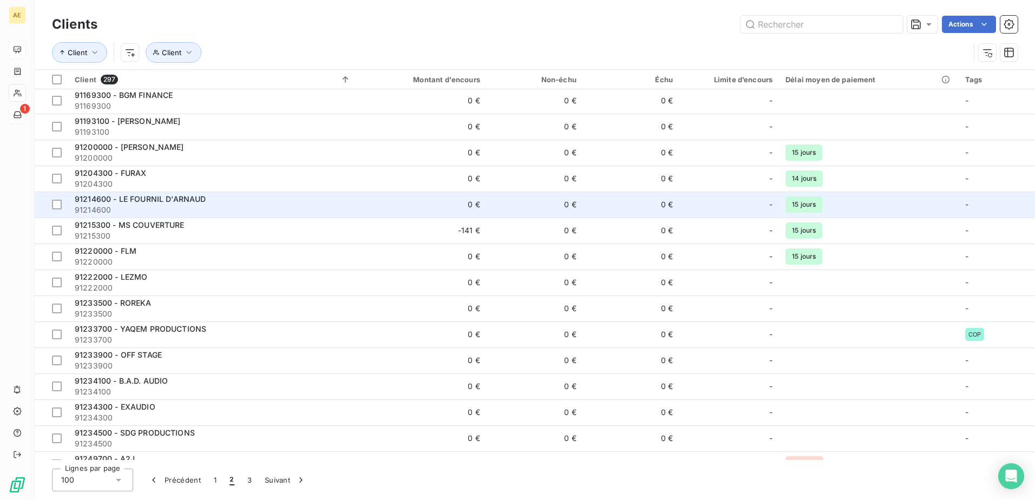
scroll to position [1787, 0]
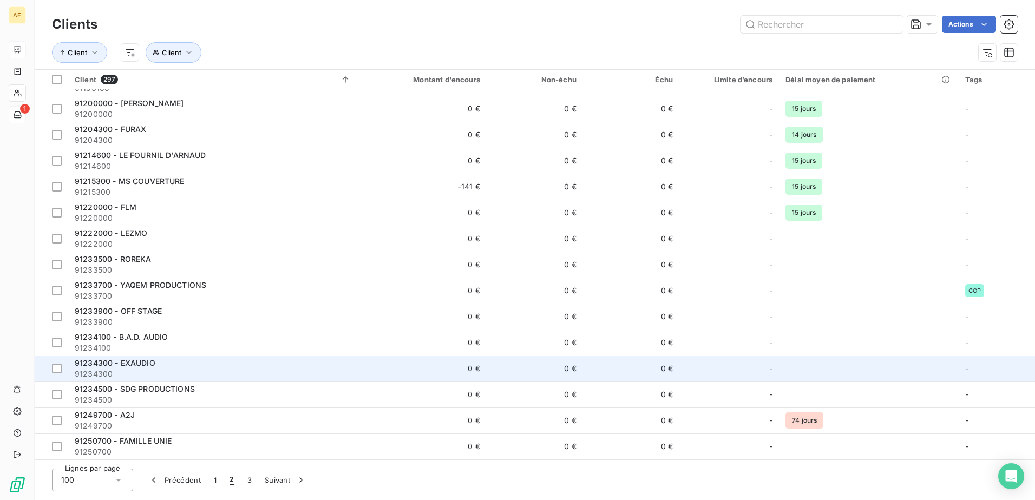
click at [143, 362] on span "91234300 - EXAUDIO" at bounding box center [115, 362] width 81 height 9
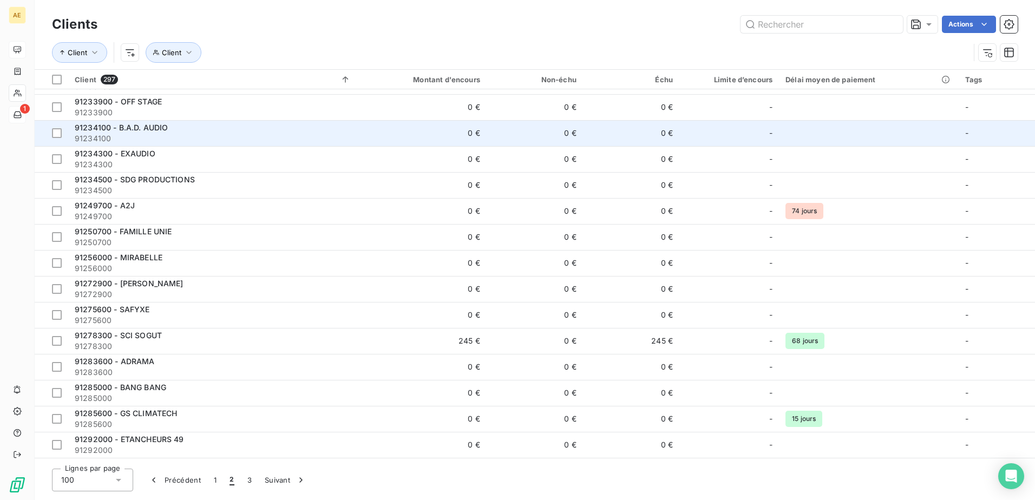
scroll to position [2003, 0]
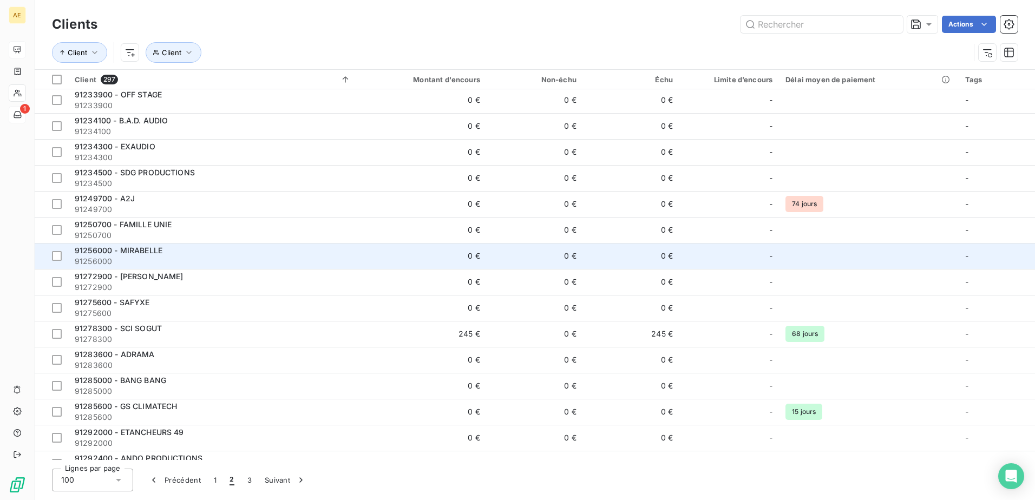
click at [147, 251] on span "91256000 - MIRABELLE" at bounding box center [119, 250] width 88 height 9
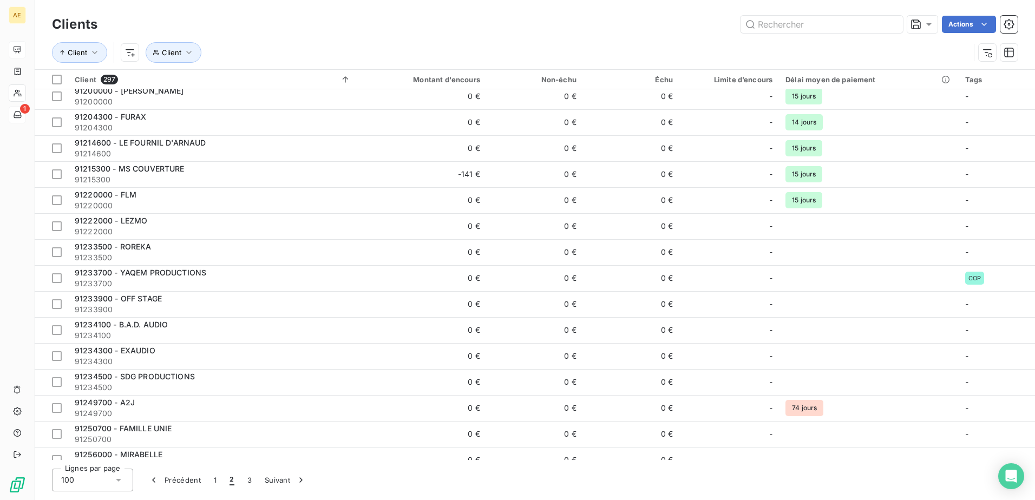
scroll to position [1841, 0]
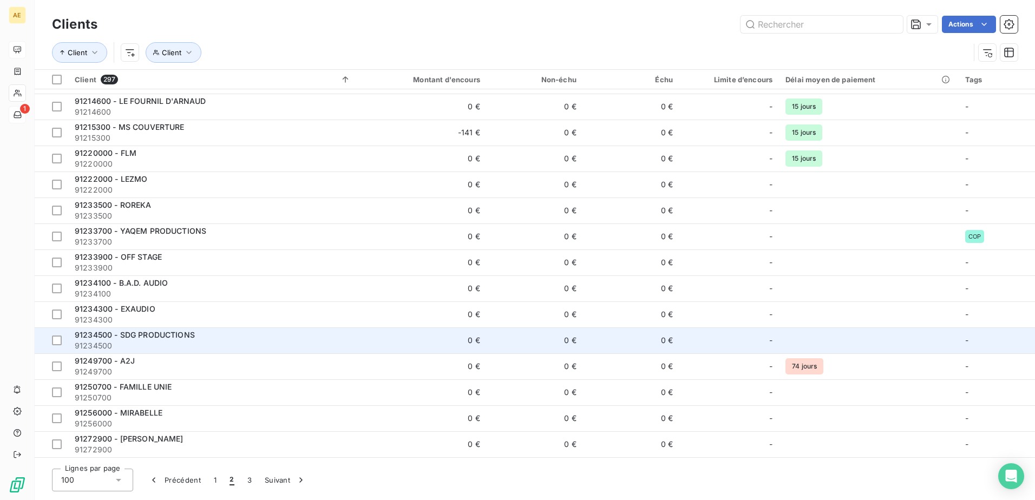
click at [161, 335] on span "91234500 - SDG PRODUCTIONS" at bounding box center [135, 334] width 120 height 9
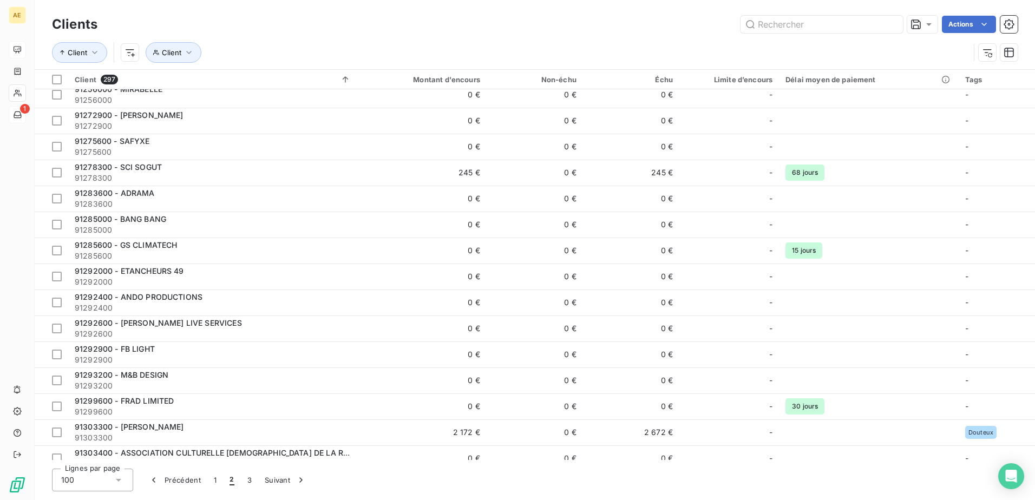
scroll to position [2220, 0]
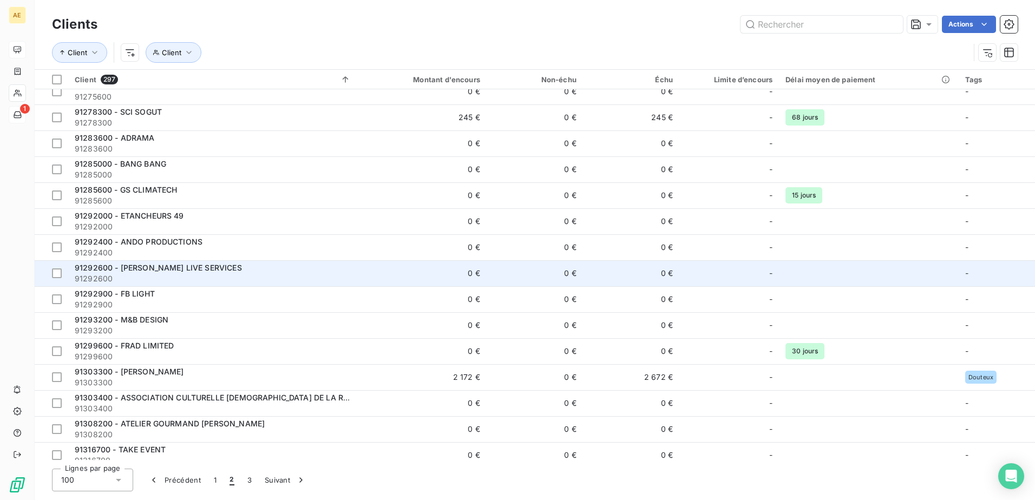
click at [173, 268] on span "91292600 - [PERSON_NAME] LIVE SERVICES" at bounding box center [158, 267] width 167 height 9
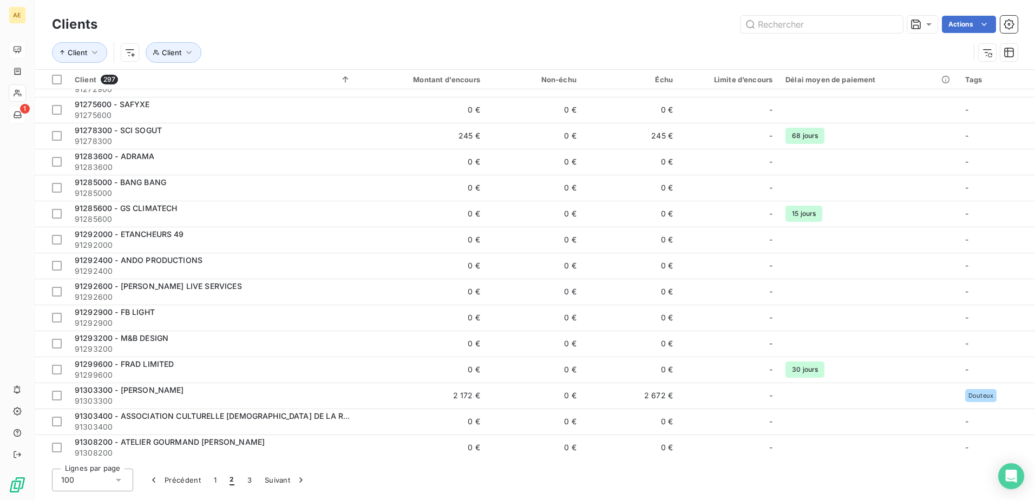
scroll to position [2220, 0]
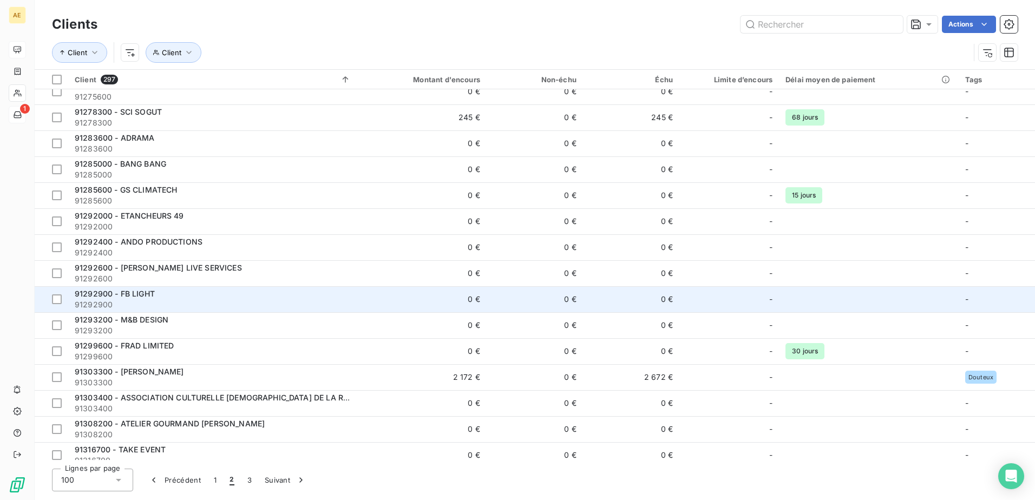
click at [140, 289] on span "91292900 - FB LIGHT" at bounding box center [115, 293] width 80 height 9
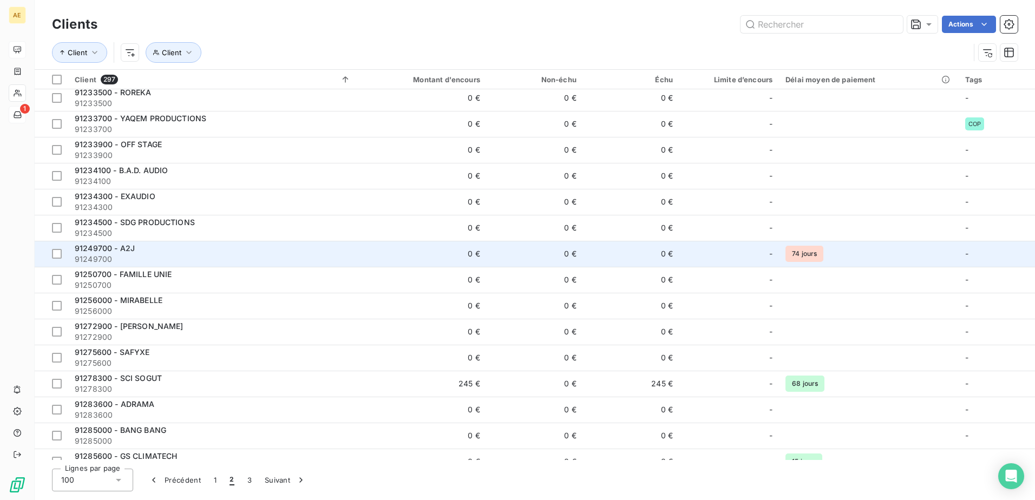
scroll to position [1949, 0]
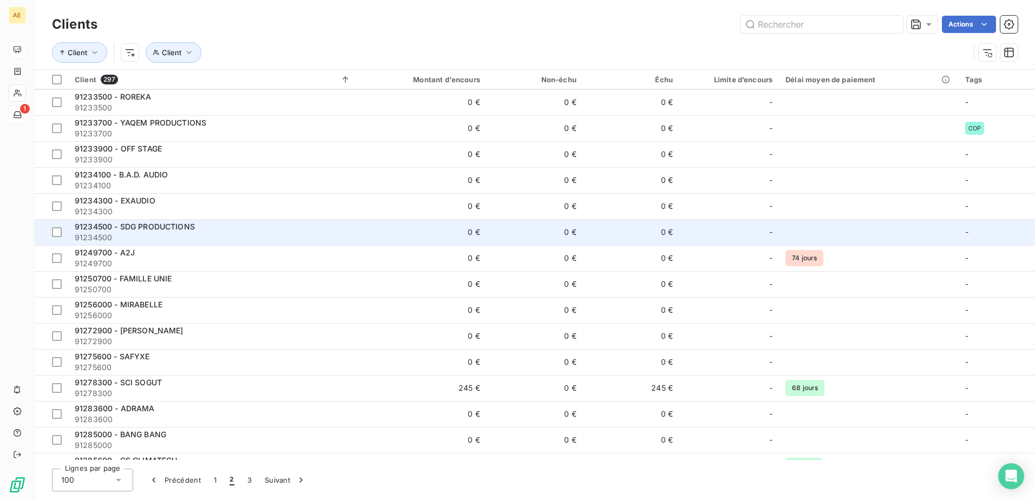
click at [152, 226] on span "91234500 - SDG PRODUCTIONS" at bounding box center [135, 226] width 120 height 9
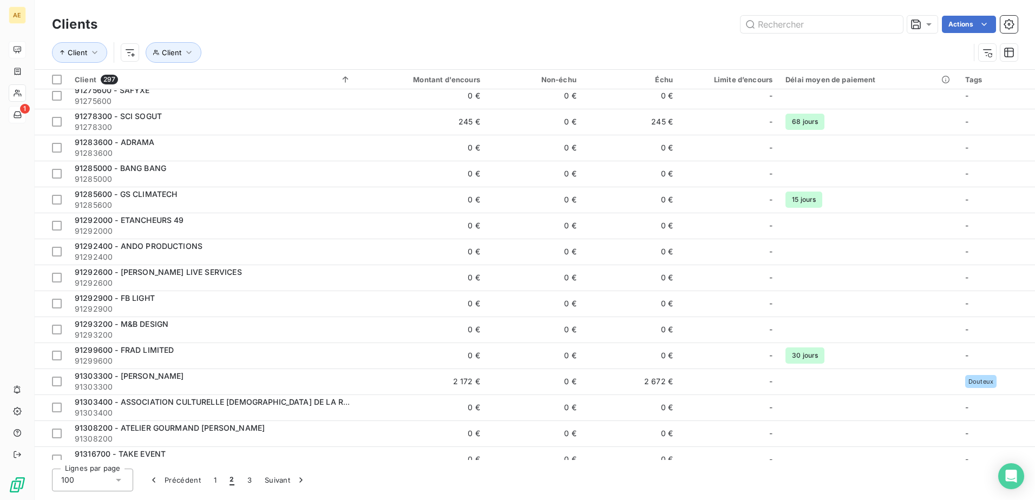
scroll to position [2228, 0]
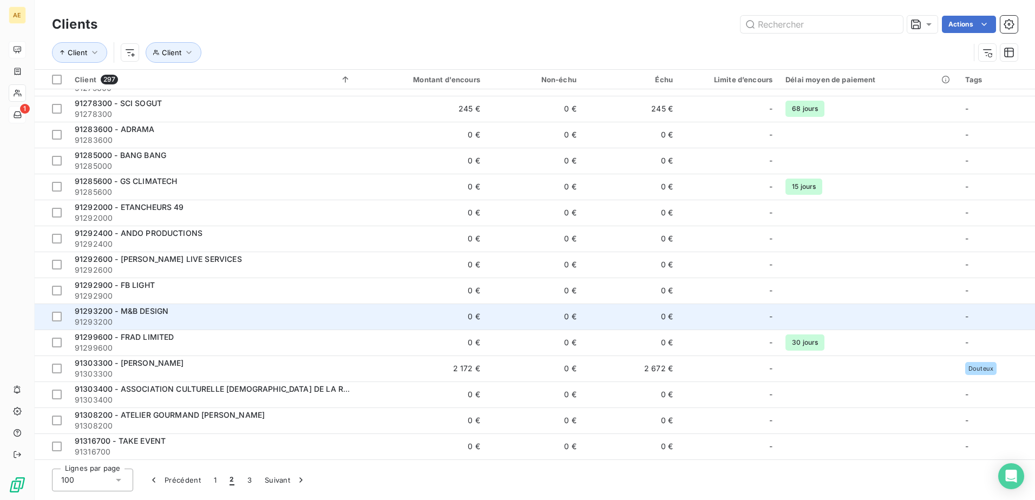
click at [153, 309] on span "91293200 - M&B DESIGN" at bounding box center [122, 310] width 94 height 9
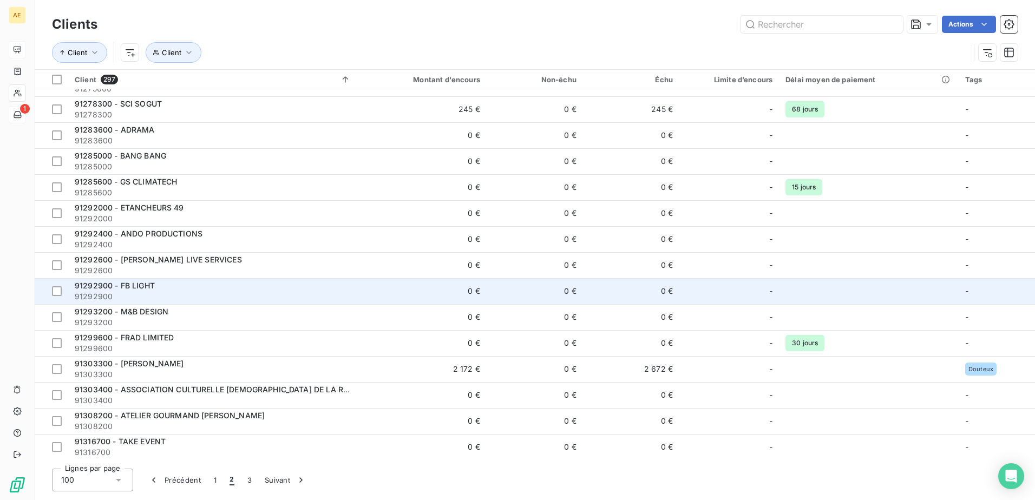
scroll to position [2228, 0]
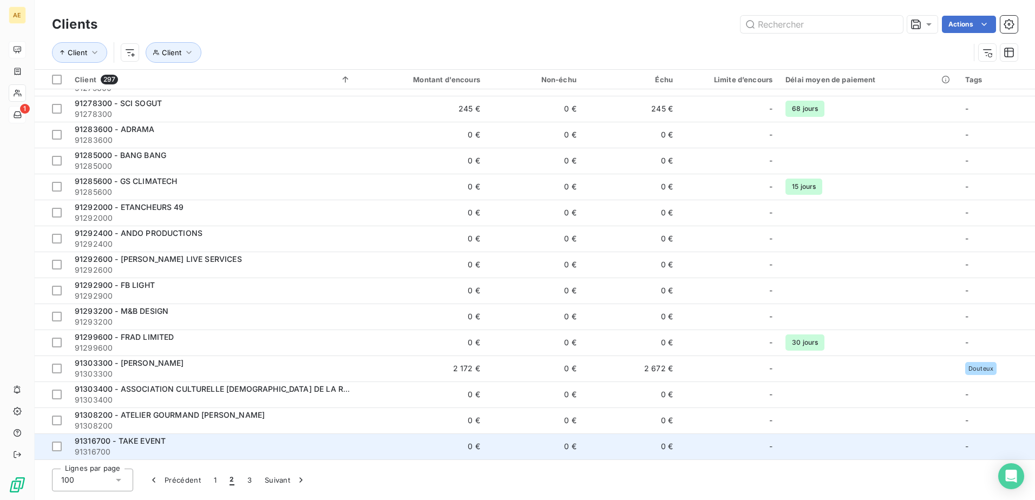
click at [138, 443] on span "91316700 - TAKE EVENT" at bounding box center [120, 440] width 91 height 9
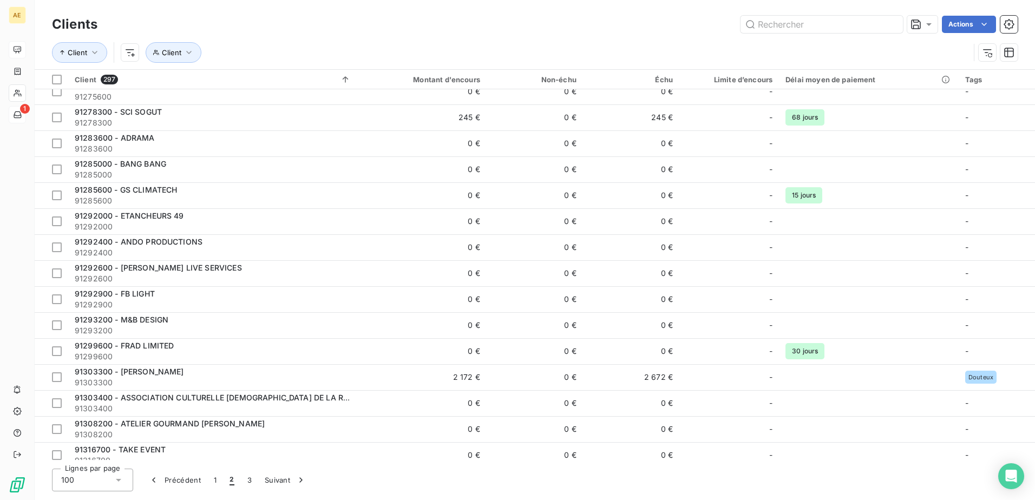
scroll to position [2228, 0]
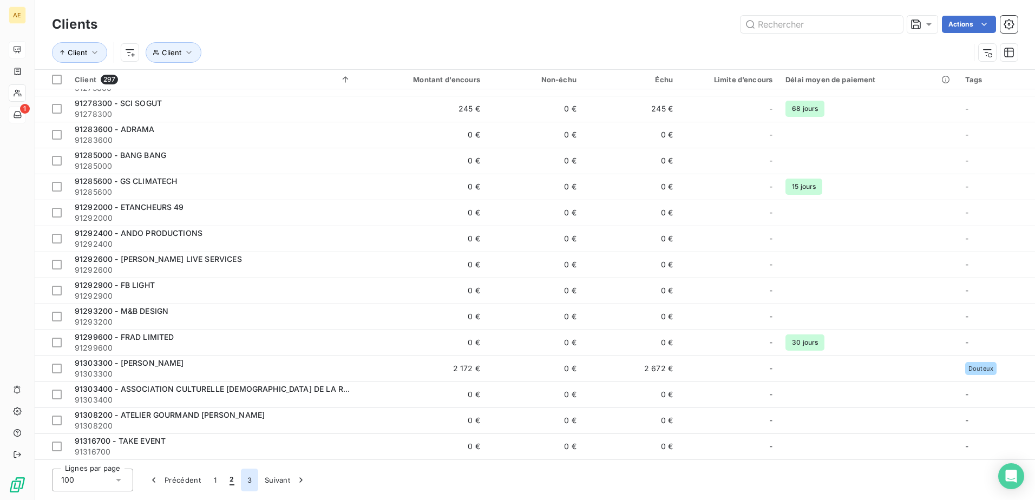
click at [247, 478] on button "3" at bounding box center [249, 480] width 17 height 23
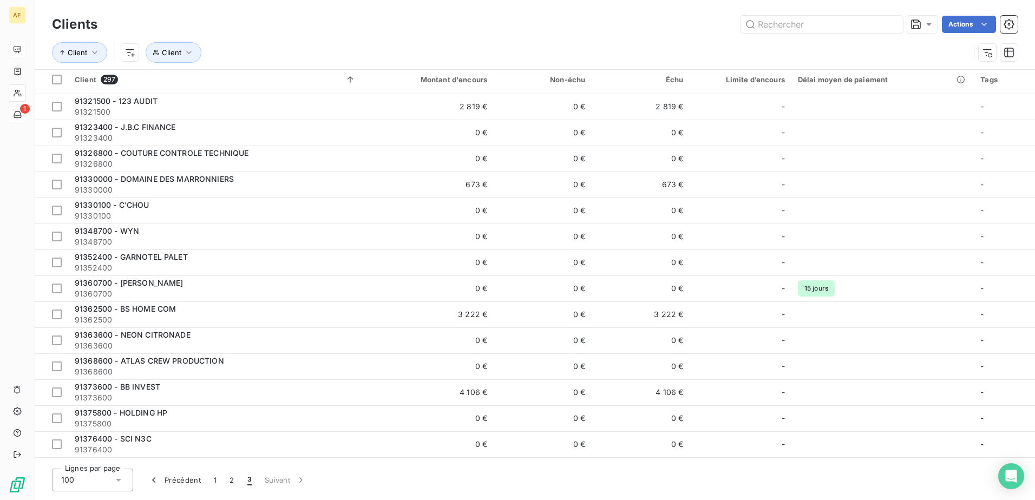
scroll to position [0, 0]
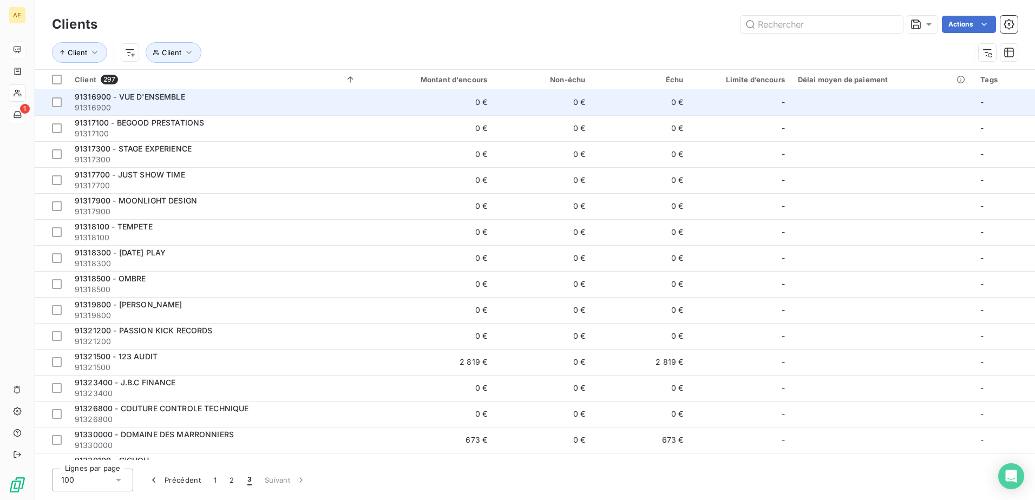
click at [147, 94] on span "91316900 - VUE D'ENSEMBLE" at bounding box center [130, 96] width 110 height 9
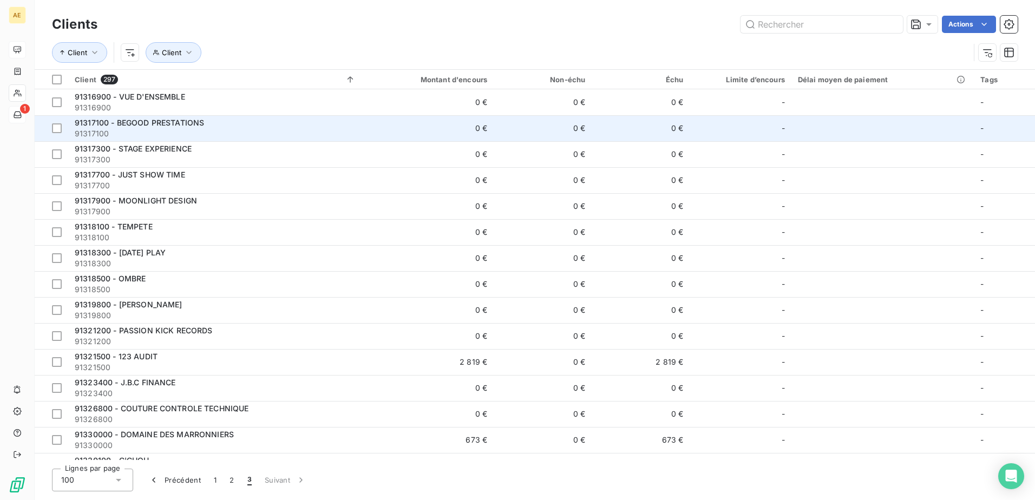
click at [149, 124] on span "91317100 - BEGOOD PRESTATIONS" at bounding box center [139, 122] width 129 height 9
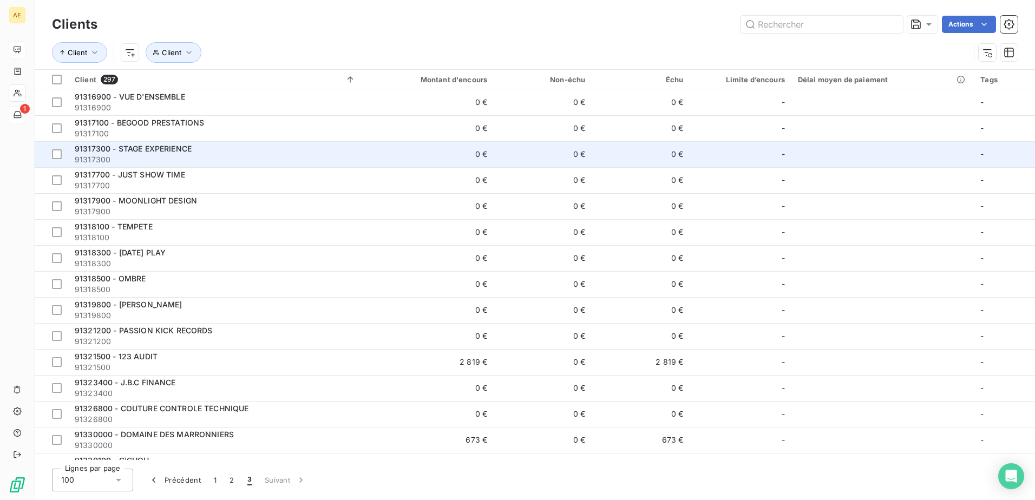
click at [153, 145] on span "91317300 - STAGE EXPERIENCE" at bounding box center [133, 148] width 117 height 9
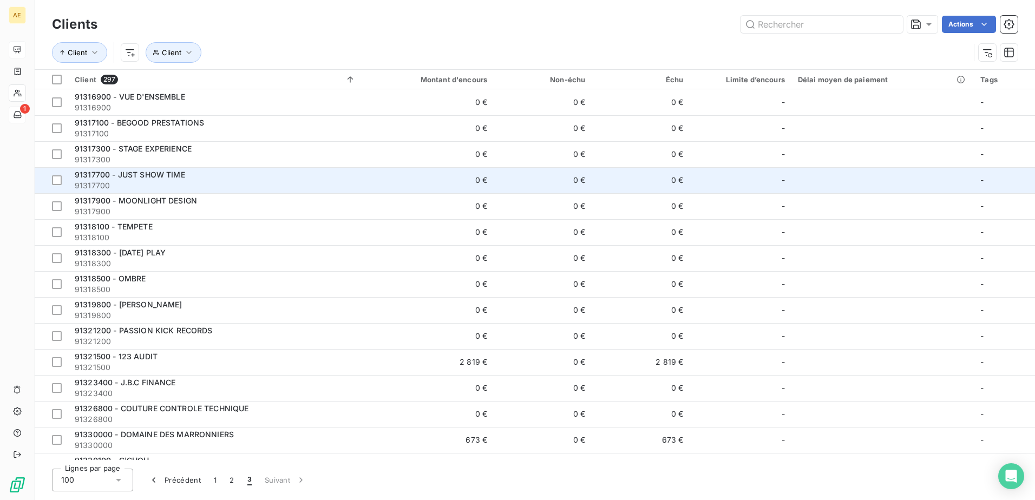
click at [152, 175] on span "91317700 - JUST SHOW TIME" at bounding box center [130, 174] width 110 height 9
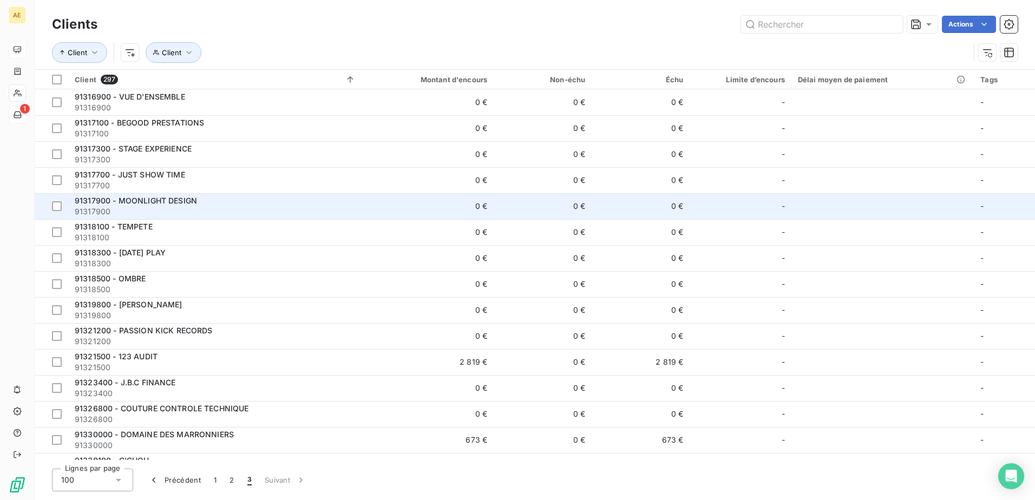
click at [159, 201] on span "91317900 - MOONLIGHT DESIGN" at bounding box center [136, 200] width 122 height 9
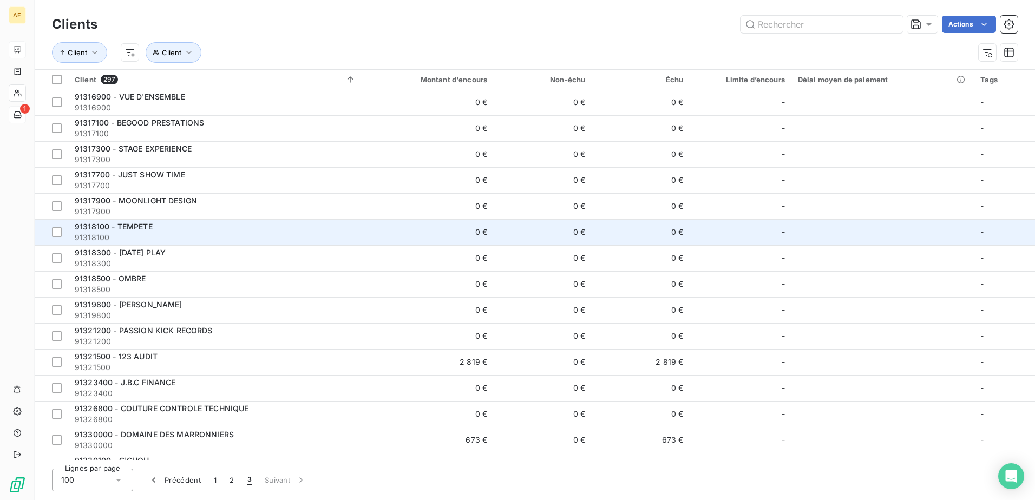
click at [141, 225] on span "91318100 - TEMPETE" at bounding box center [114, 226] width 78 height 9
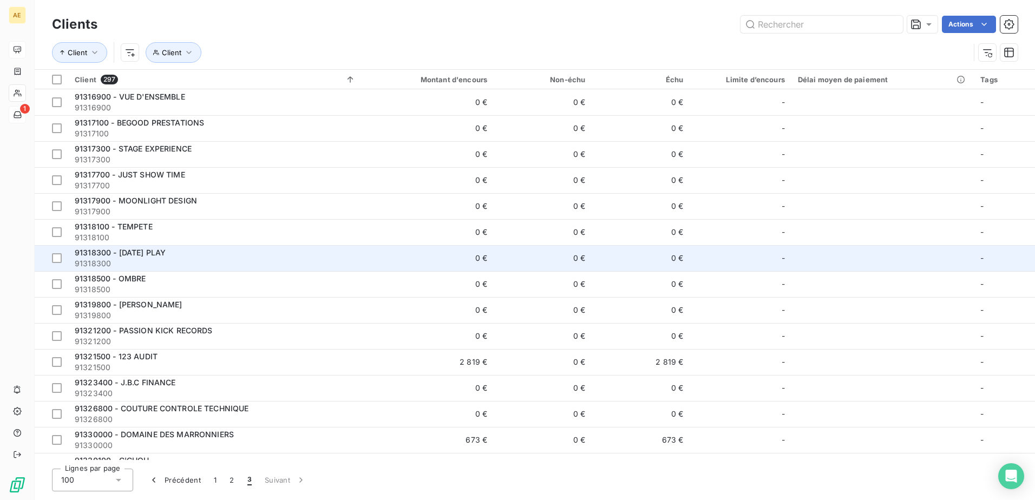
click at [138, 250] on span "91318300 - [DATE] PLAY" at bounding box center [120, 252] width 91 height 9
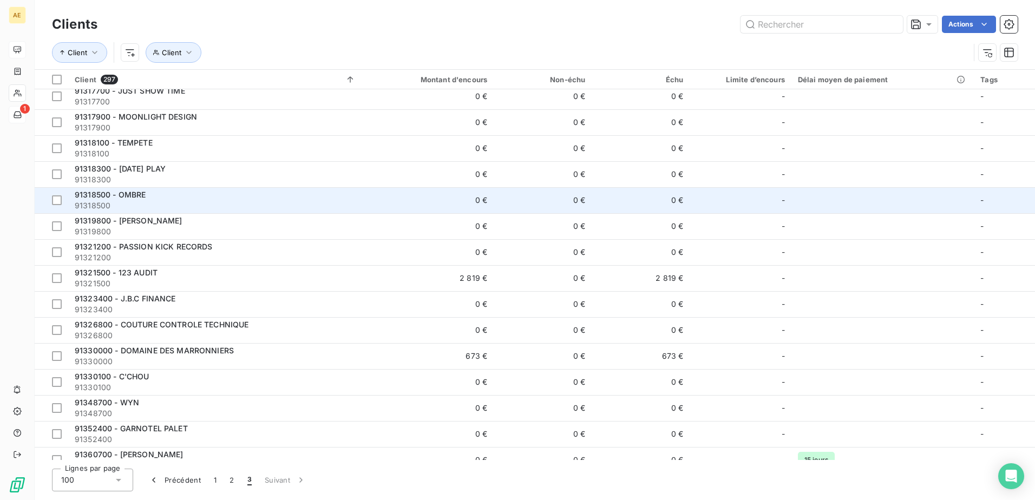
scroll to position [108, 0]
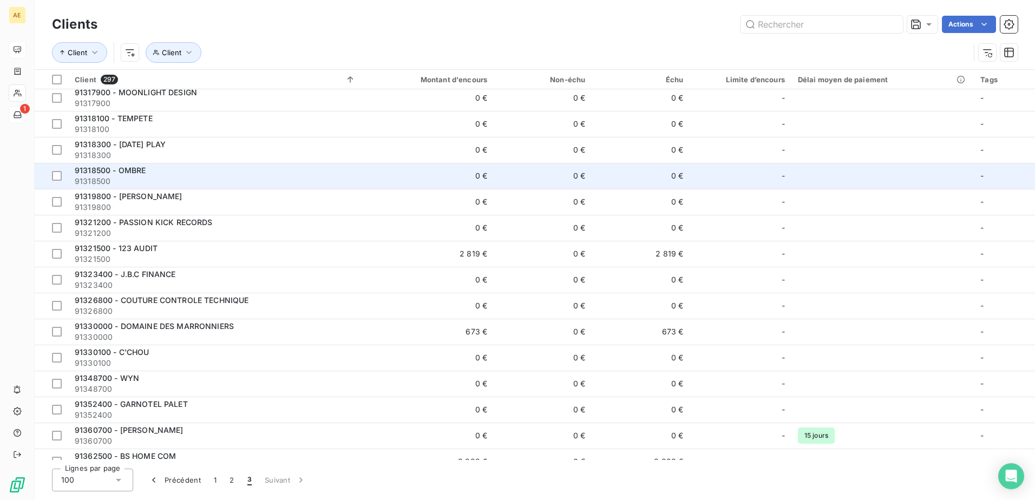
click at [134, 168] on span "91318500 - OMBRE" at bounding box center [110, 170] width 71 height 9
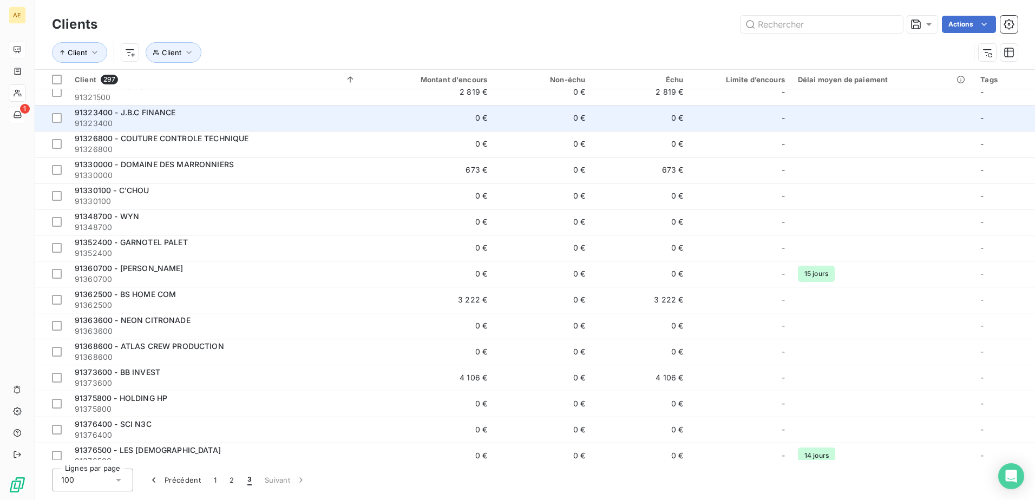
scroll to position [271, 0]
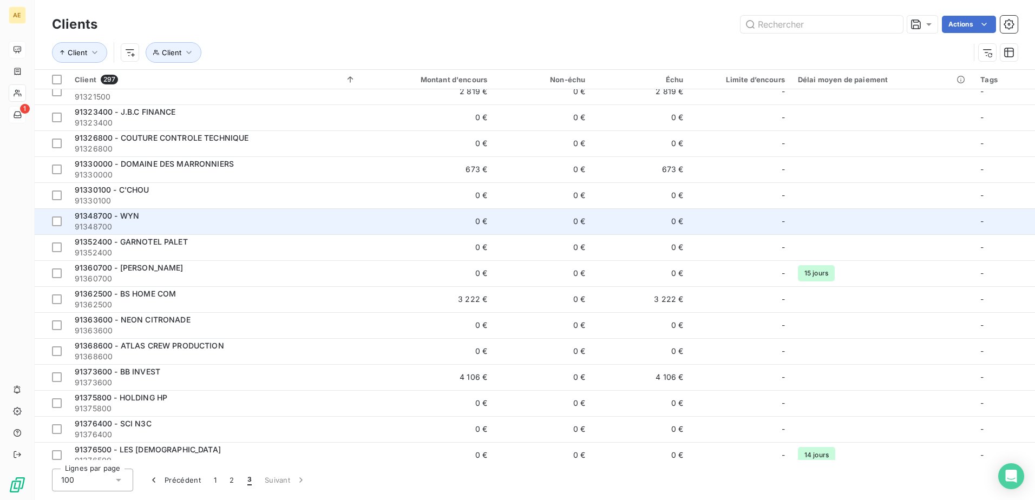
click at [132, 217] on span "91348700 - WYN" at bounding box center [107, 215] width 64 height 9
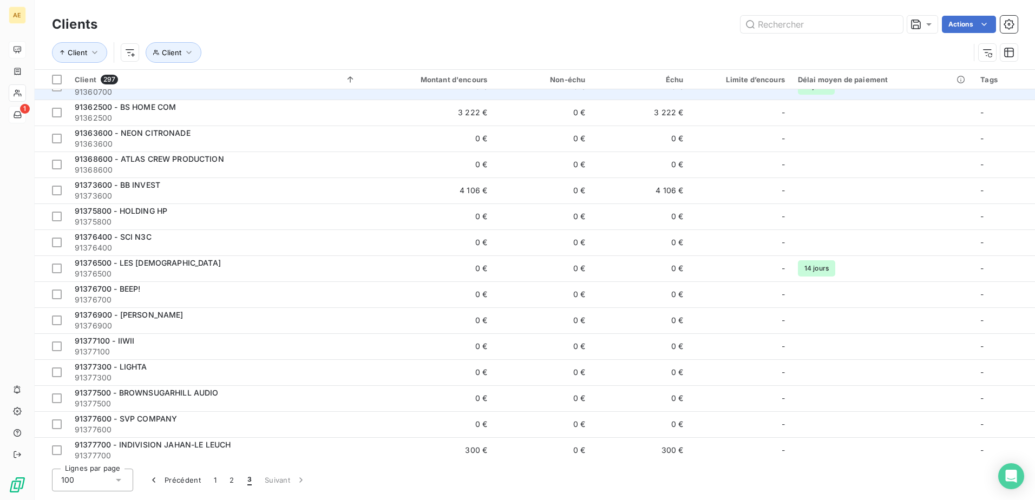
scroll to position [487, 0]
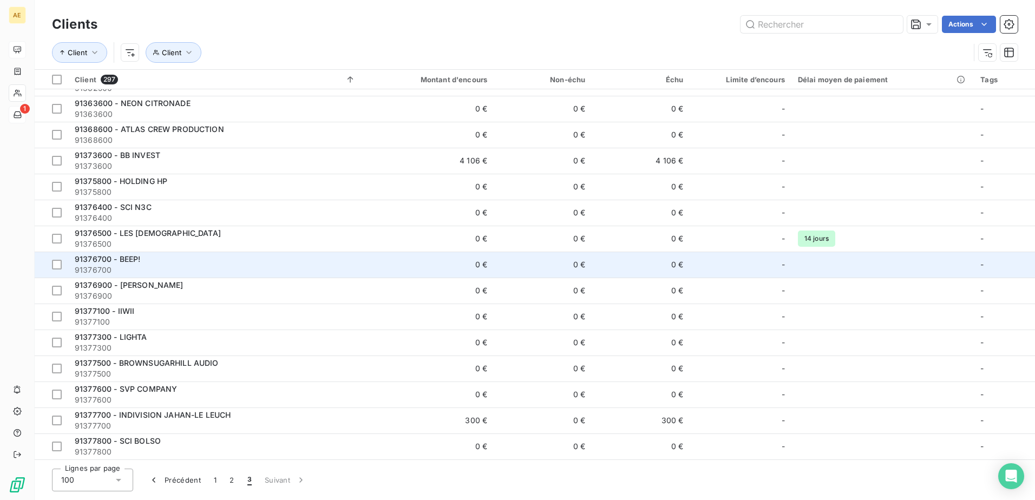
click at [132, 260] on span "91376700 - BEEP!" at bounding box center [108, 258] width 66 height 9
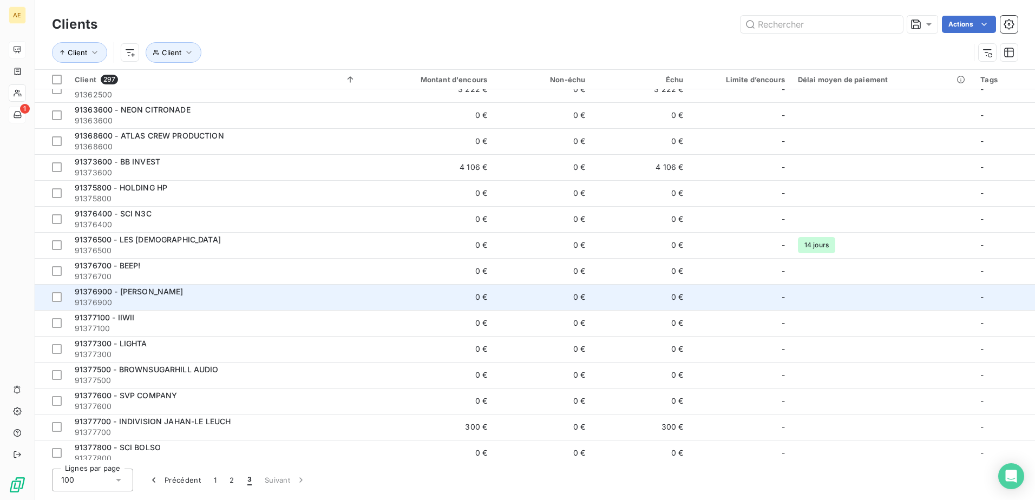
scroll to position [487, 0]
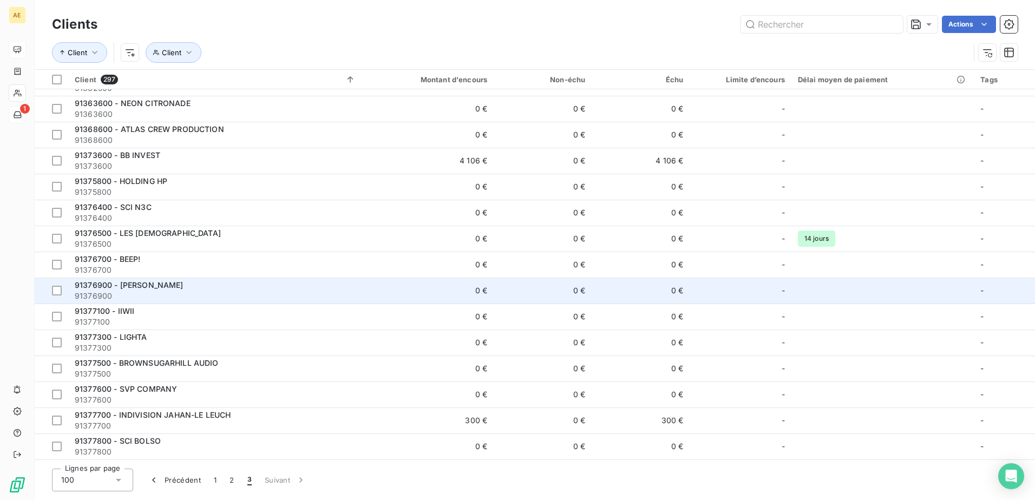
click at [132, 287] on span "91376900 - [PERSON_NAME]" at bounding box center [129, 284] width 109 height 9
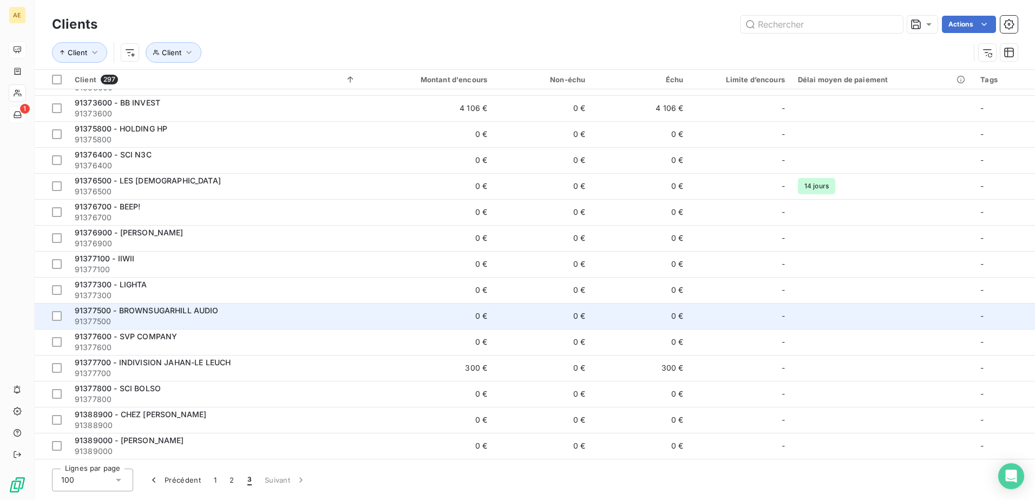
scroll to position [541, 0]
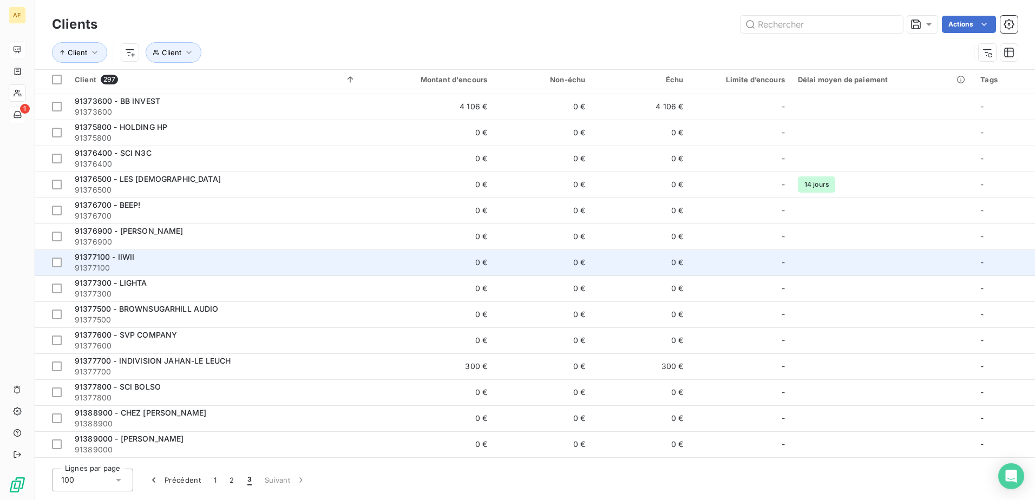
click at [121, 258] on span "91377100 - IIWII" at bounding box center [105, 256] width 60 height 9
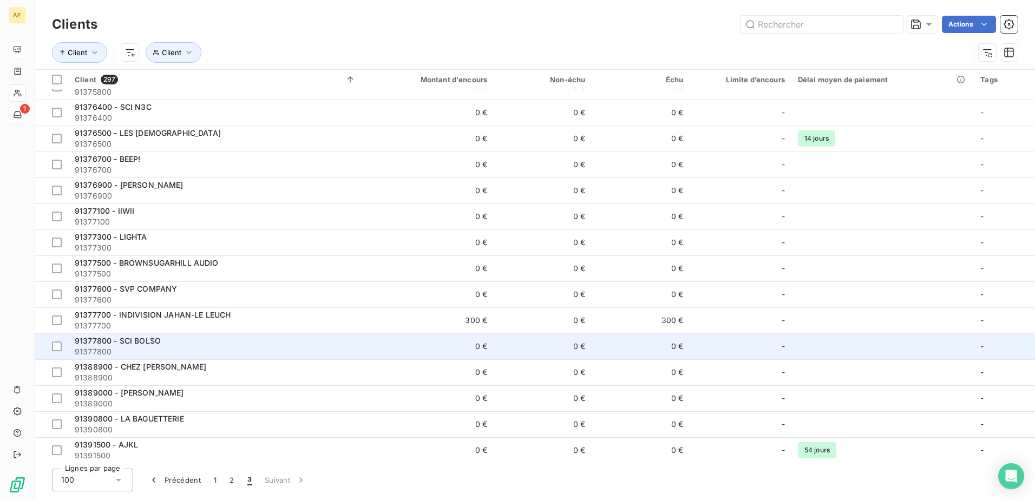
scroll to position [596, 0]
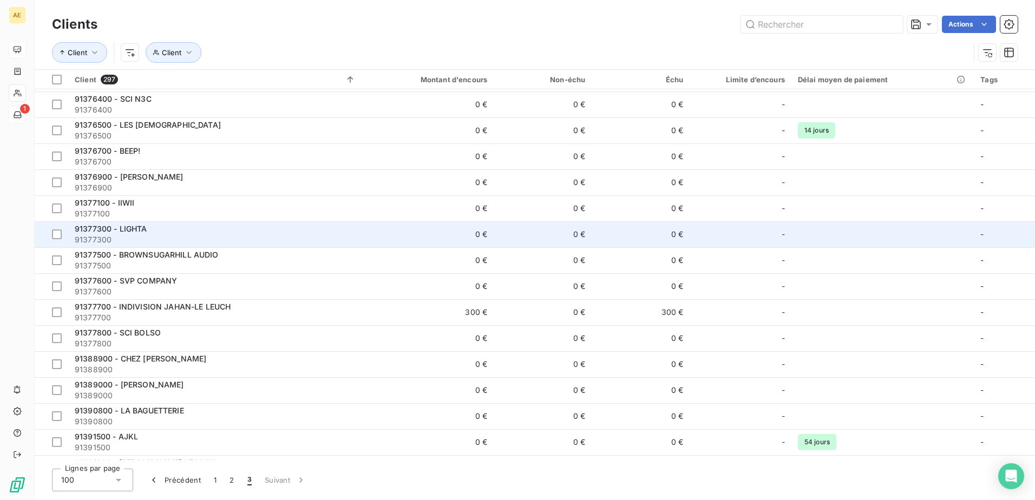
click at [130, 224] on span "91377300 - LIGHTA" at bounding box center [111, 228] width 73 height 9
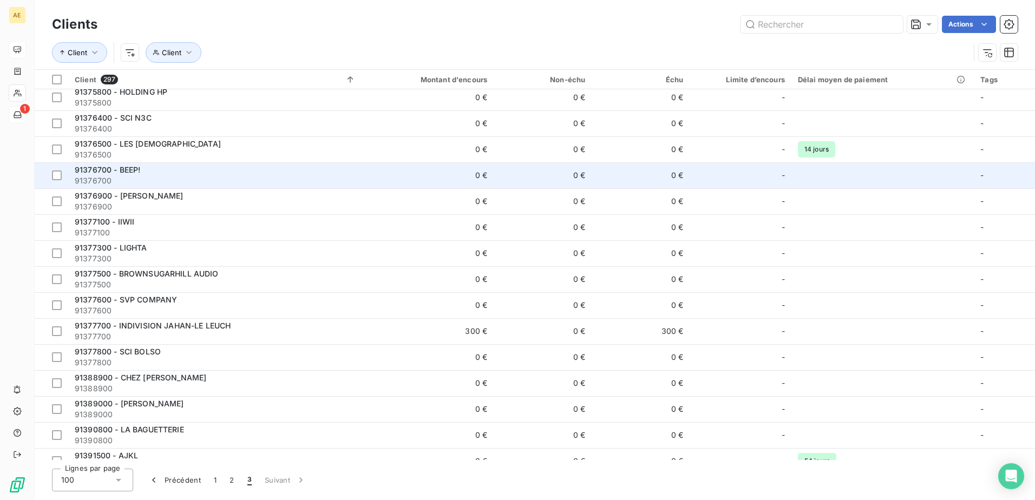
scroll to position [650, 0]
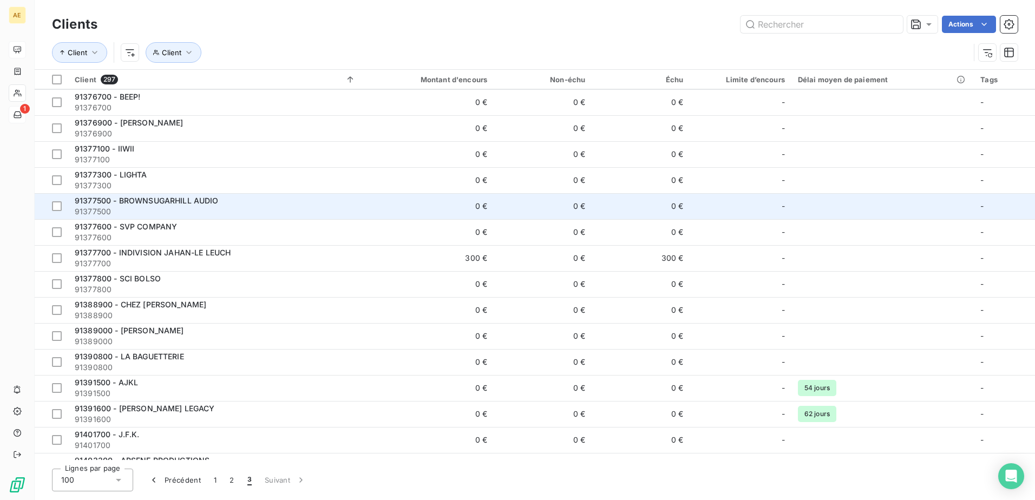
click at [157, 200] on span "91377500 - BROWNSUGARHILL AUDIO" at bounding box center [147, 200] width 144 height 9
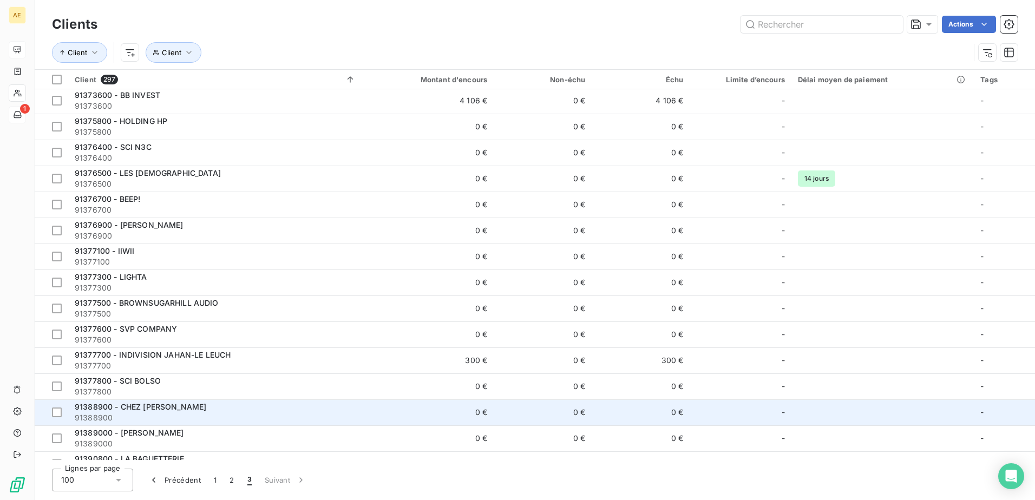
scroll to position [704, 0]
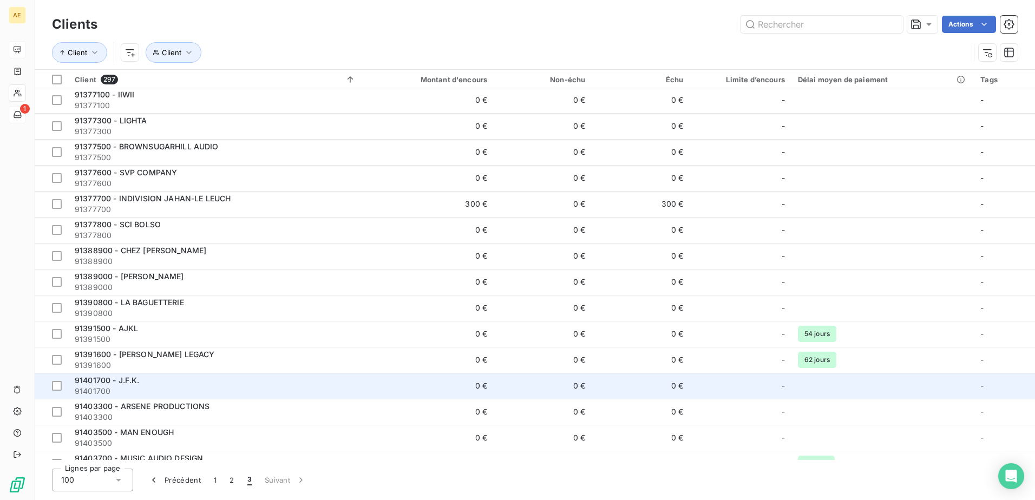
click at [131, 381] on span "91401700 - J.F.K." at bounding box center [107, 380] width 65 height 9
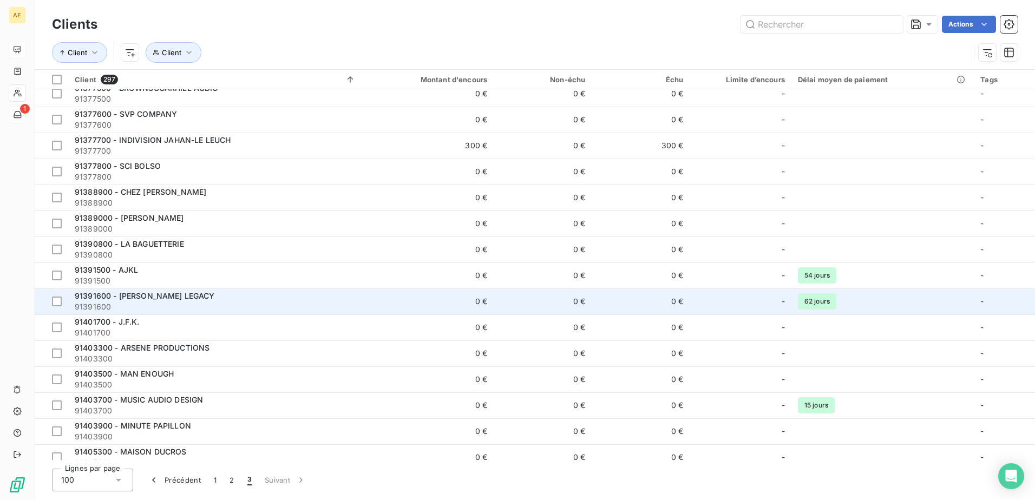
scroll to position [920, 0]
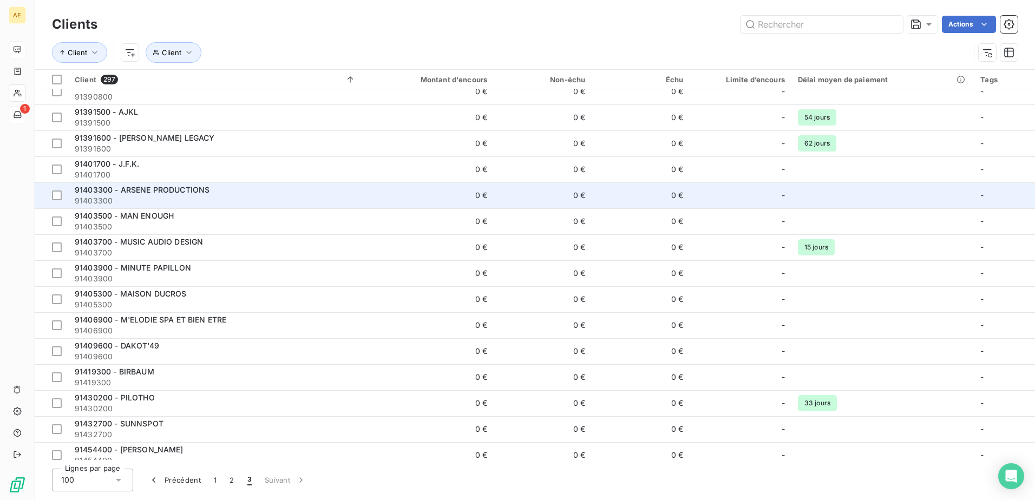
click at [162, 188] on span "91403300 - ARSENE PRODUCTIONS" at bounding box center [142, 189] width 135 height 9
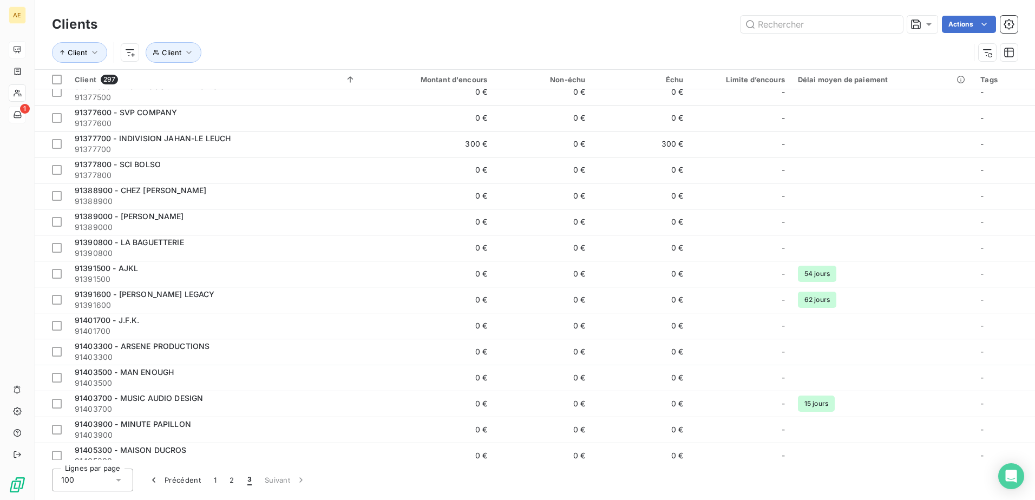
scroll to position [812, 0]
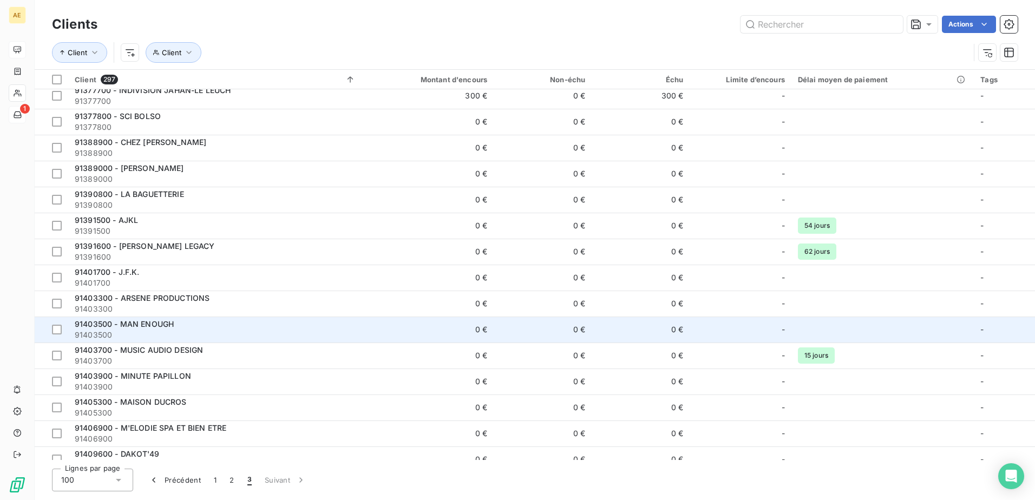
click at [158, 321] on span "91403500 - MAN ENOUGH" at bounding box center [124, 323] width 99 height 9
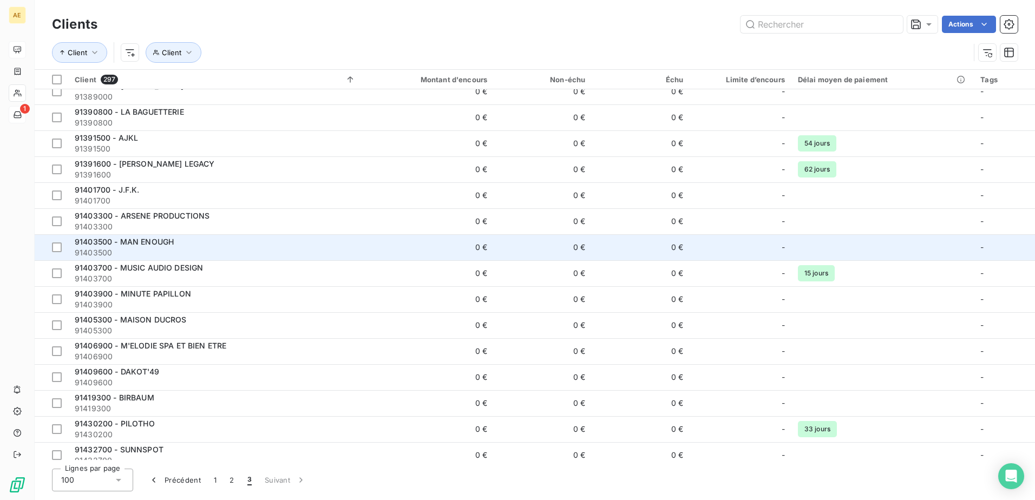
scroll to position [920, 0]
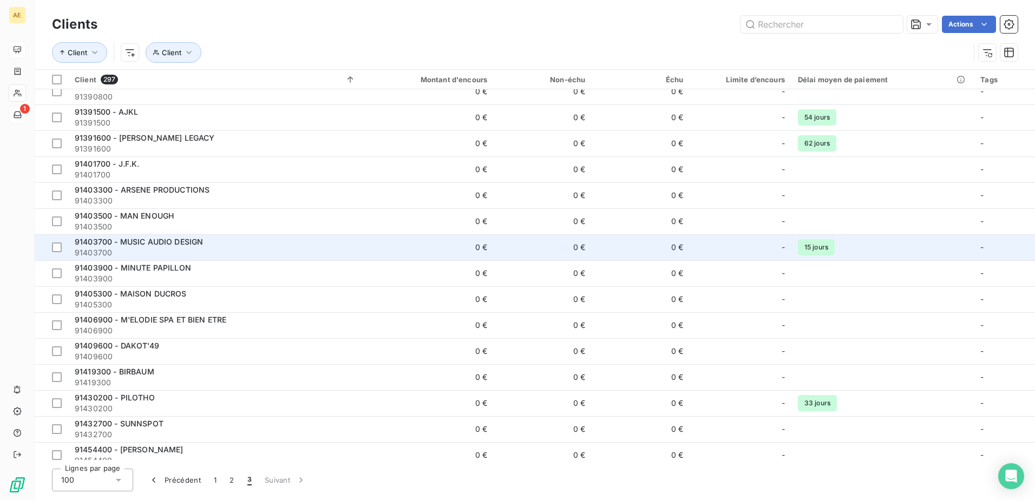
click at [166, 239] on span "91403700 - MUSIC AUDIO DESIGN" at bounding box center [139, 241] width 128 height 9
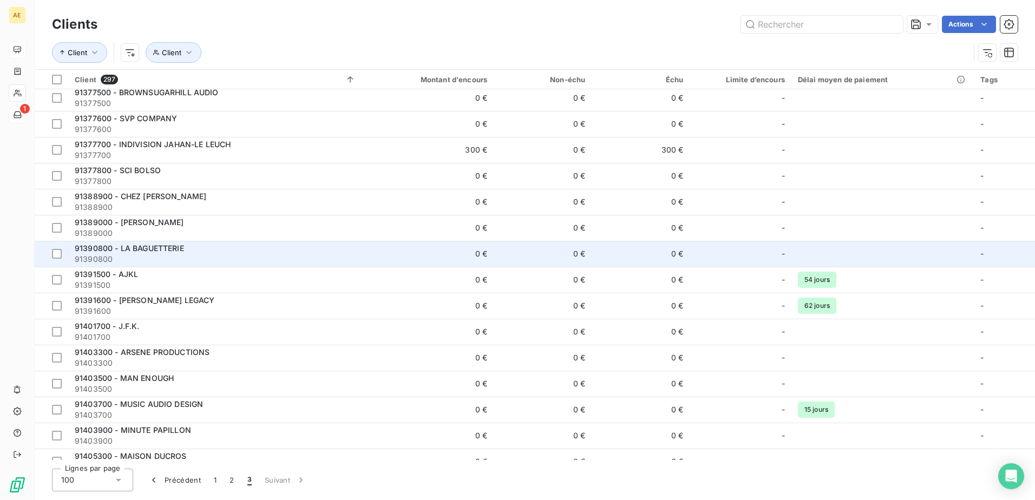
scroll to position [812, 0]
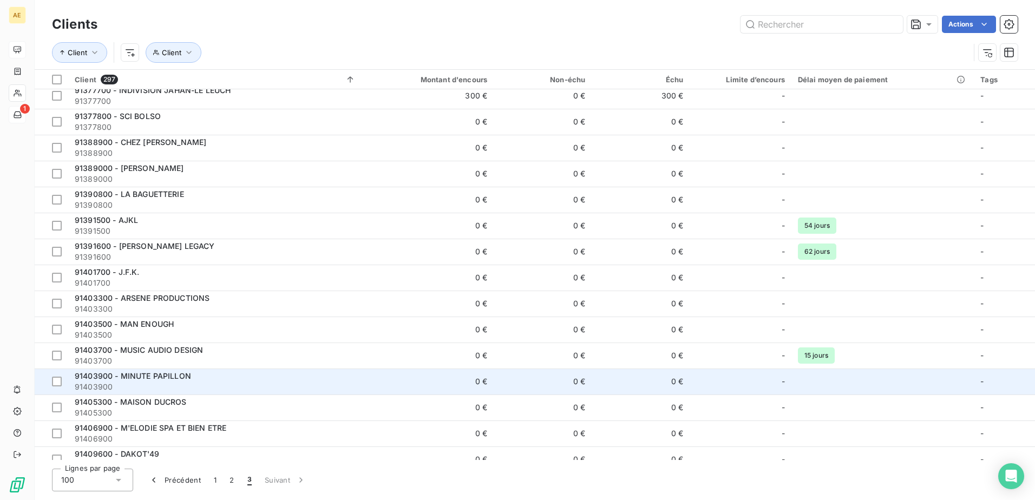
click at [149, 374] on span "91403900 - MINUTE PAPILLON" at bounding box center [133, 375] width 116 height 9
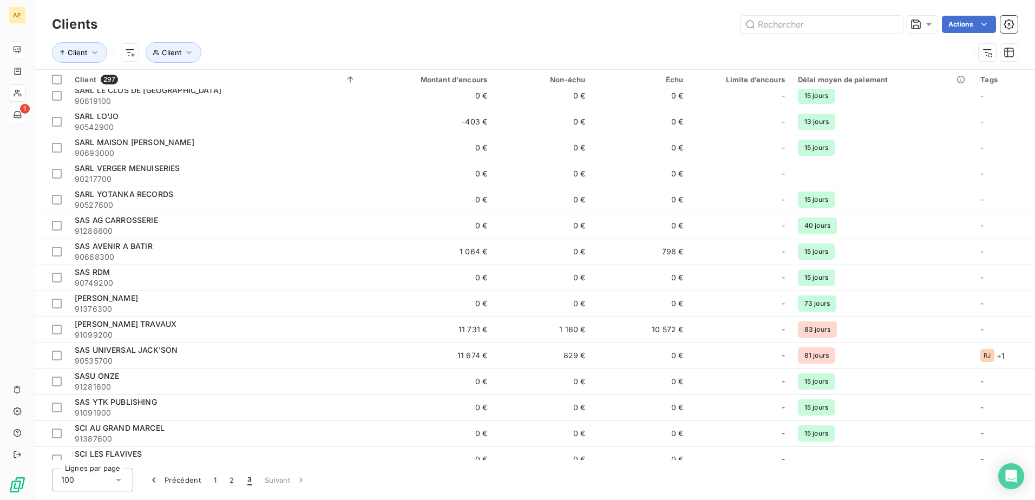
scroll to position [2150, 0]
